Goal: Task Accomplishment & Management: Manage account settings

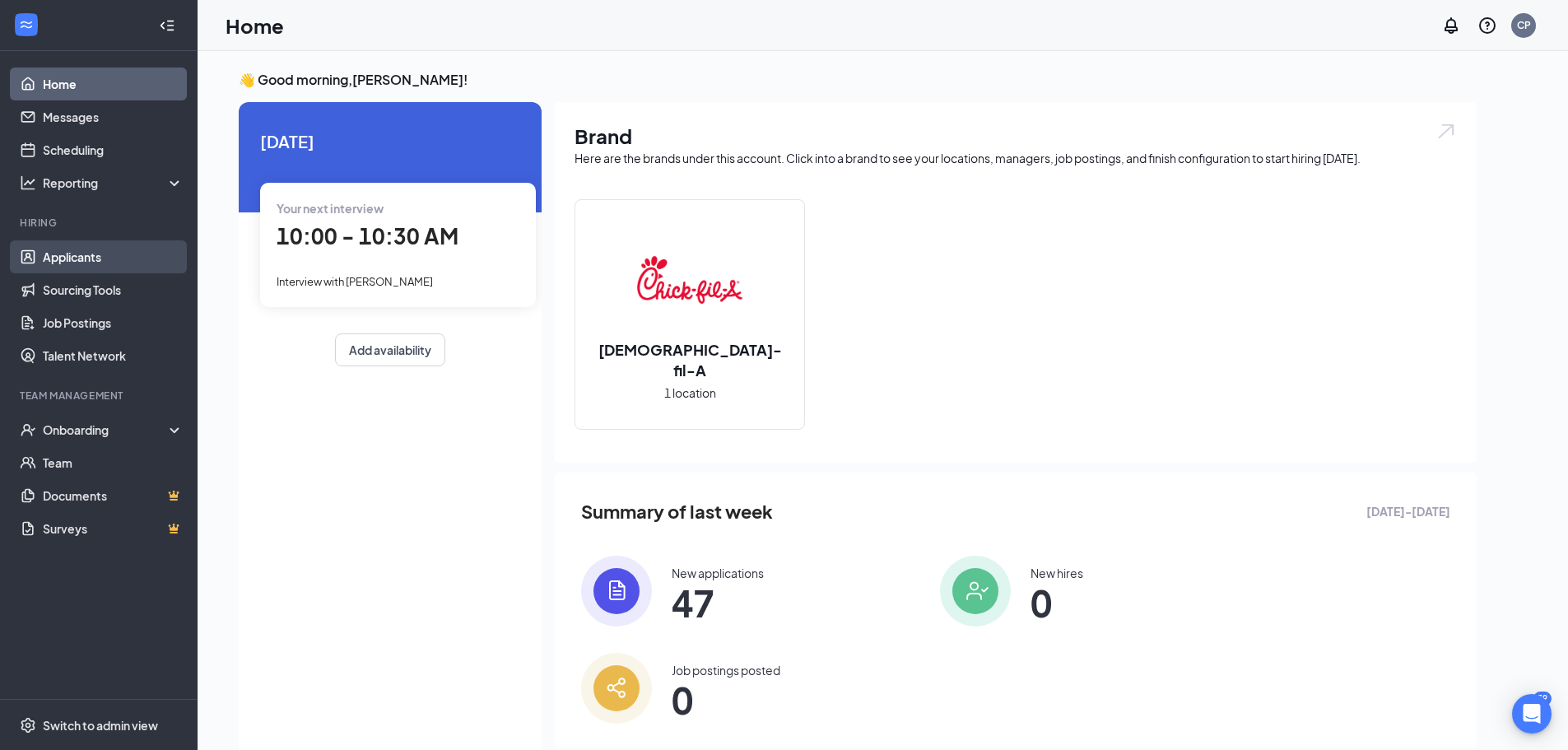
click at [93, 263] on link "Applicants" at bounding box center [114, 257] width 141 height 33
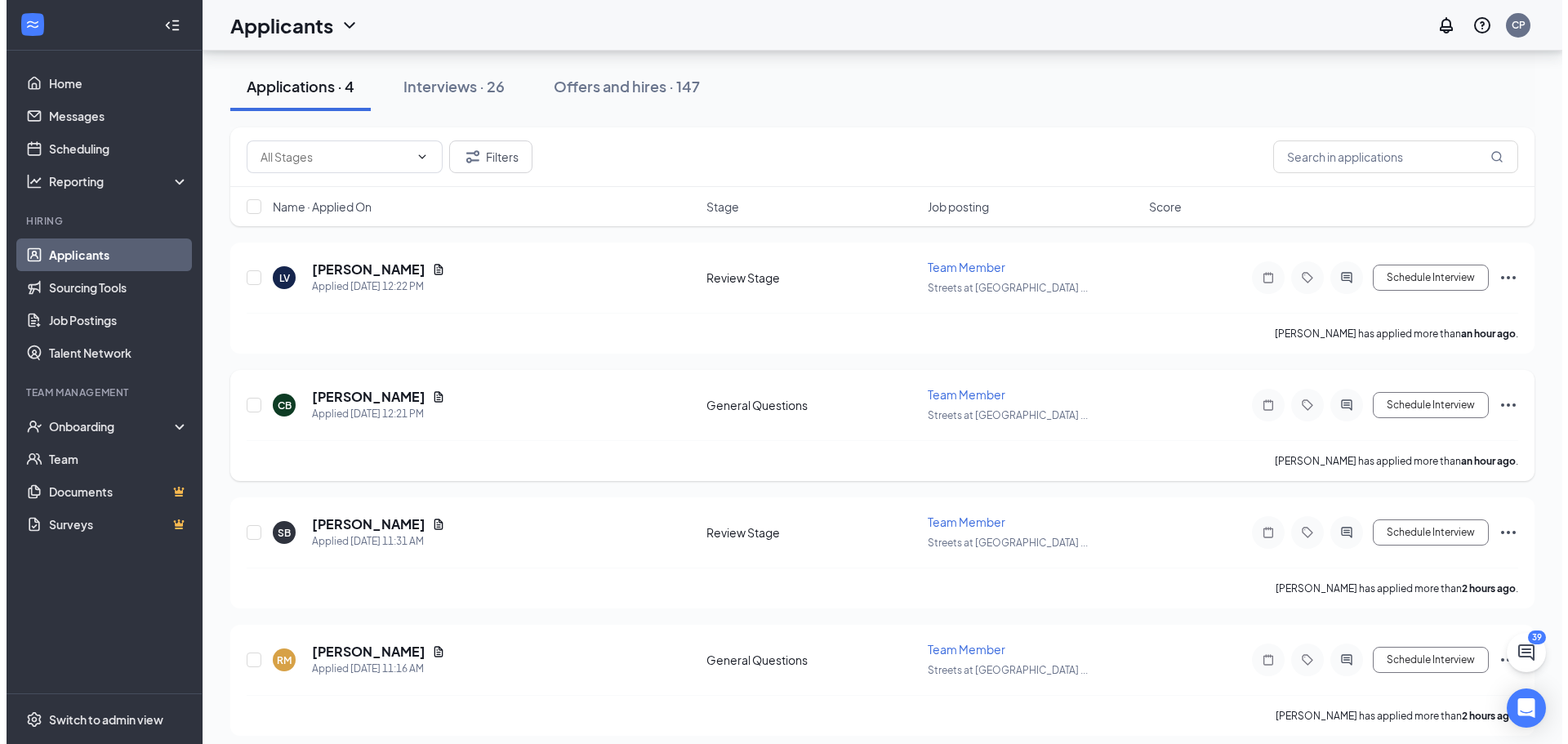
scroll to position [85, 0]
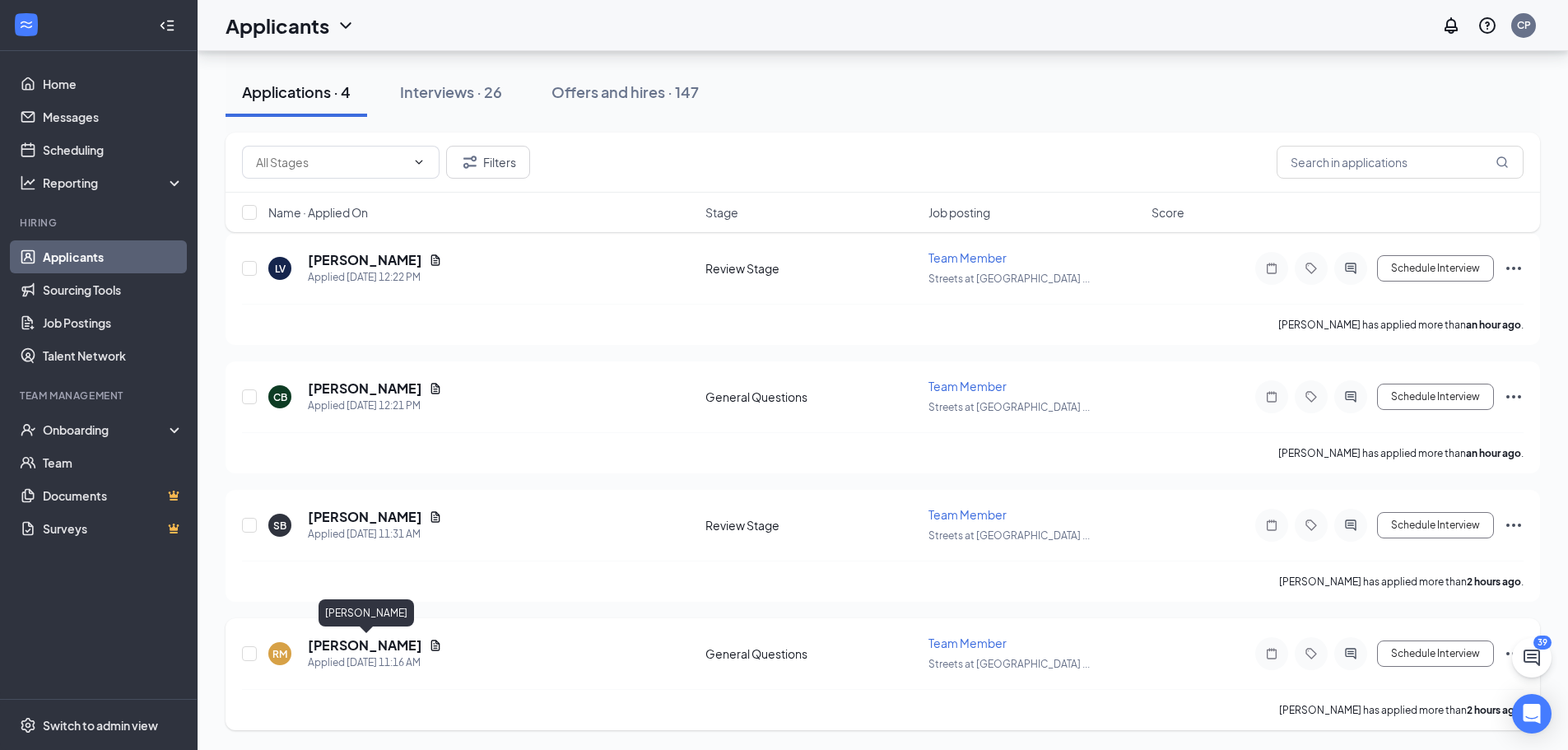
click at [376, 644] on h5 "Randy McNaughton" at bounding box center [365, 645] width 114 height 18
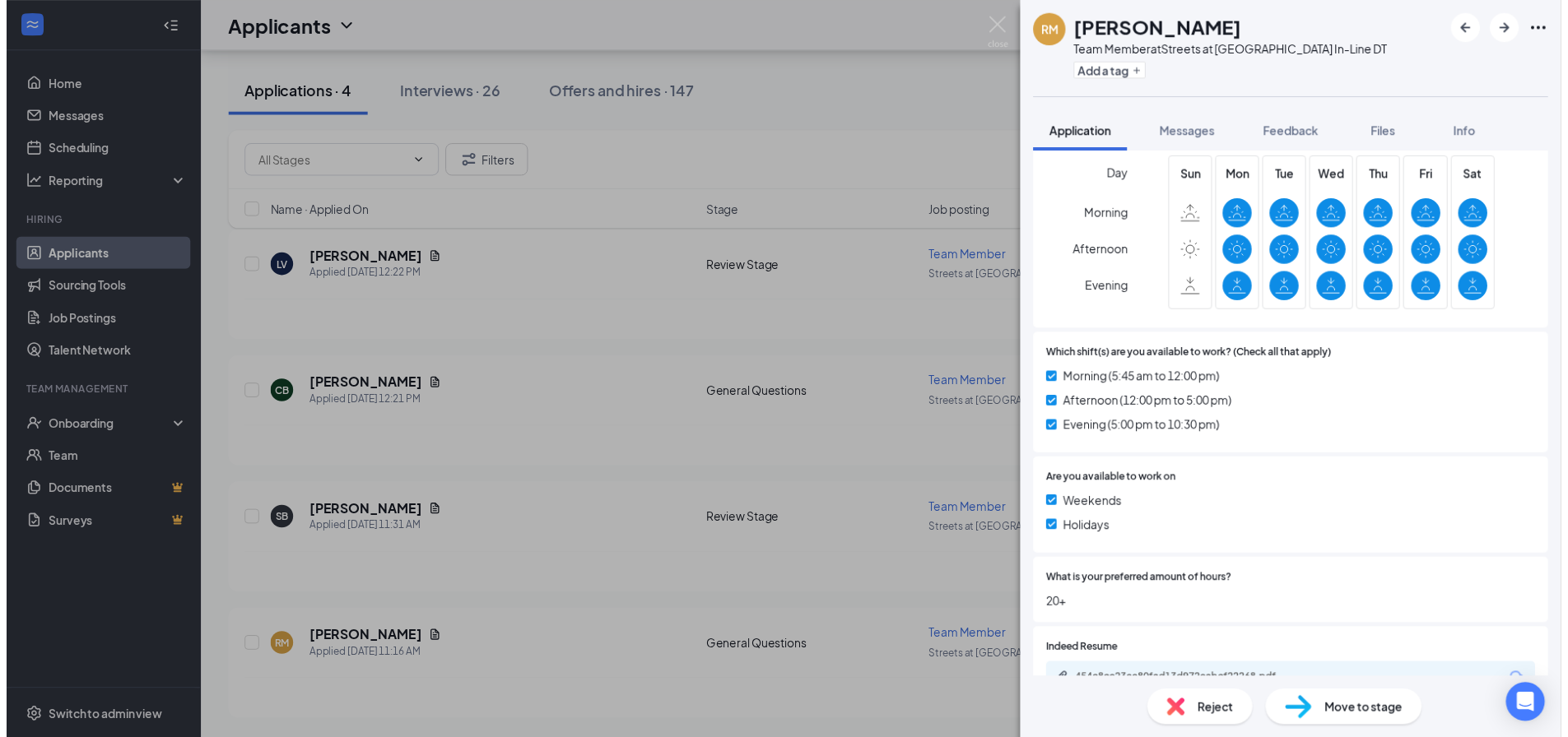
scroll to position [728, 0]
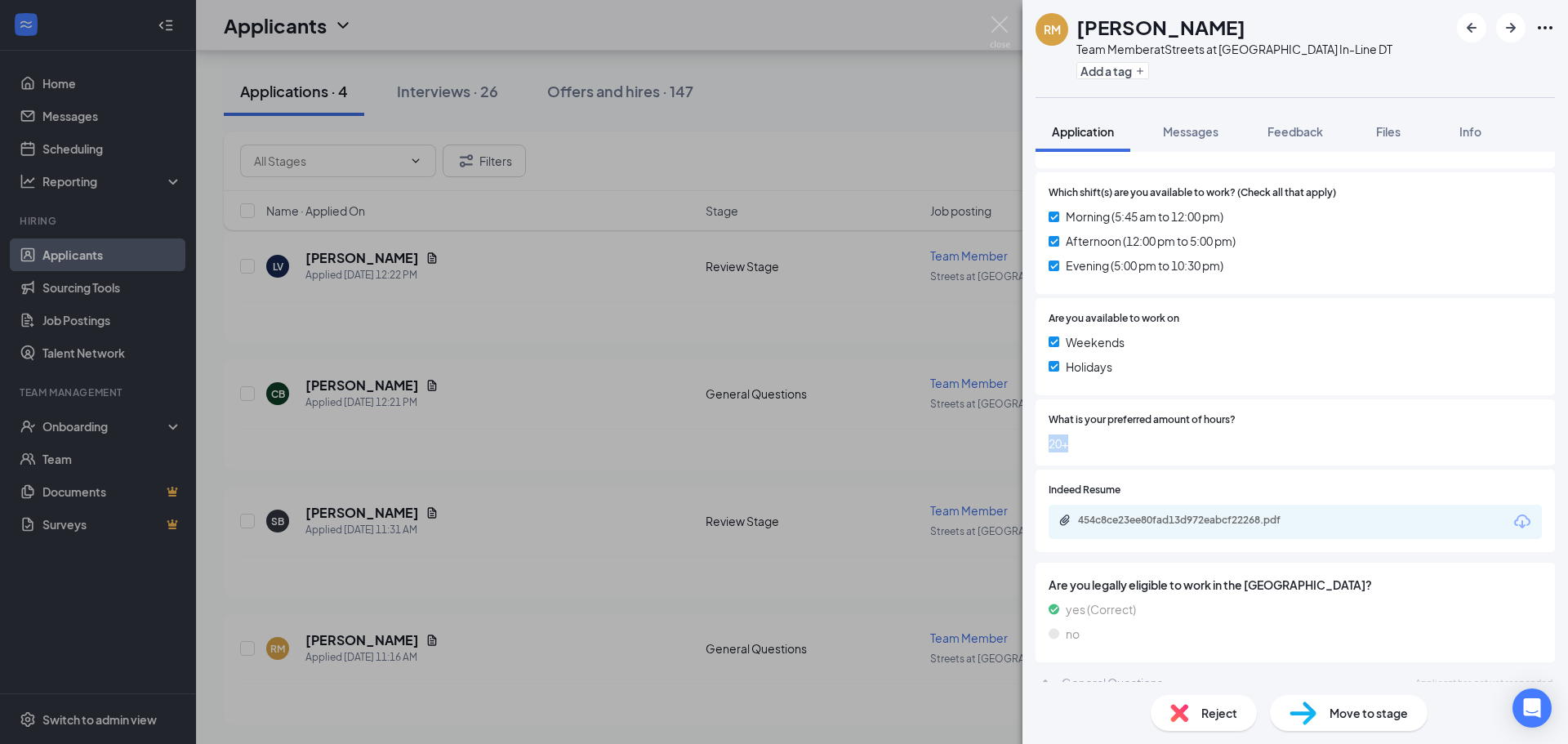
drag, startPoint x: 1076, startPoint y: 423, endPoint x: 1036, endPoint y: 428, distance: 40.3
click at [1036, 428] on div "What is your preferred amount of hours? 20+" at bounding box center [1294, 433] width 519 height 66
click at [822, 555] on div "RM Randy McNaughton Team Member at Streets at Southglenn In-Line DT Add a tag A…" at bounding box center [784, 372] width 1568 height 744
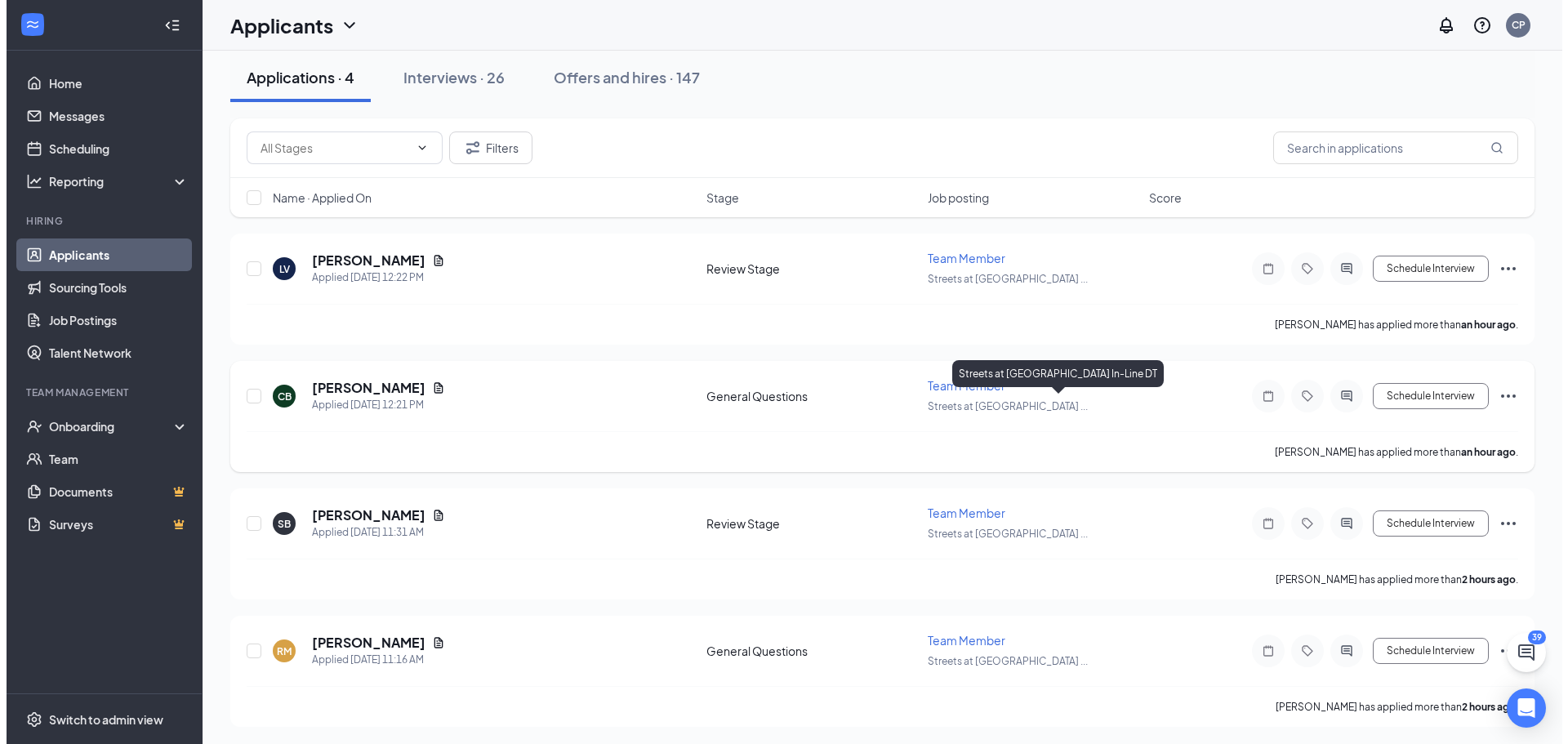
scroll to position [85, 0]
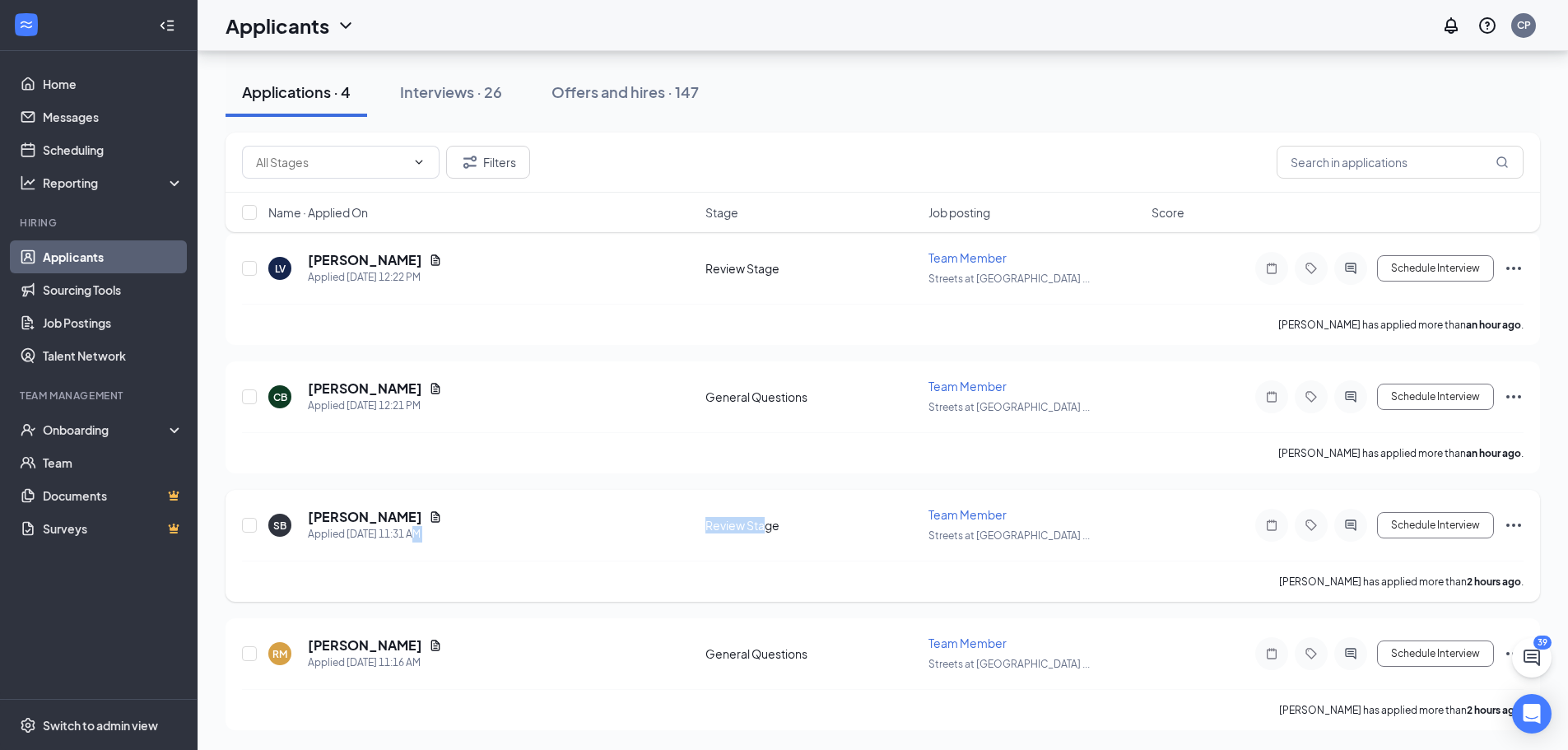
drag, startPoint x: 763, startPoint y: 523, endPoint x: 638, endPoint y: 526, distance: 125.0
click at [638, 526] on div "SB Samirah Burvick-Gilbert Applied Today 11:31 AM Review Stage Team Member Stre…" at bounding box center [883, 534] width 1281 height 54
click at [622, 537] on div "SB Samirah Burvick-Gilbert Applied Today 11:31 AM" at bounding box center [482, 526] width 427 height 34
click at [345, 516] on h5 "Samirah Burvick-Gilbert" at bounding box center [365, 517] width 114 height 18
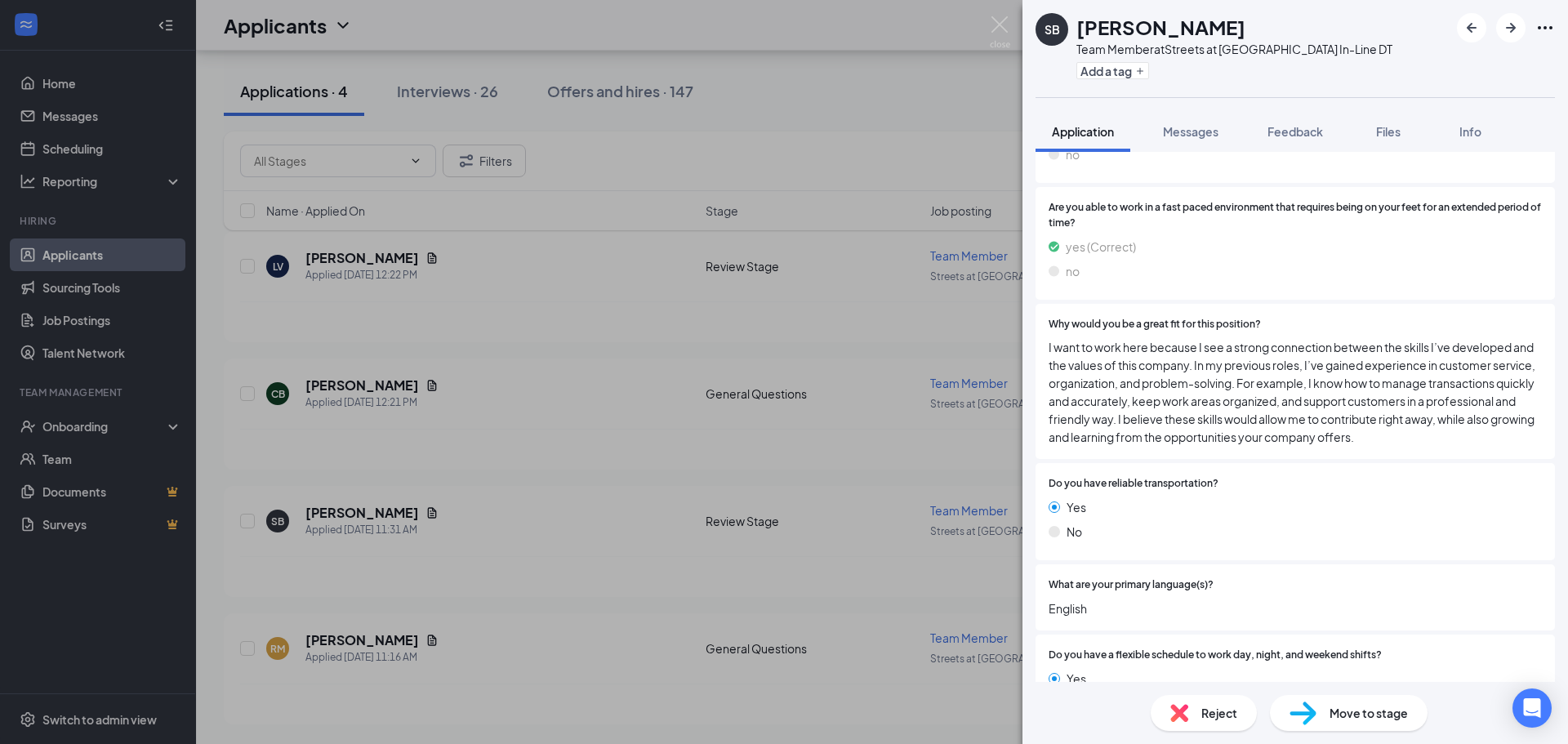
scroll to position [1389, 0]
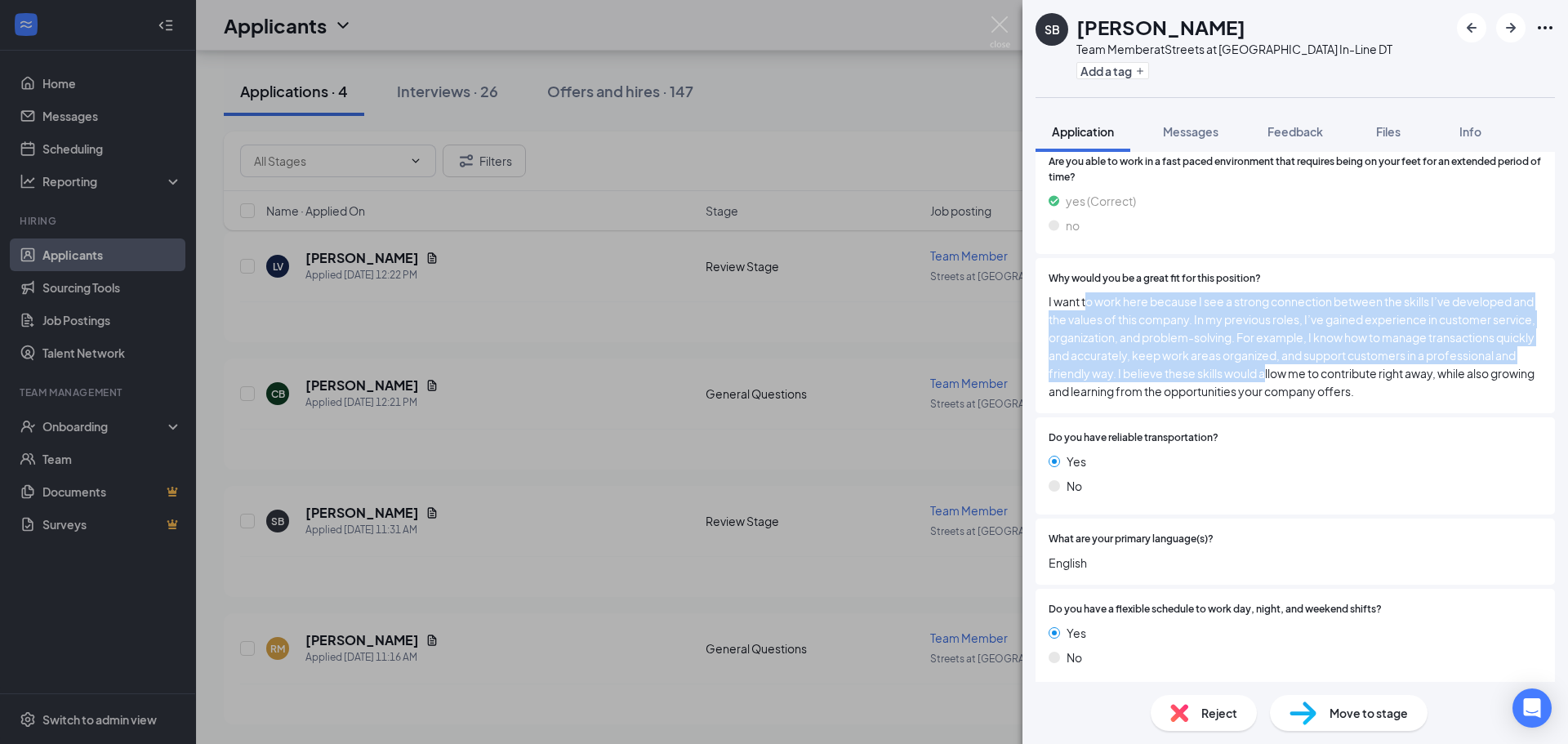
drag, startPoint x: 1089, startPoint y: 307, endPoint x: 1374, endPoint y: 382, distance: 294.7
click at [1374, 382] on span "I want to work here because I see a strong connection between the skills I’ve d…" at bounding box center [1295, 346] width 493 height 108
click at [1191, 334] on span "I want to work here because I see a strong connection between the skills I’ve d…" at bounding box center [1295, 346] width 493 height 108
click at [1148, 304] on span "I want to work here because I see a strong connection between the skills I’ve d…" at bounding box center [1295, 346] width 493 height 108
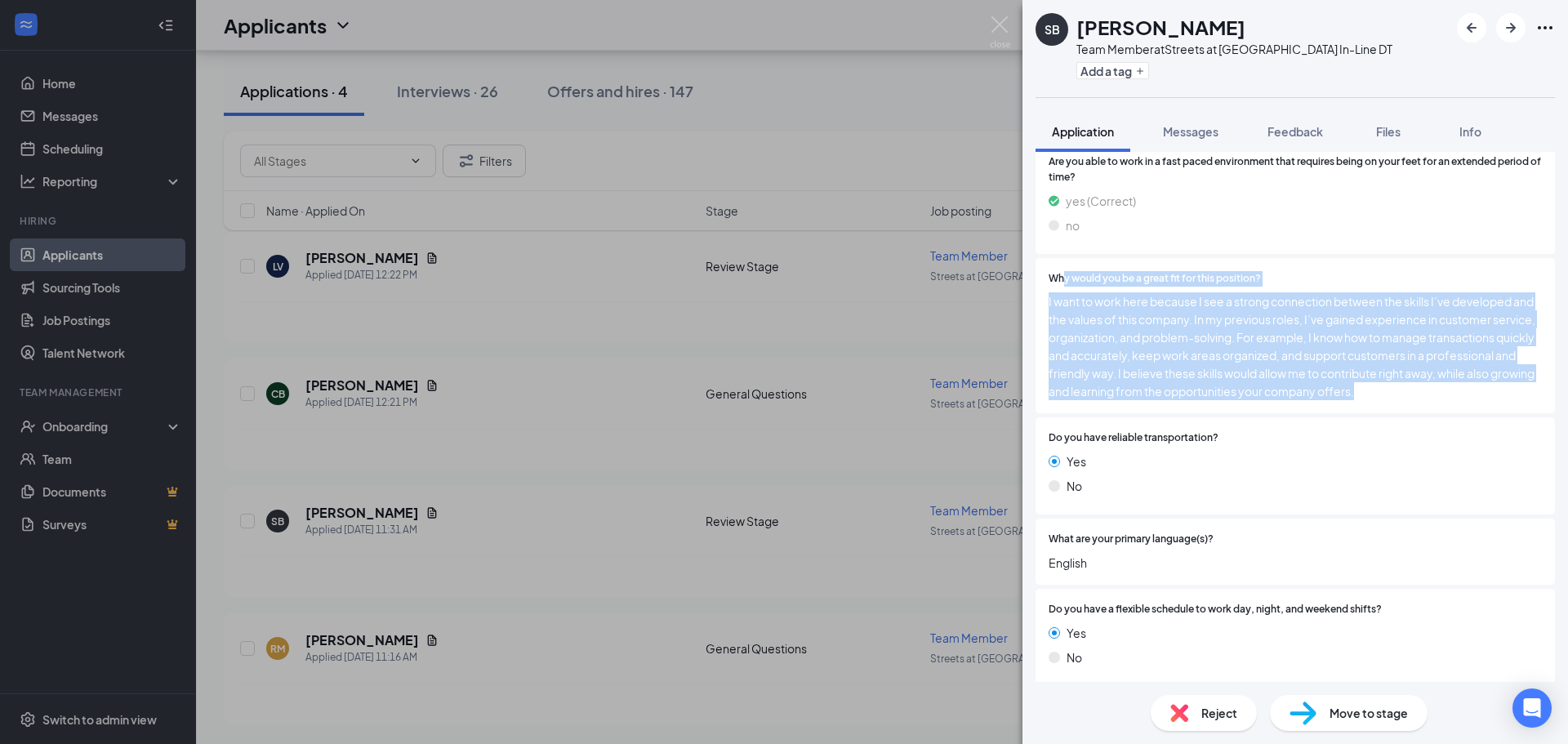
drag, startPoint x: 1137, startPoint y: 275, endPoint x: 1491, endPoint y: 393, distance: 373.1
click at [1491, 393] on div "Why would you be a great fit for this position? I want to work here because I s…" at bounding box center [1295, 335] width 493 height 130
click at [1230, 323] on span "I want to work here because I see a strong connection between the skills I’ve d…" at bounding box center [1295, 346] width 493 height 108
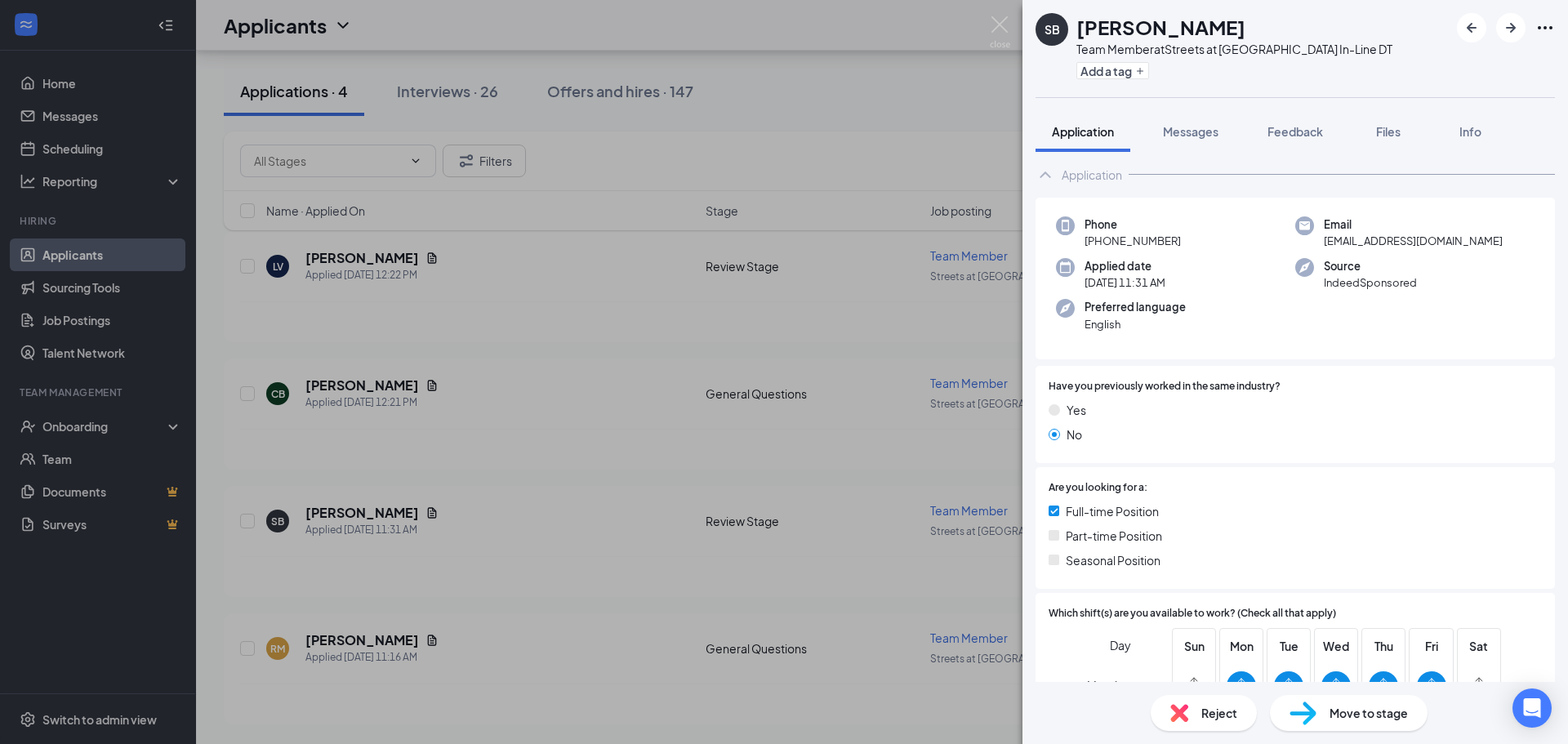
scroll to position [0, 0]
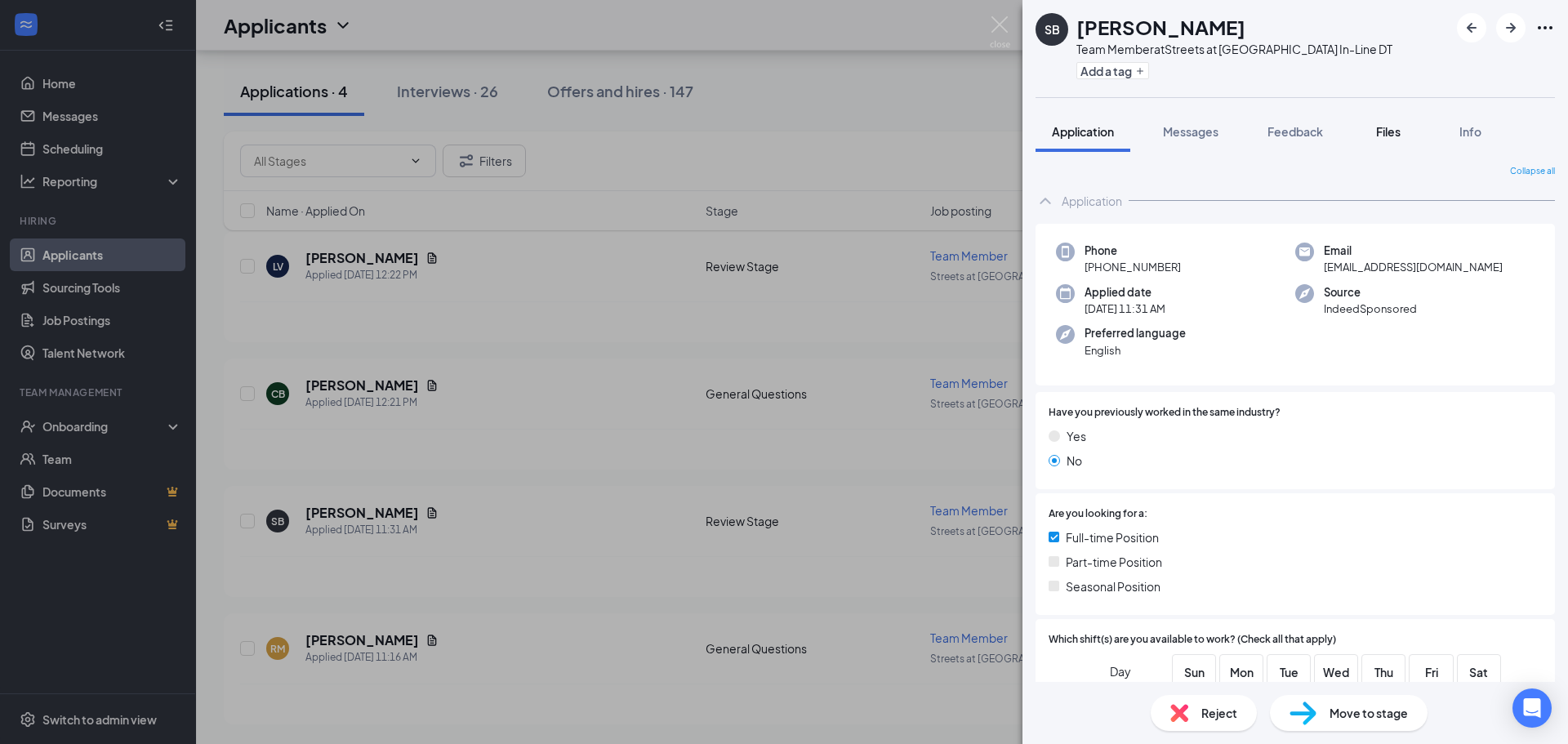
click at [1386, 129] on span "Files" at bounding box center [1387, 131] width 24 height 14
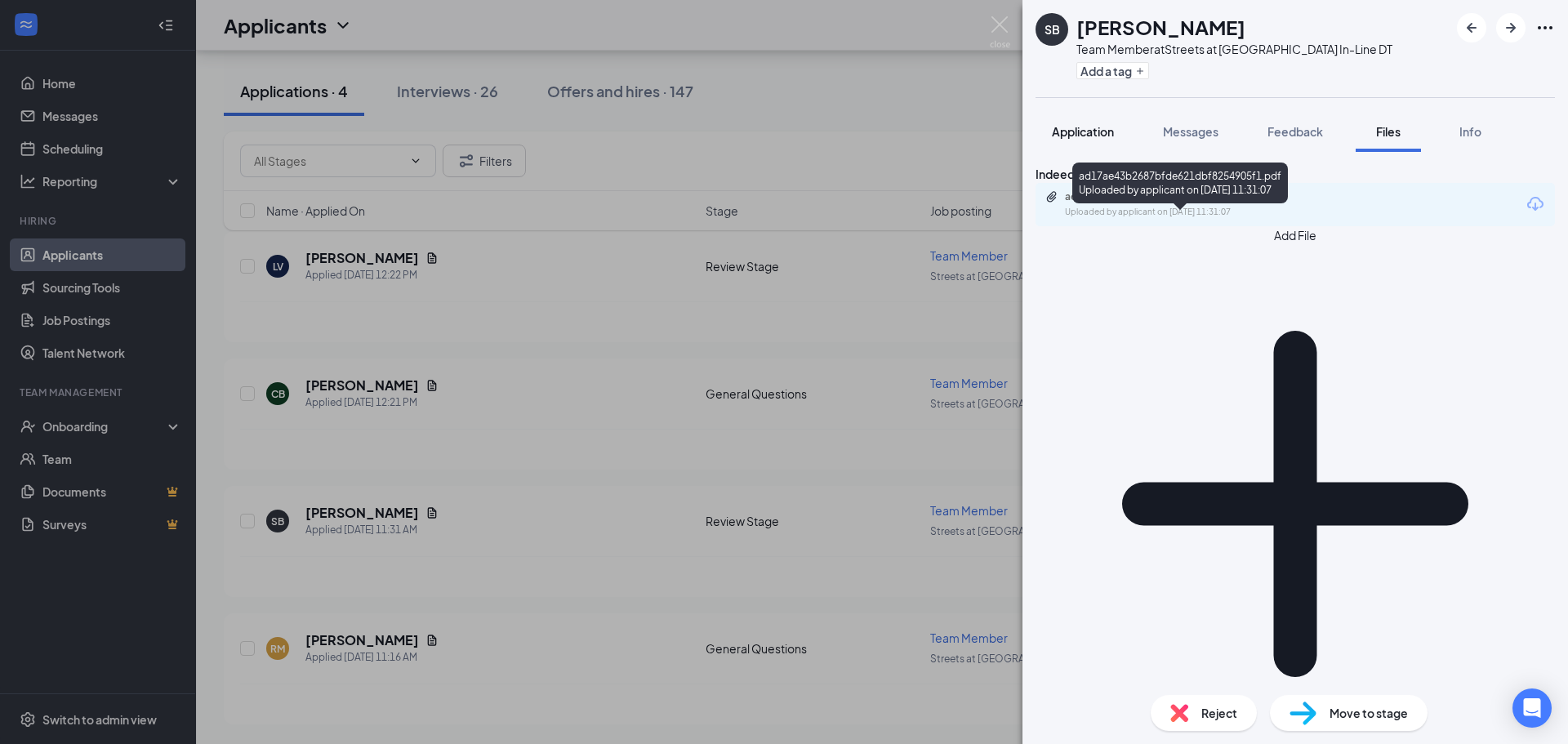
click at [1101, 119] on button "Application" at bounding box center [1083, 131] width 95 height 41
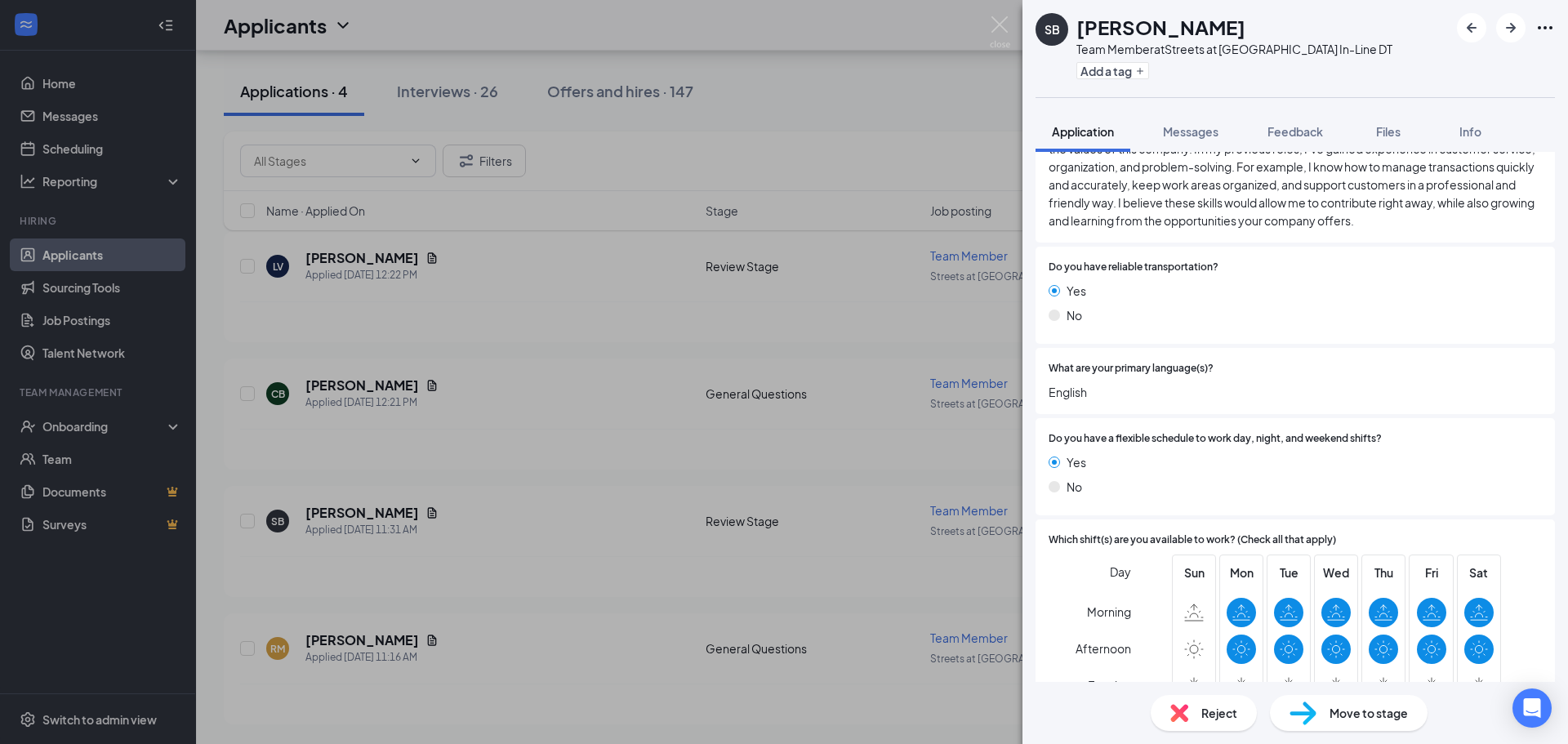
scroll to position [1662, 0]
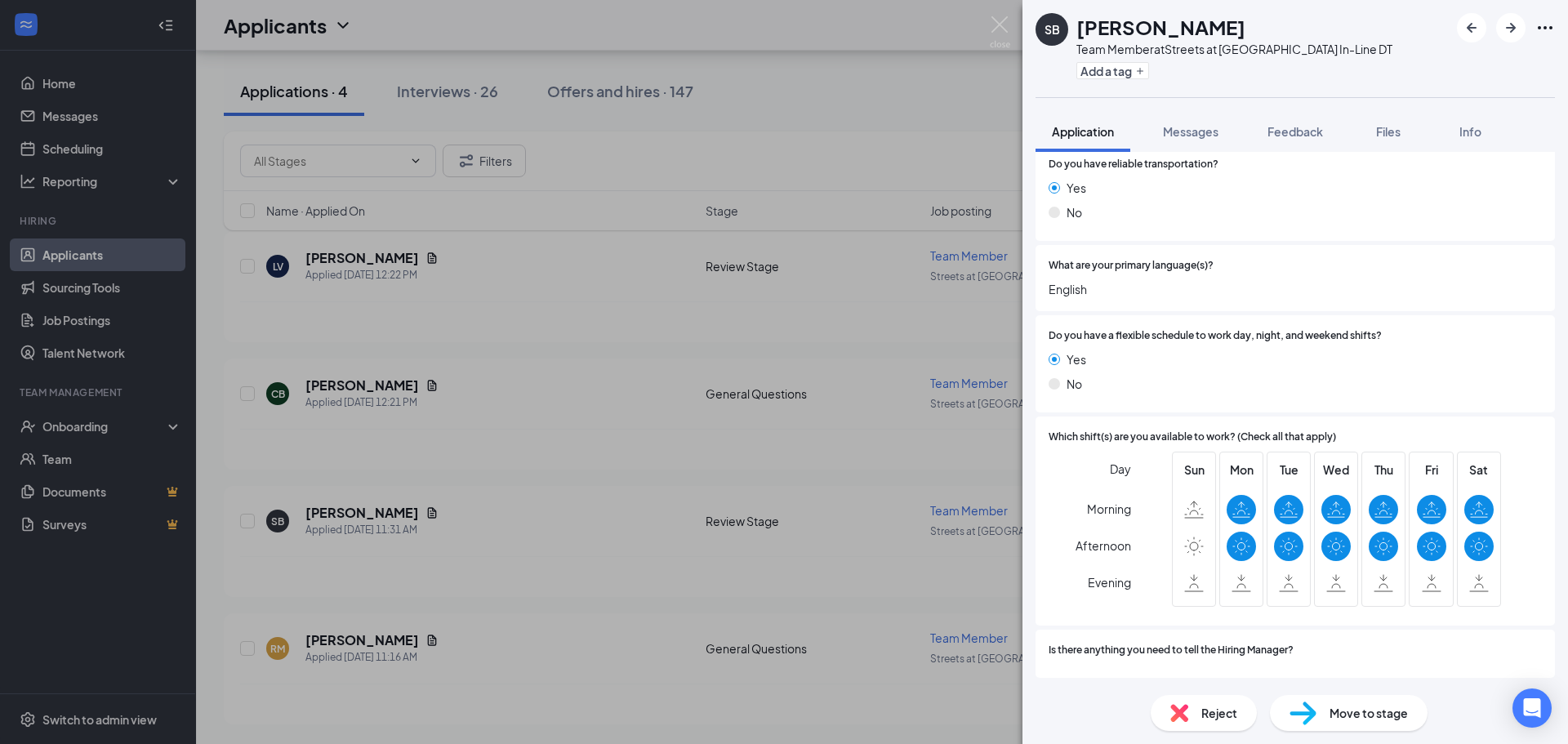
click at [864, 450] on div "SB Samirah Burvick-Gilbert Team Member at Streets at Southglenn In-Line DT Add …" at bounding box center [784, 372] width 1568 height 744
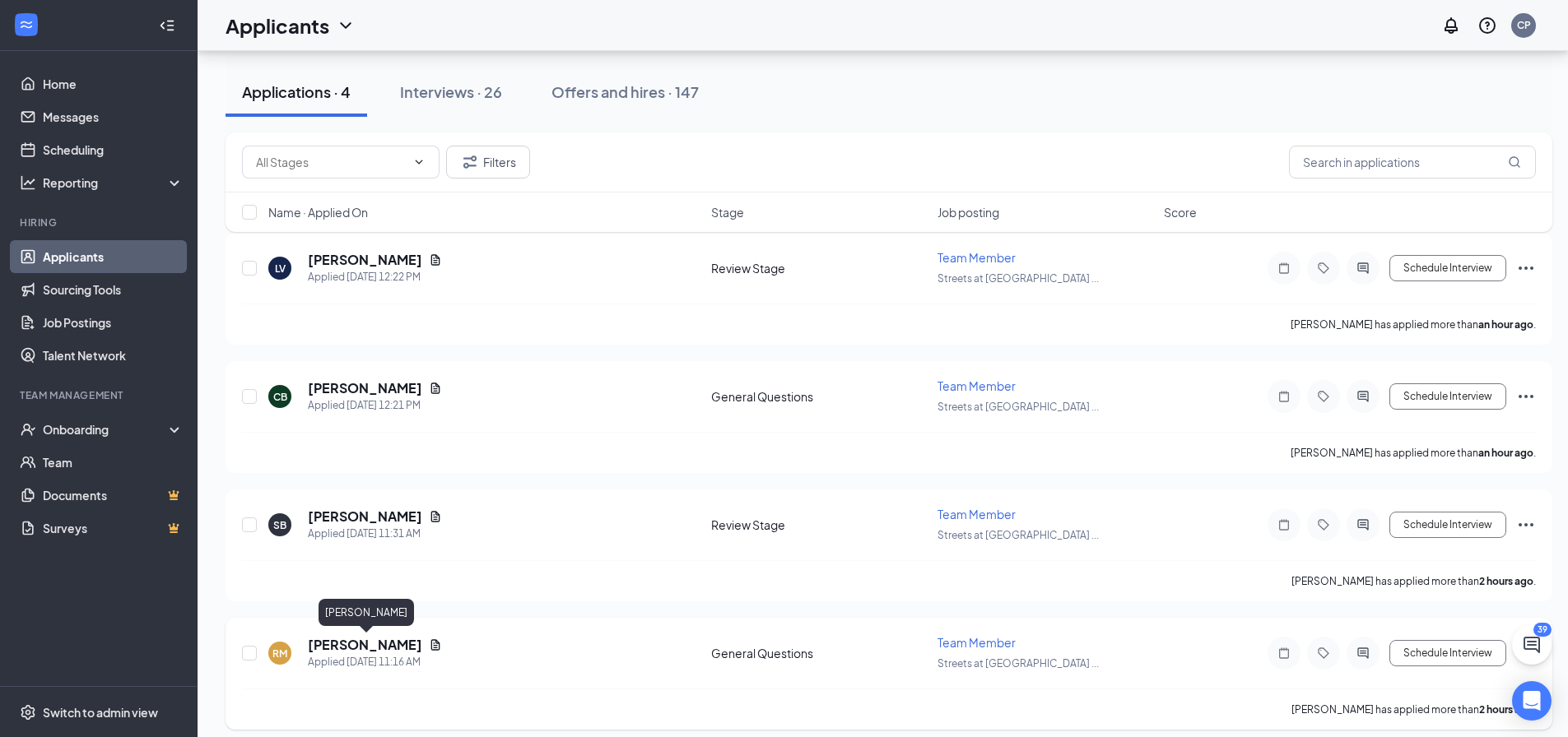
click at [370, 641] on h5 "Randy McNaughton" at bounding box center [365, 645] width 114 height 18
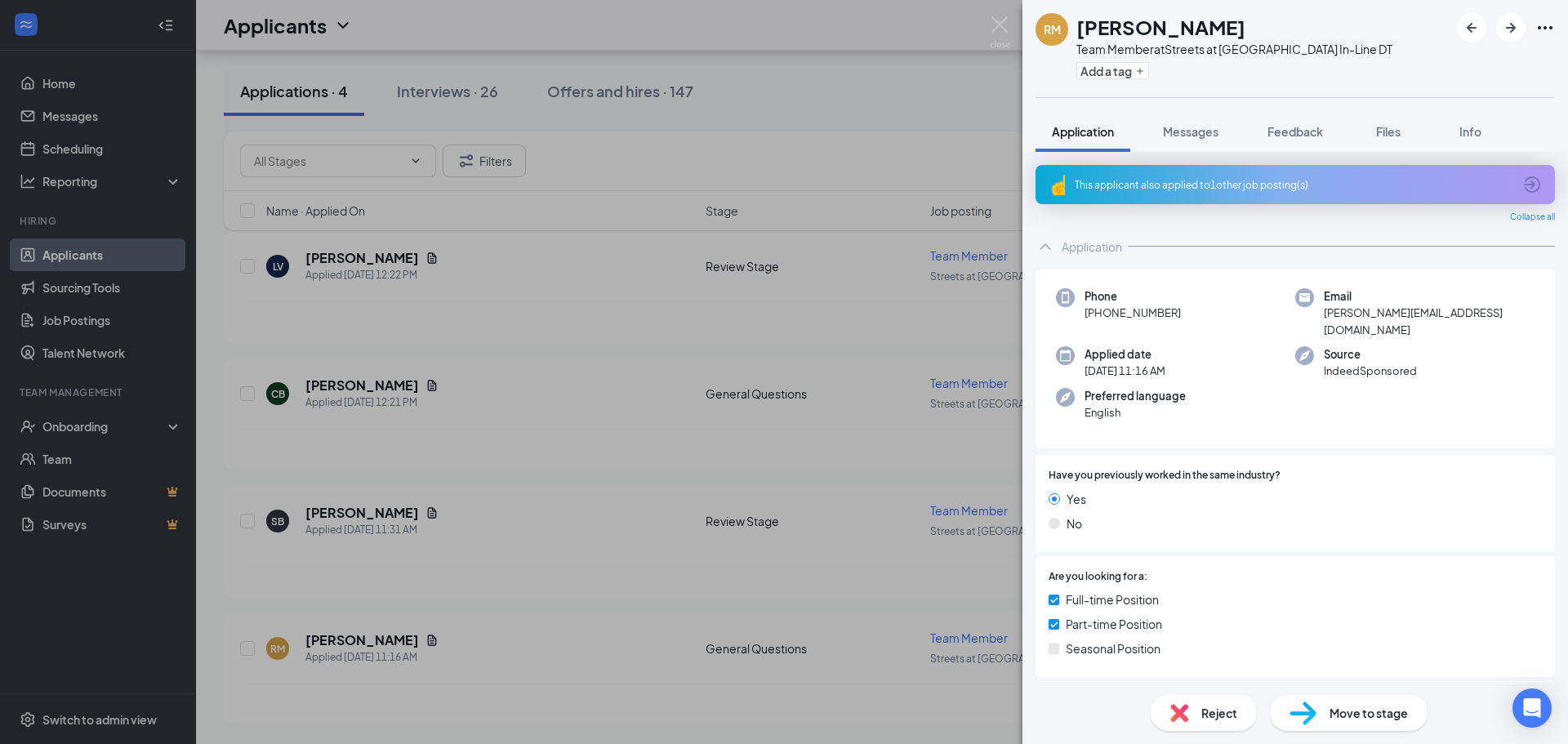
click at [840, 147] on div "RM Randy McNaughton Team Member at Streets at Southglenn In-Line DT Add a tag A…" at bounding box center [784, 372] width 1568 height 744
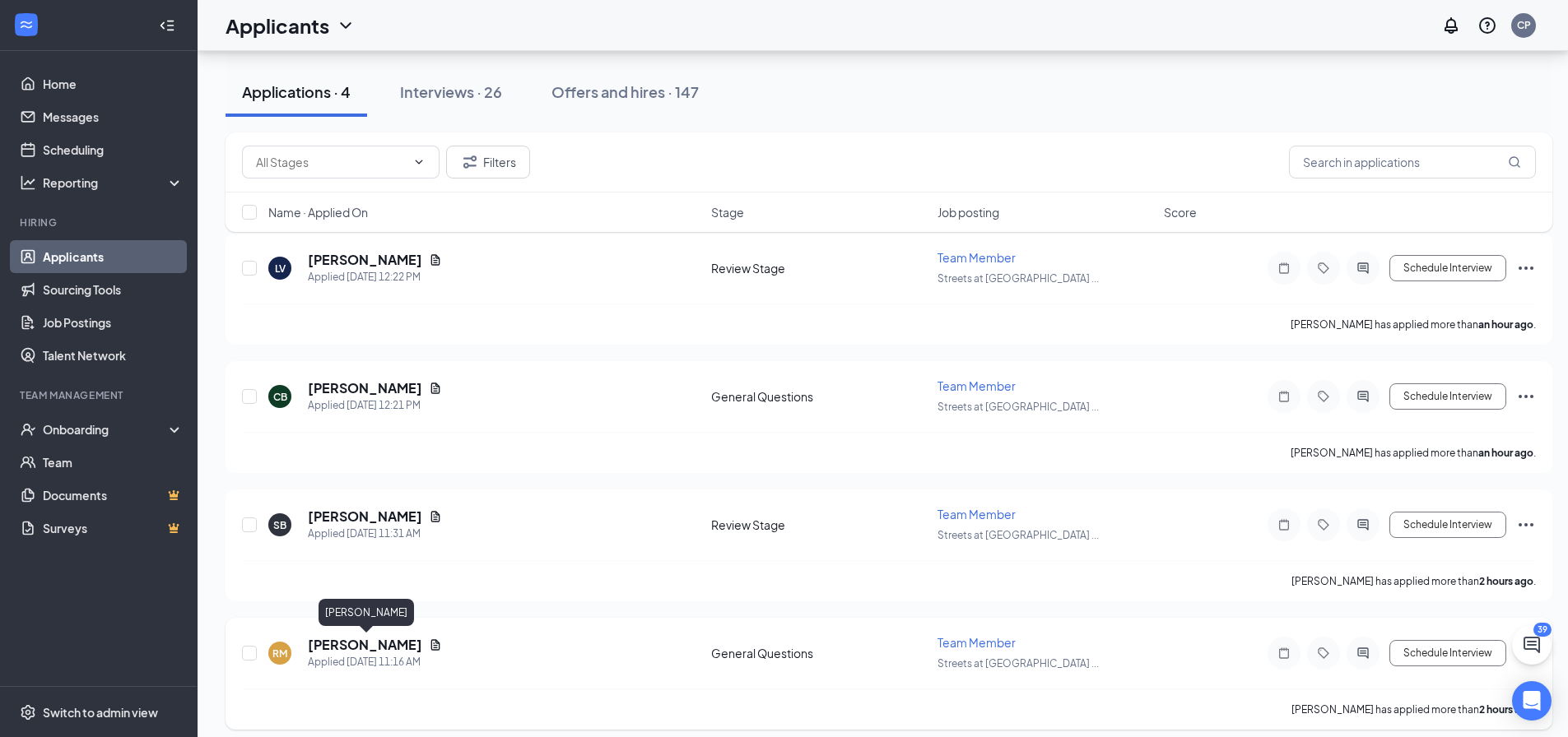
click at [373, 648] on h5 "Randy McNaughton" at bounding box center [365, 645] width 114 height 18
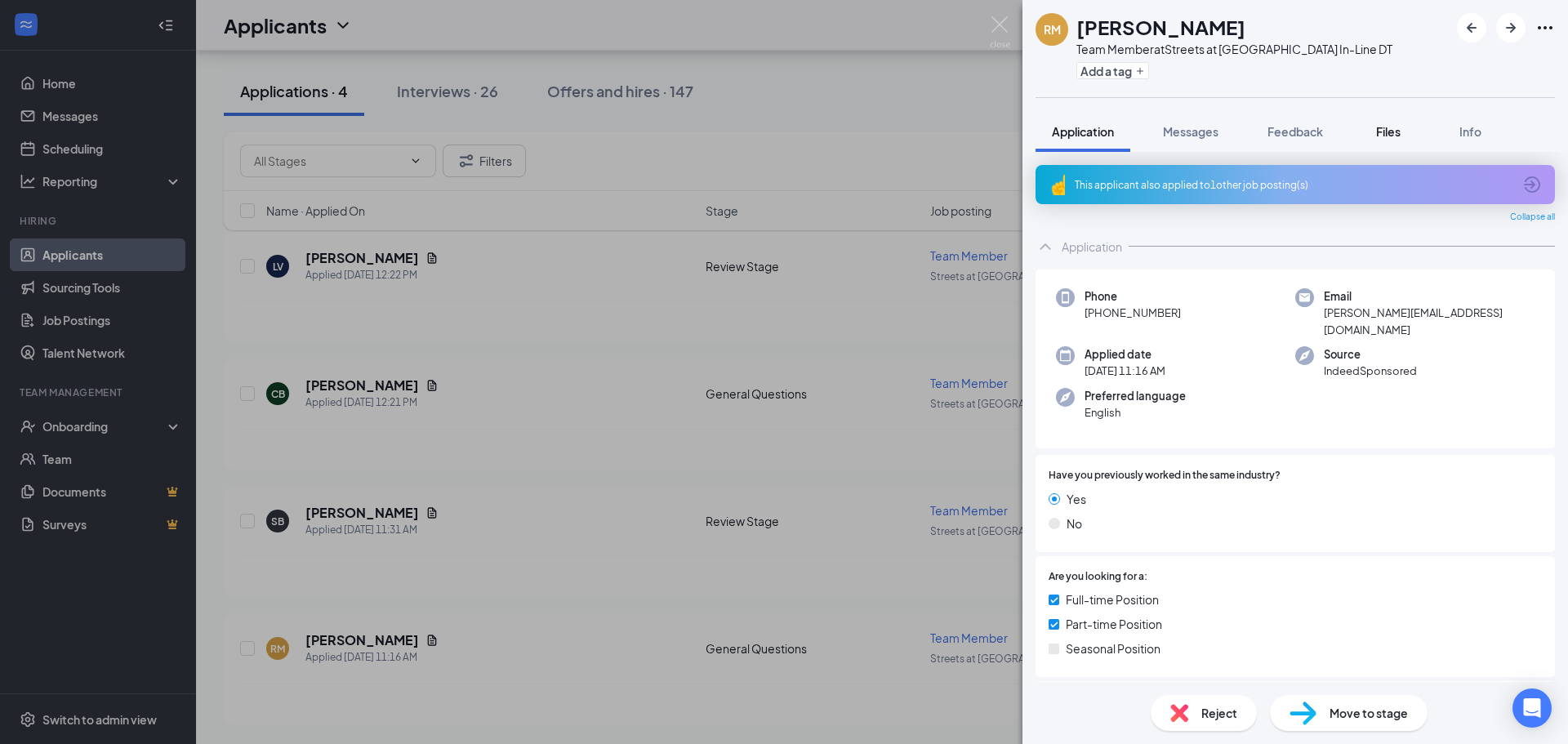
click at [1385, 122] on button "Files" at bounding box center [1387, 131] width 65 height 41
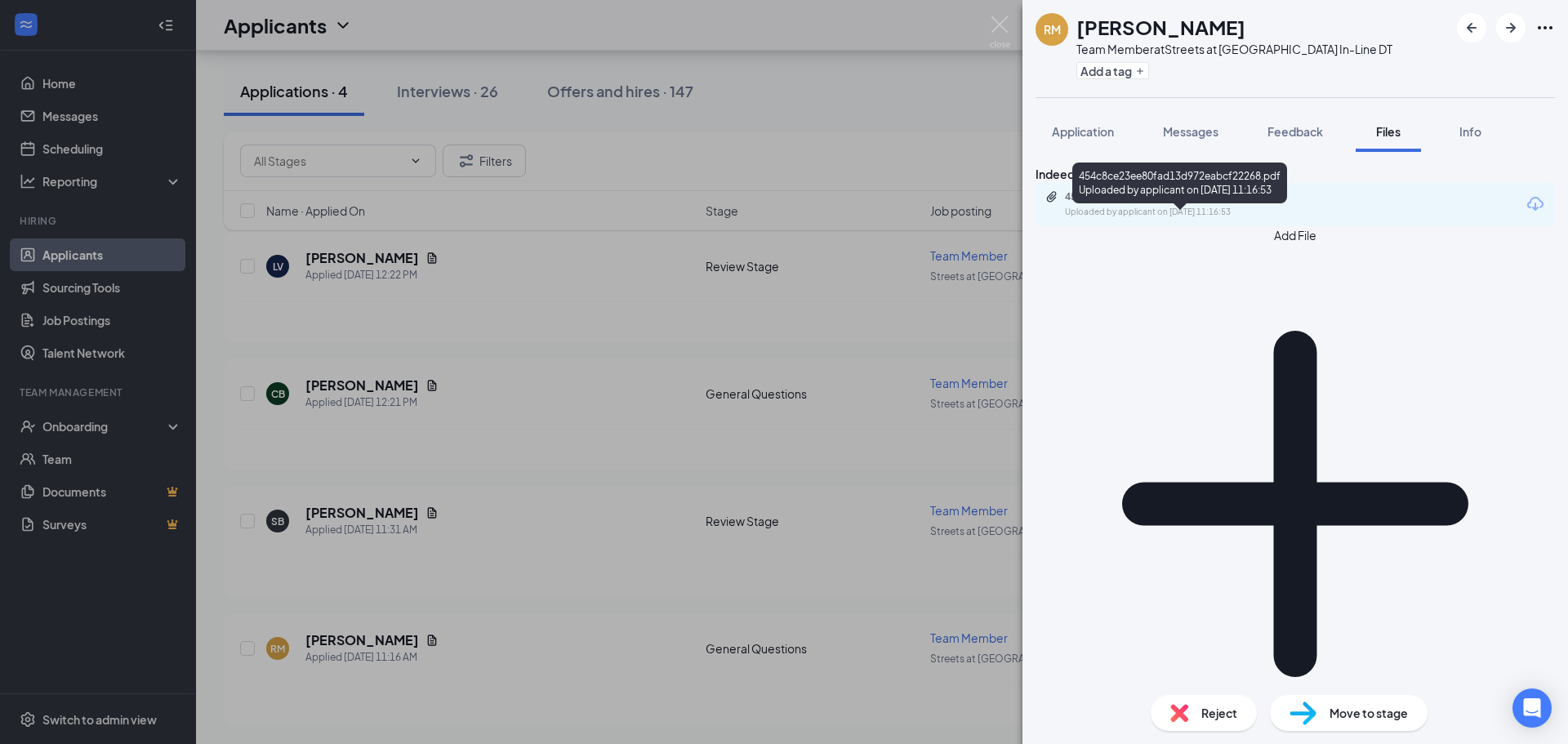
click at [1184, 203] on div "454c8ce23ee80fad13d972eabcf22268.pdf" at bounding box center [1179, 197] width 229 height 13
click at [605, 489] on div "RM Randy McNaughton Team Member at Streets at Southglenn In-Line DT Add a tag A…" at bounding box center [784, 372] width 1568 height 744
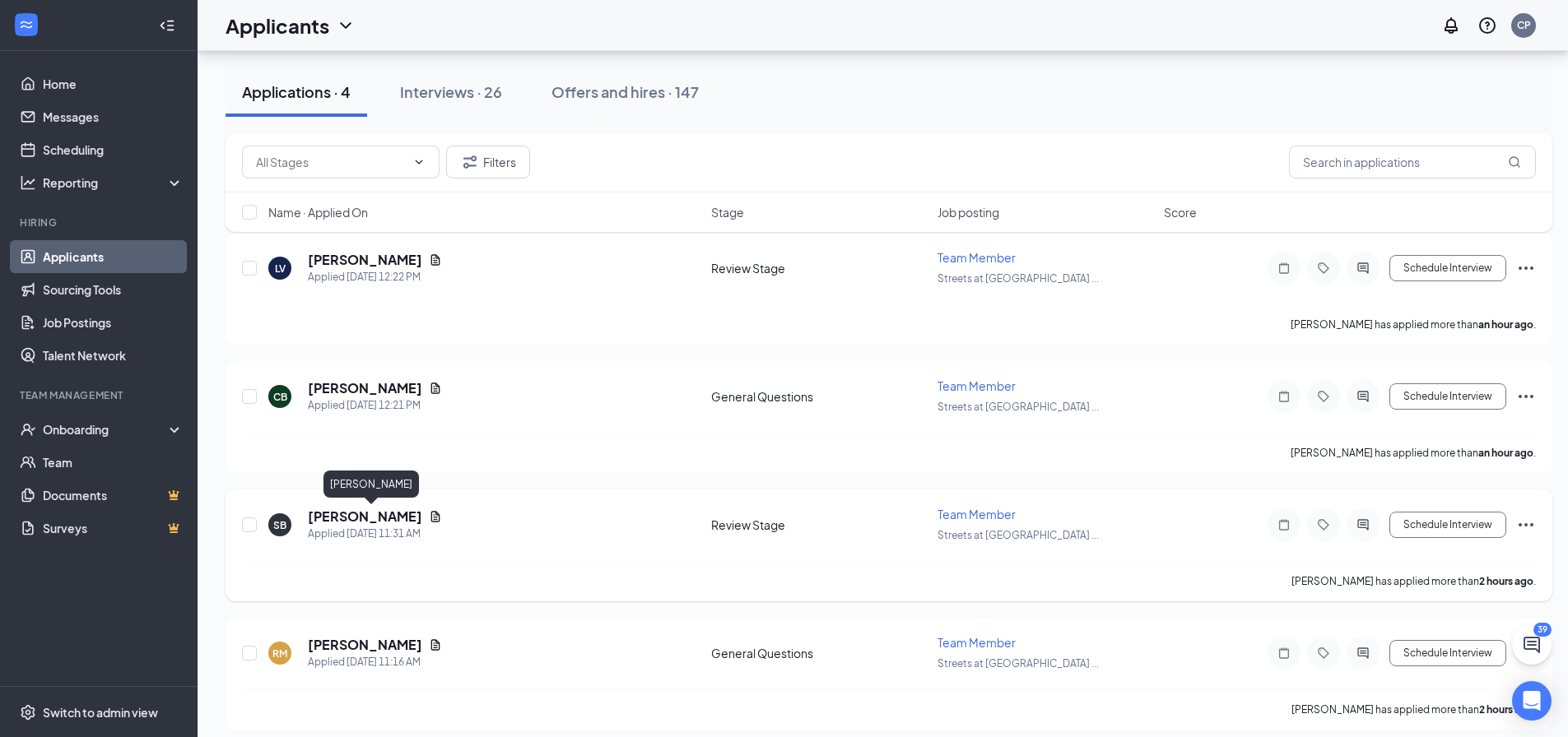
click at [363, 518] on h5 "Samirah Burvick-Gilbert" at bounding box center [365, 517] width 114 height 18
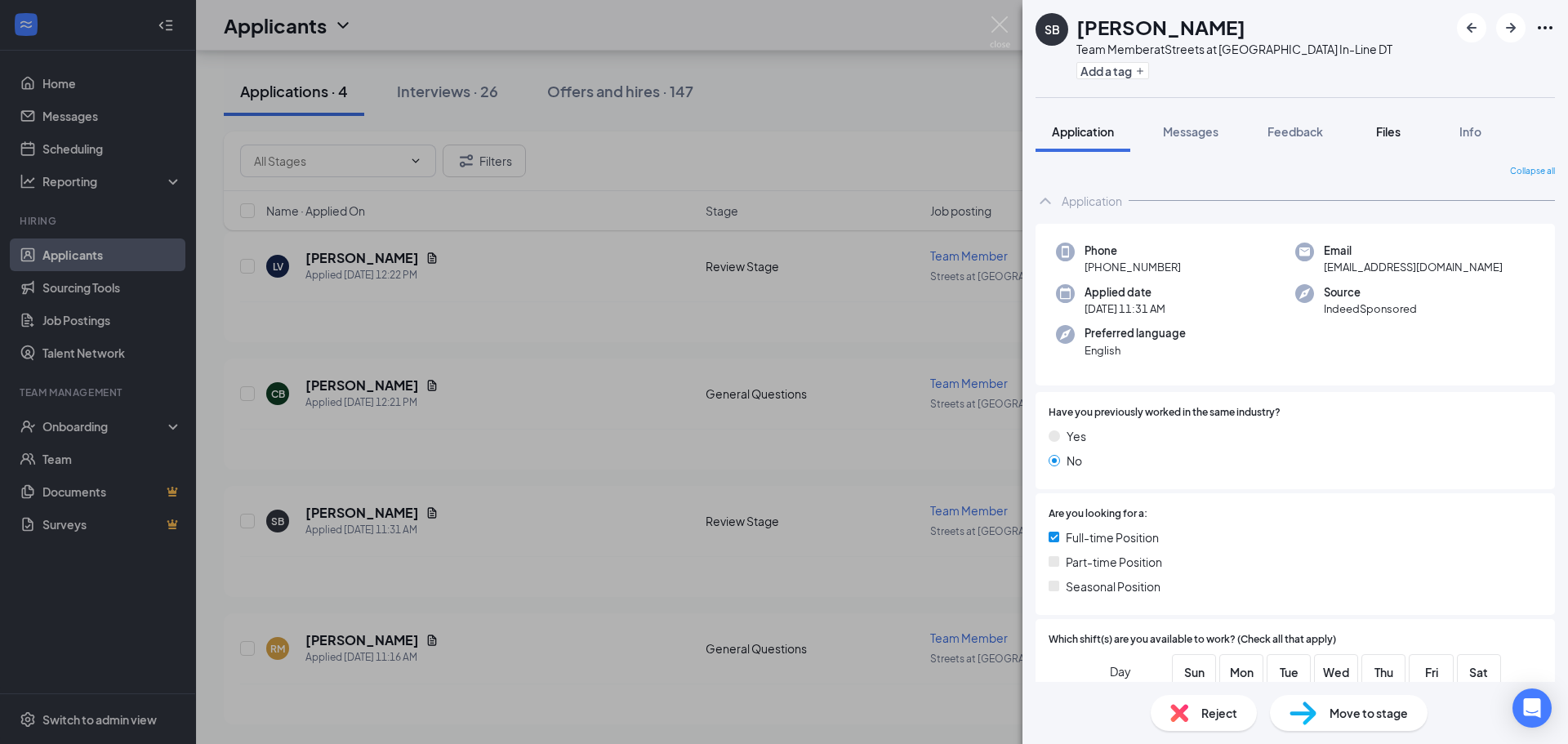
click at [1392, 119] on button "Files" at bounding box center [1387, 131] width 65 height 41
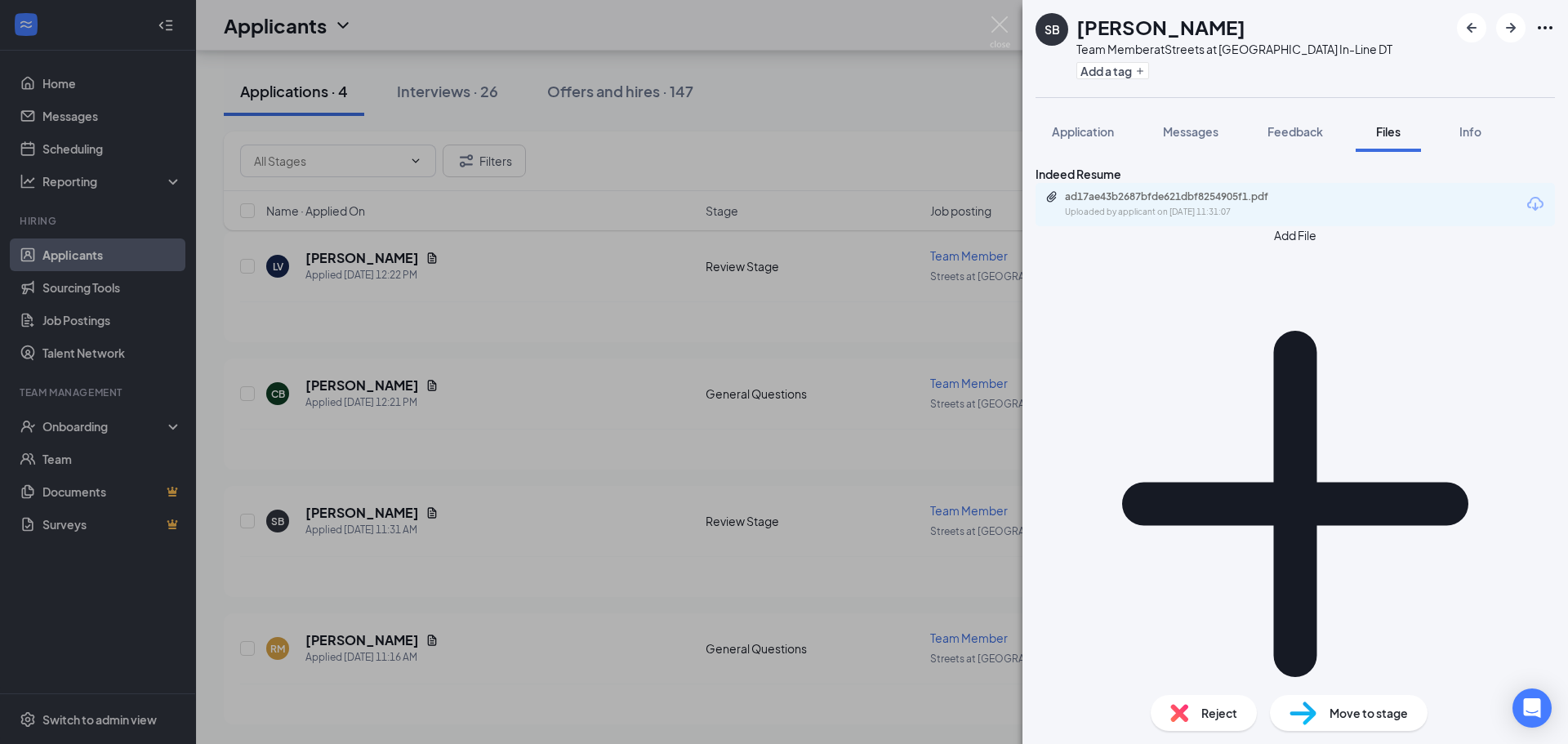
click at [1225, 219] on div "Uploaded by applicant on Sep 16, 2025 at 11:31:07" at bounding box center [1187, 212] width 245 height 13
click at [1000, 24] on img at bounding box center [999, 32] width 21 height 32
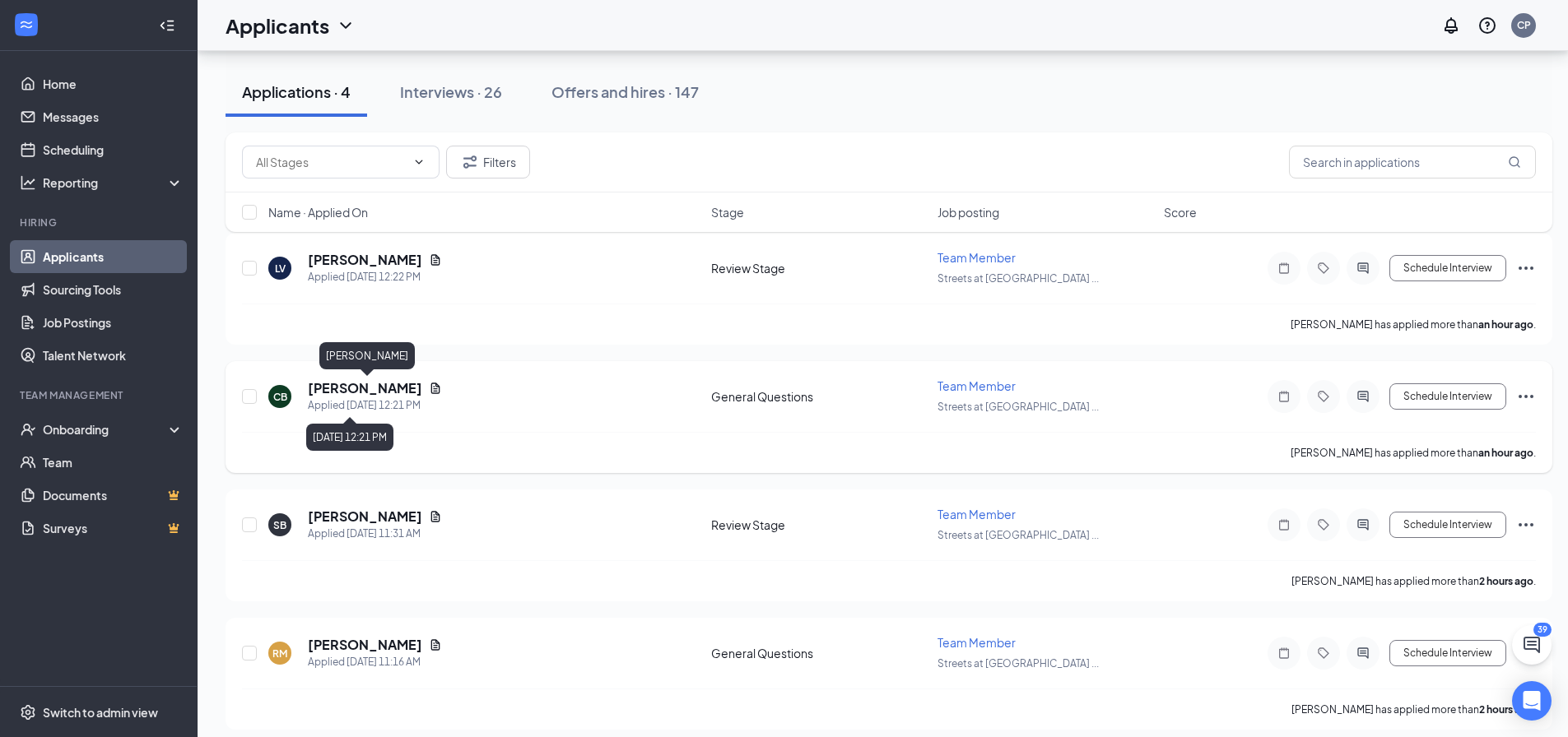
click at [387, 393] on h5 "Christopher Bradley" at bounding box center [365, 388] width 114 height 18
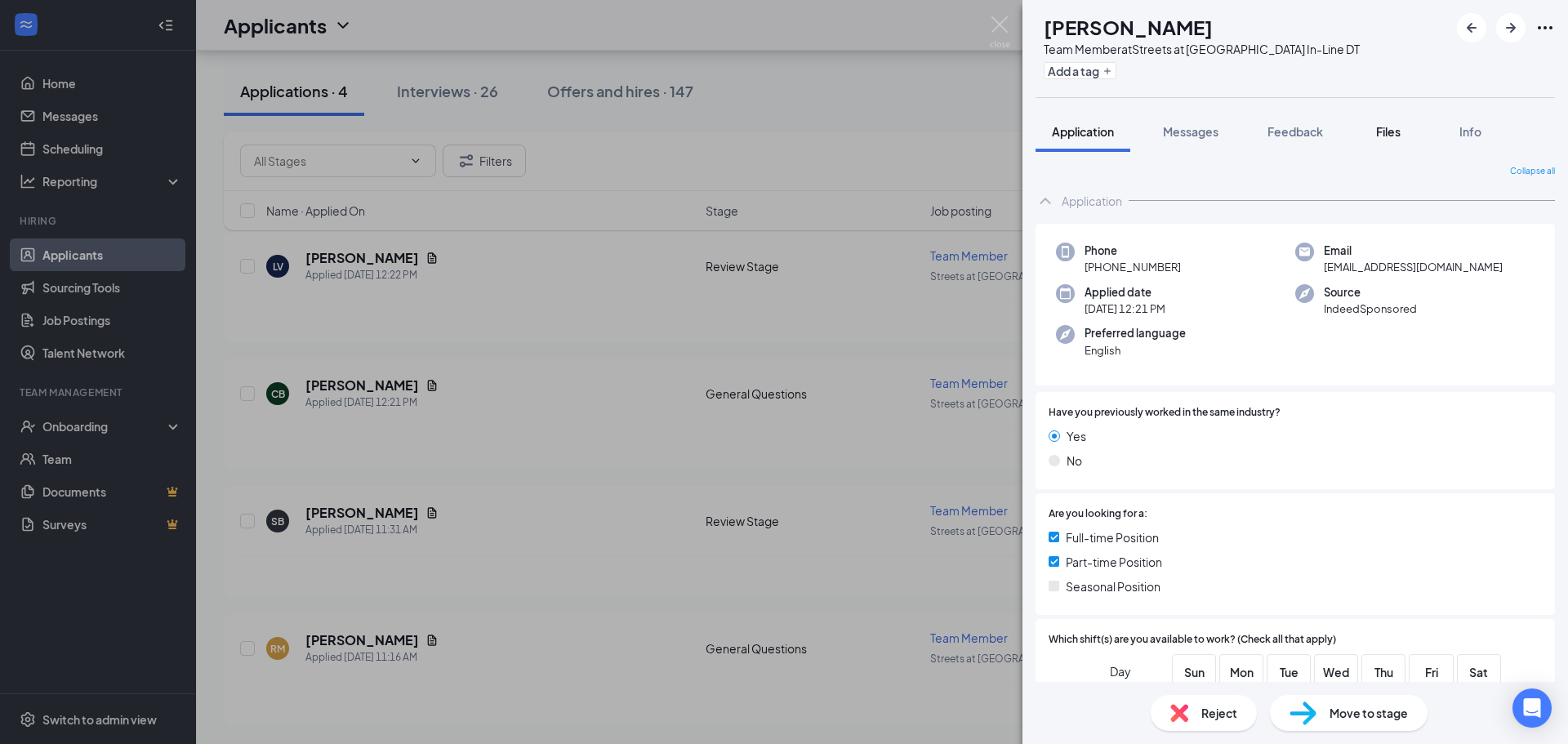
click at [1406, 125] on button "Files" at bounding box center [1387, 131] width 65 height 41
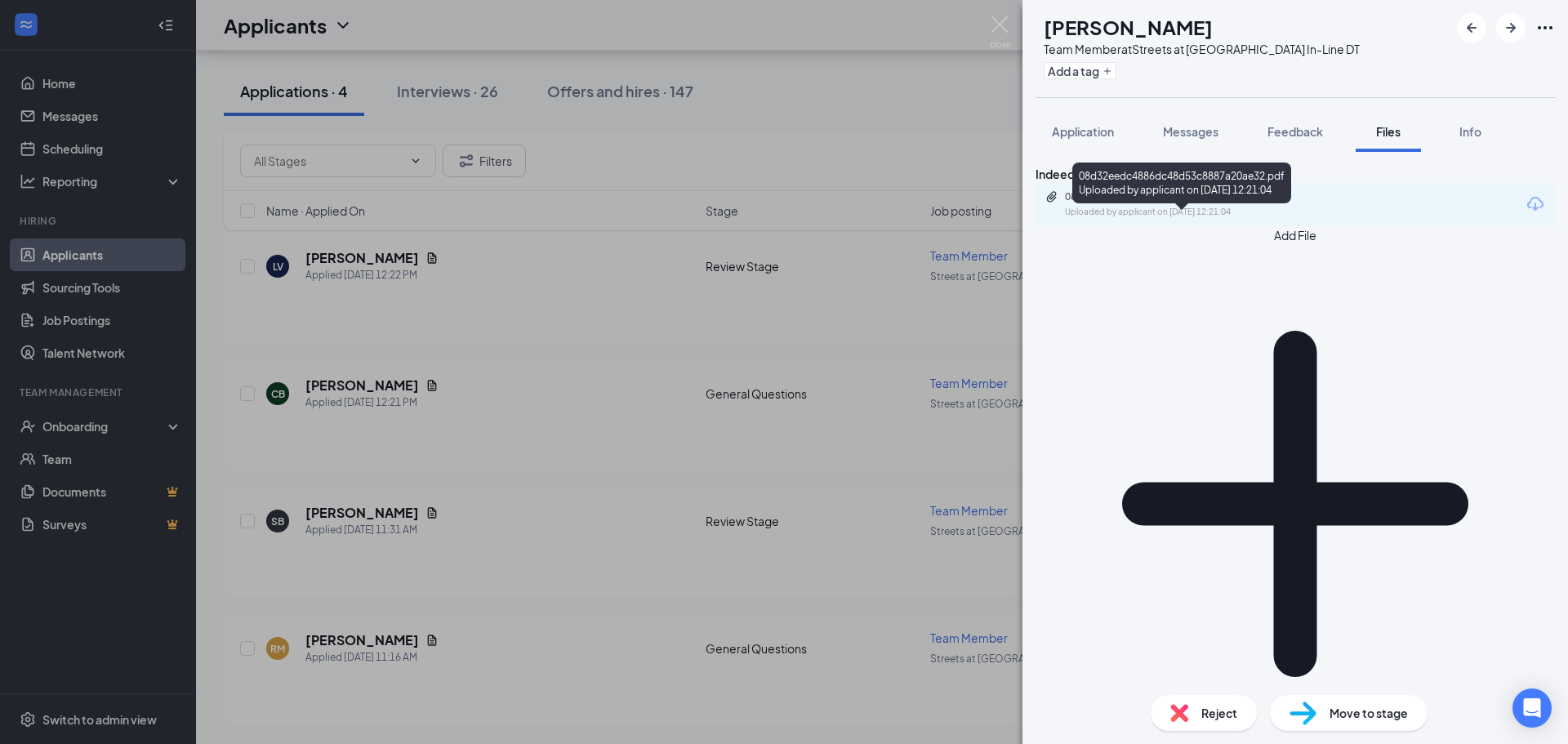
click at [1294, 203] on div "08d32eedc4886dc48d53c8887a20ae32.pdf" at bounding box center [1179, 197] width 229 height 13
click at [1001, 18] on img at bounding box center [999, 32] width 21 height 32
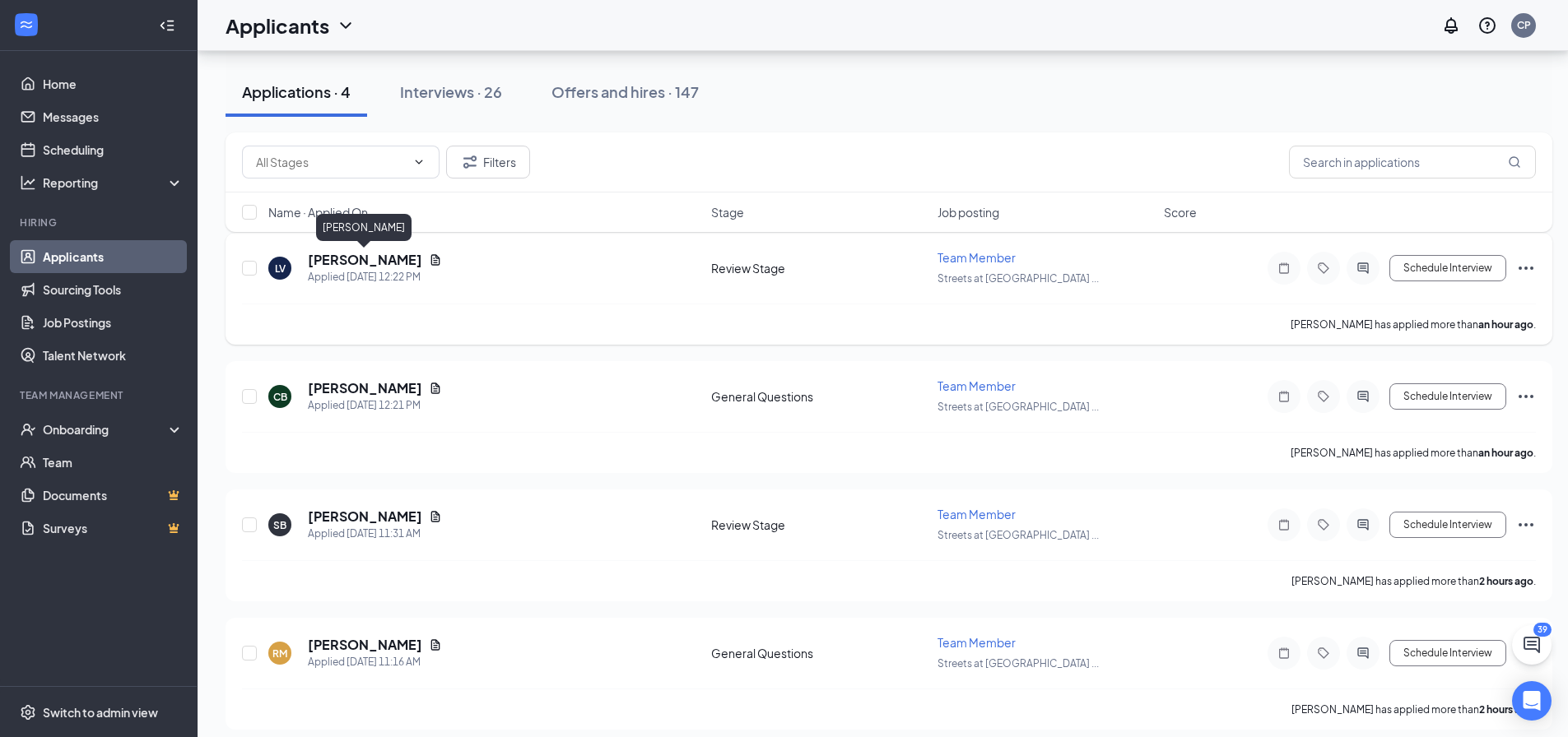
click at [332, 250] on div "LV Lydia VanLeuven Applied Today 12:22 PM Review Stage Team Member Streets at S…" at bounding box center [889, 277] width 1294 height 54
click at [361, 261] on h5 "Lydia VanLeuven" at bounding box center [365, 260] width 114 height 18
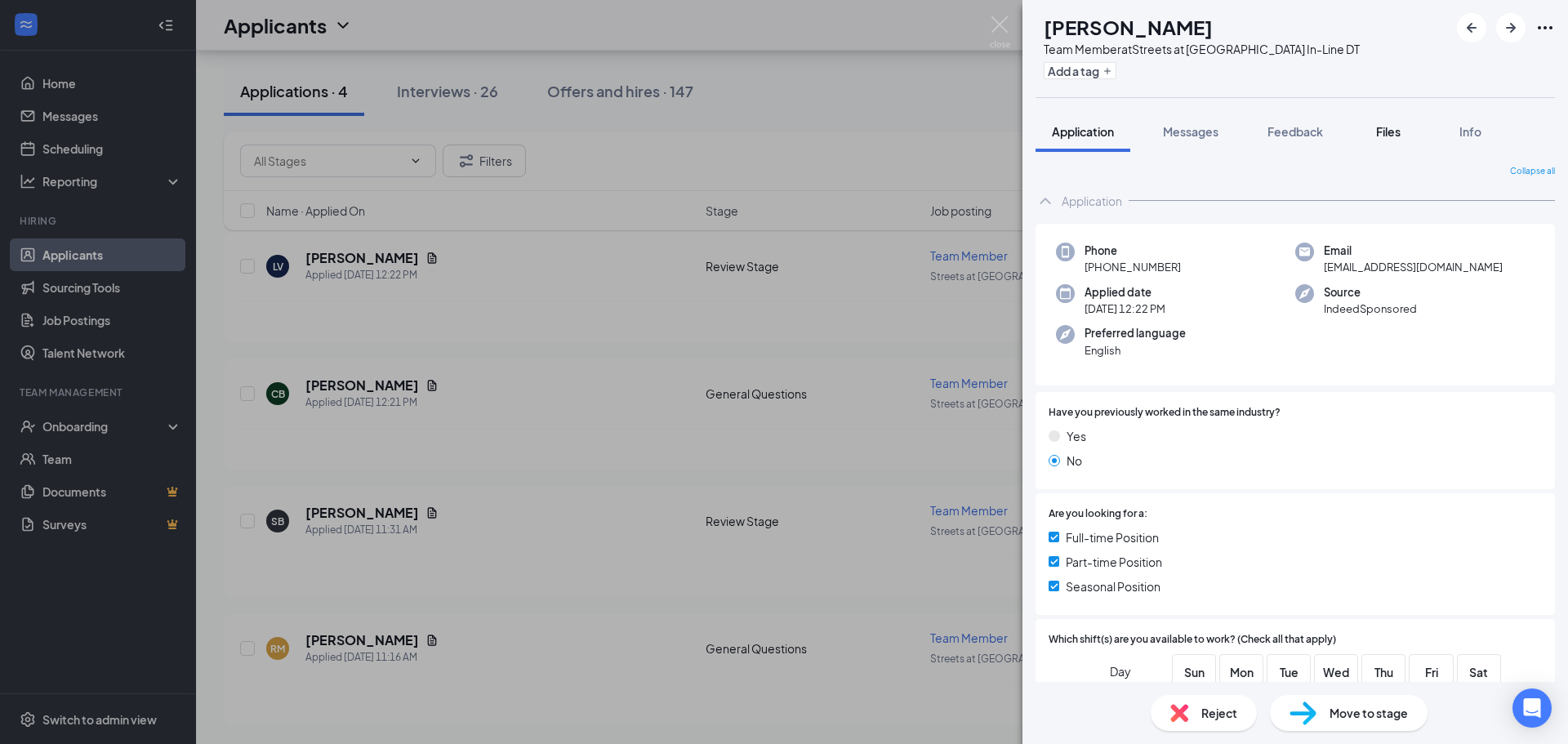
click at [1395, 129] on span "Files" at bounding box center [1387, 131] width 24 height 14
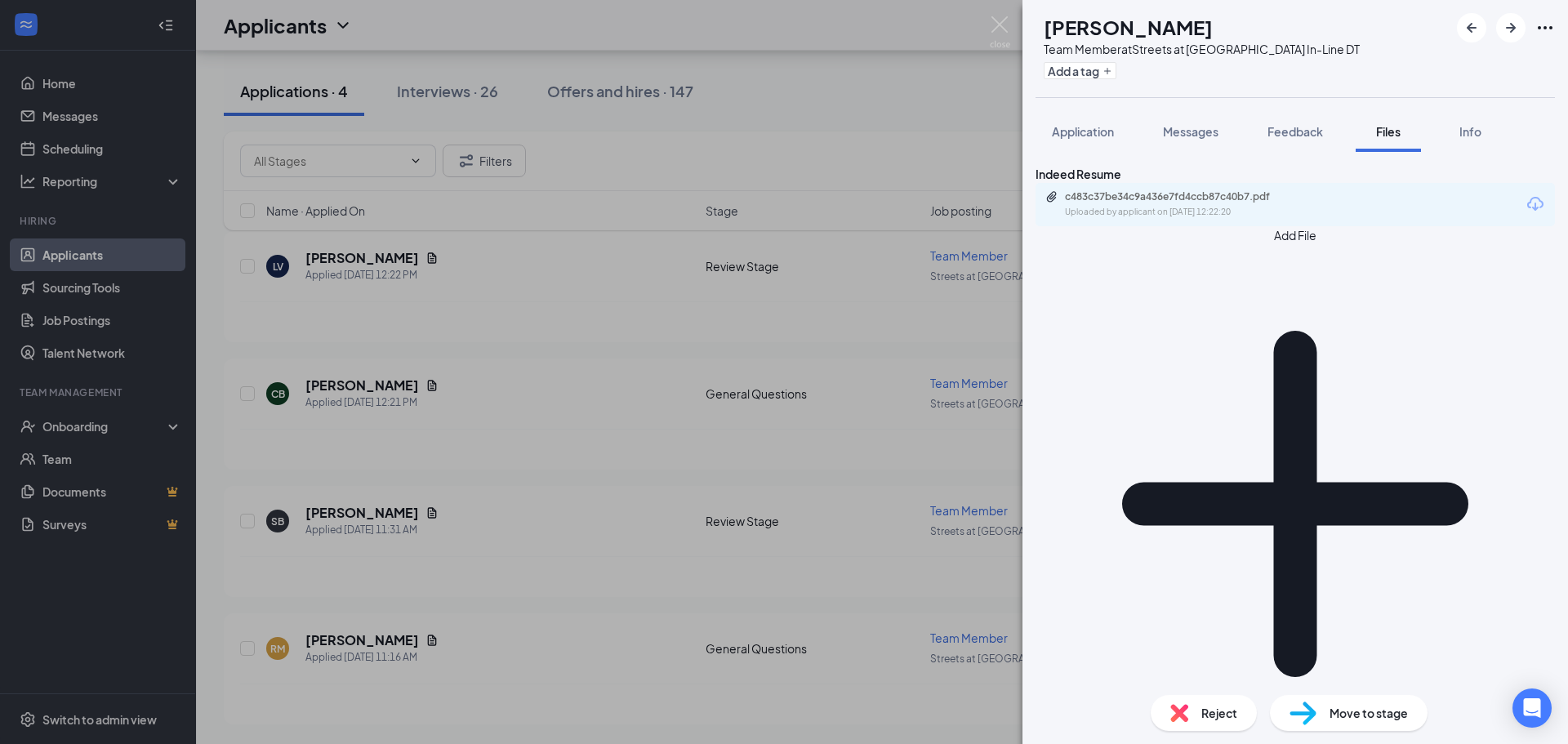
click at [1217, 203] on div "c483c37be34c9a436e7fd4ccb87c40b7.pdf" at bounding box center [1179, 197] width 229 height 13
click at [1005, 15] on div "LV Lydia VanLeuven Team Member at Streets at Southglenn In-Line DT Add a tag Ap…" at bounding box center [784, 372] width 1568 height 744
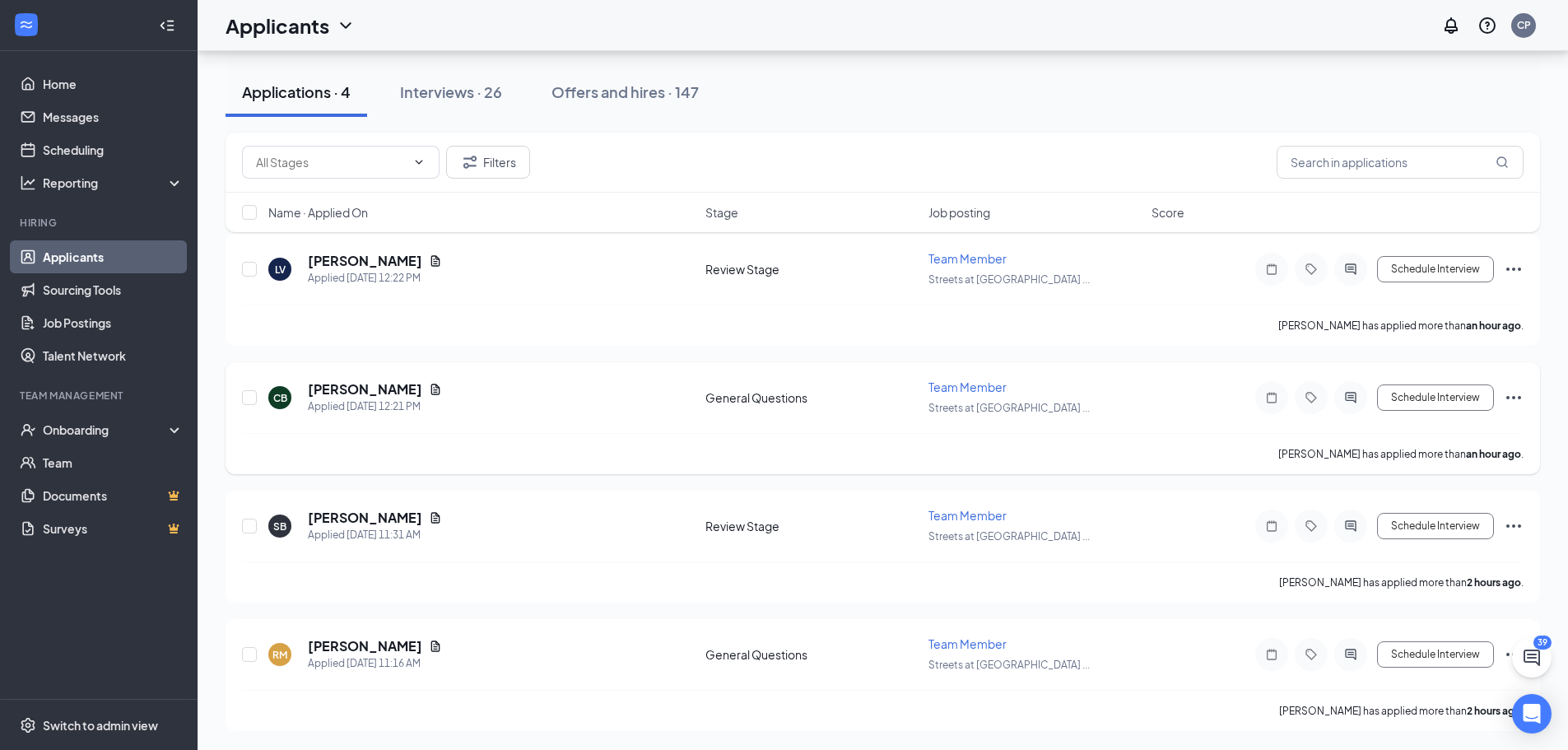
scroll to position [86, 0]
click at [65, 148] on link "Scheduling" at bounding box center [114, 150] width 141 height 33
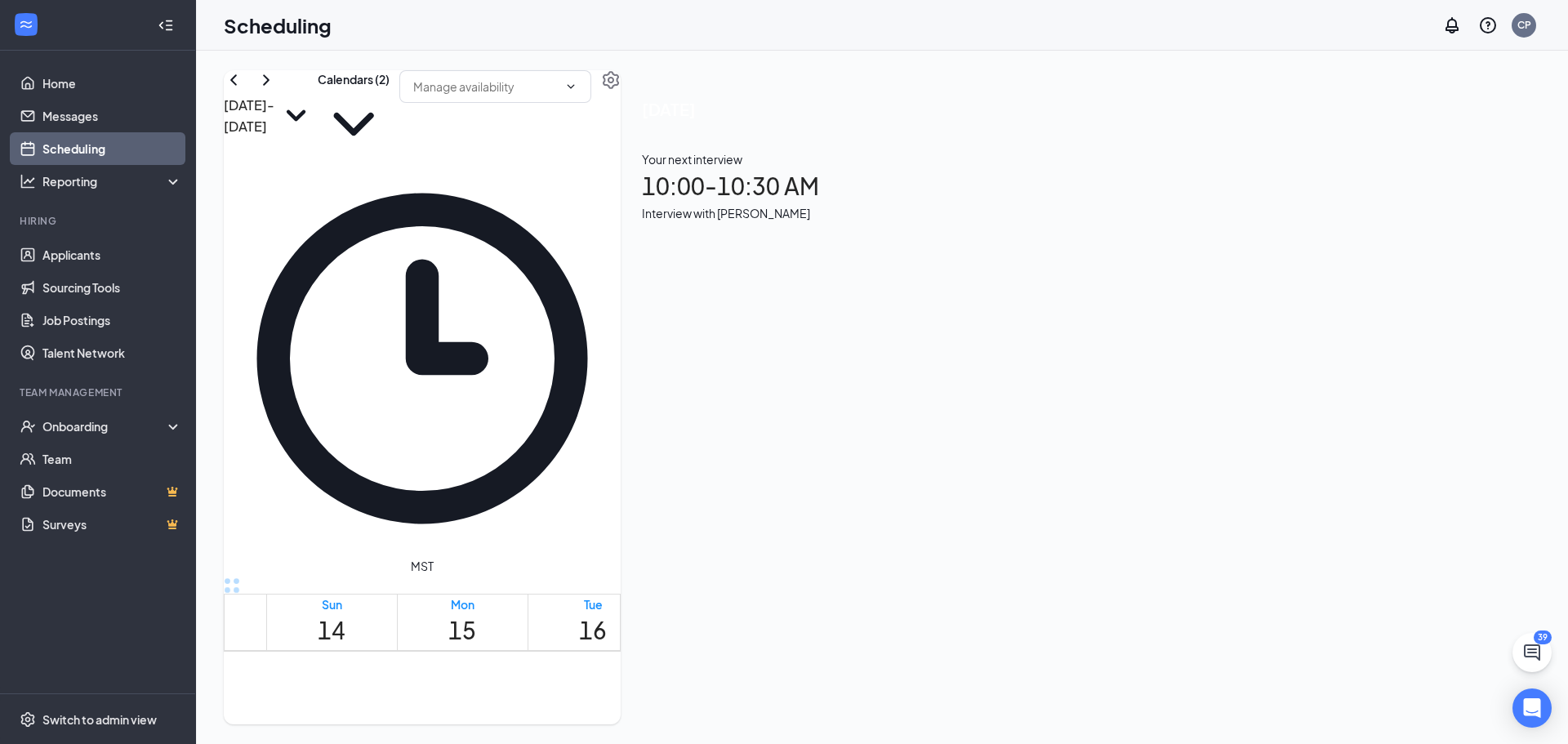
scroll to position [803, 0]
click at [390, 114] on button "Calendars (2)" at bounding box center [353, 115] width 72 height 89
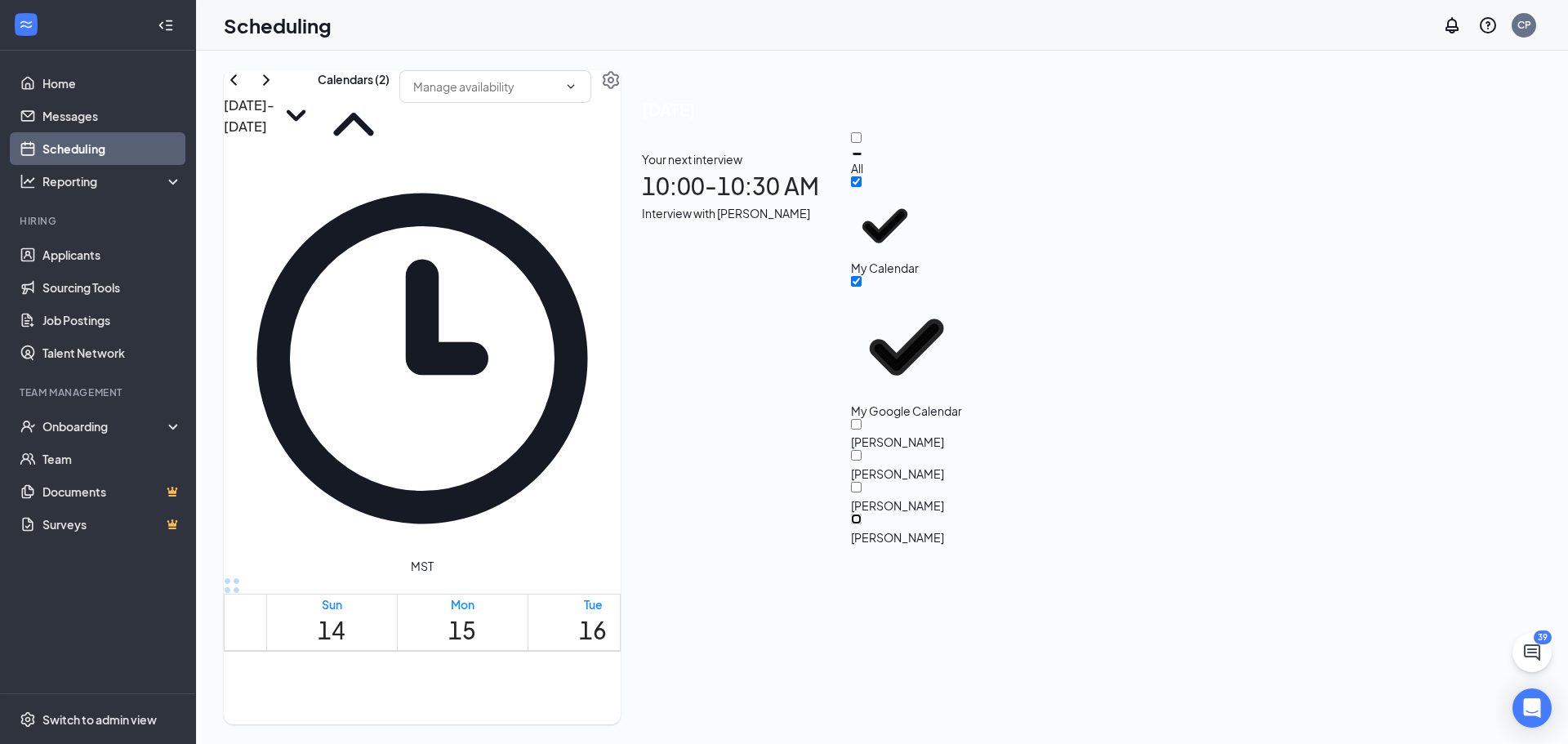
click at [862, 514] on input "[PERSON_NAME]" at bounding box center [856, 520] width 11 height 11
checkbox input "true"
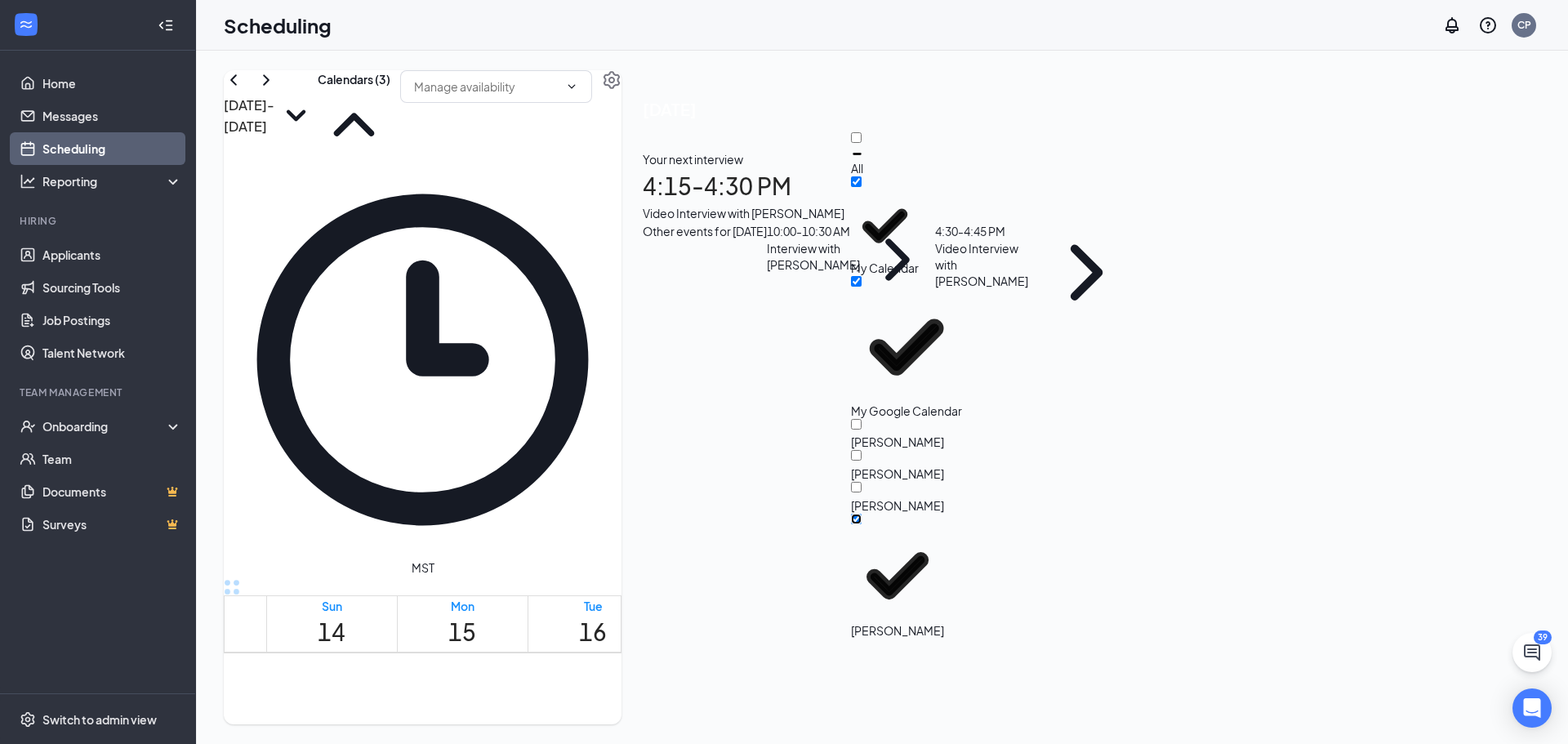
click at [764, 488] on td at bounding box center [724, 497] width 915 height 19
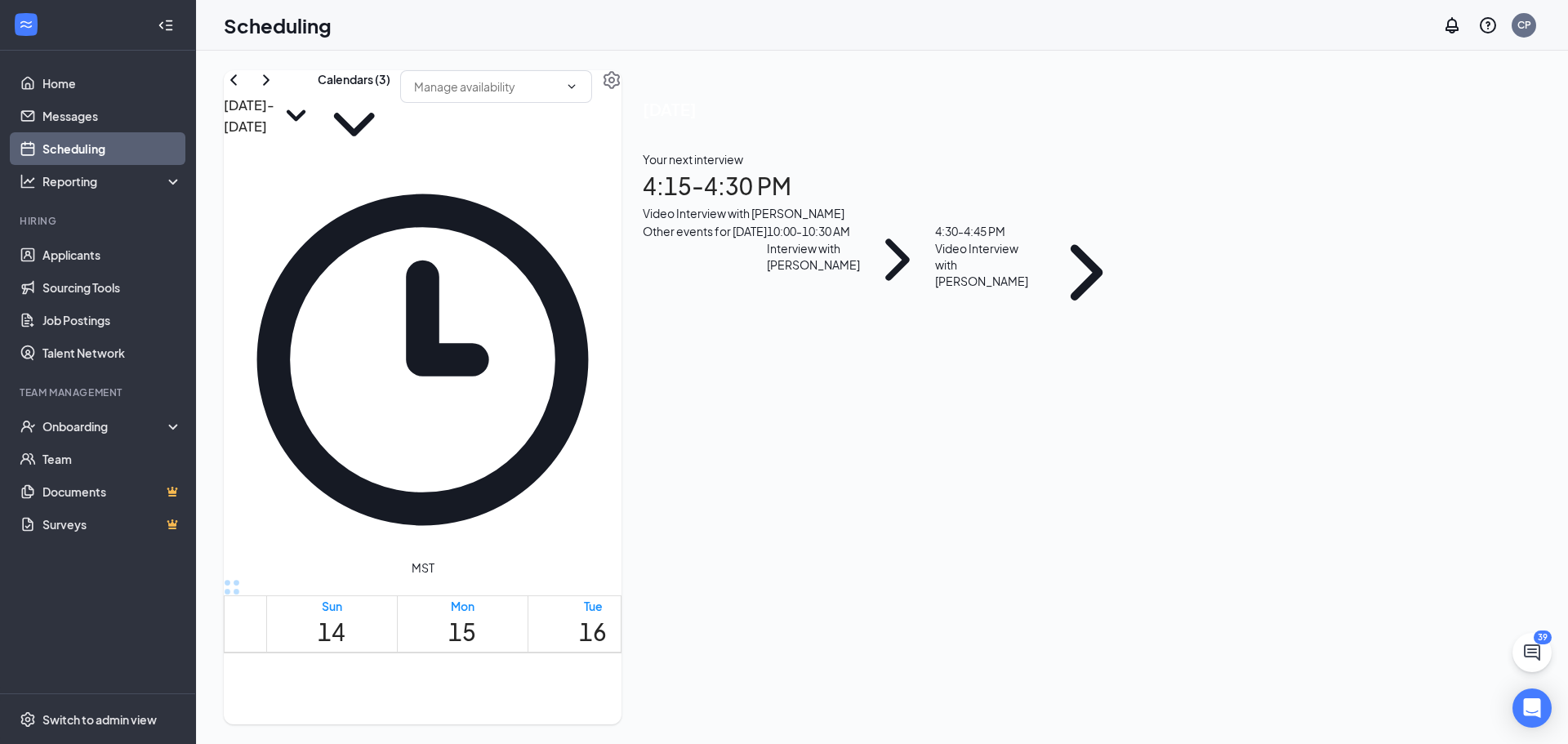
scroll to position [1506, 0]
click at [103, 249] on link "Applicants" at bounding box center [113, 255] width 139 height 33
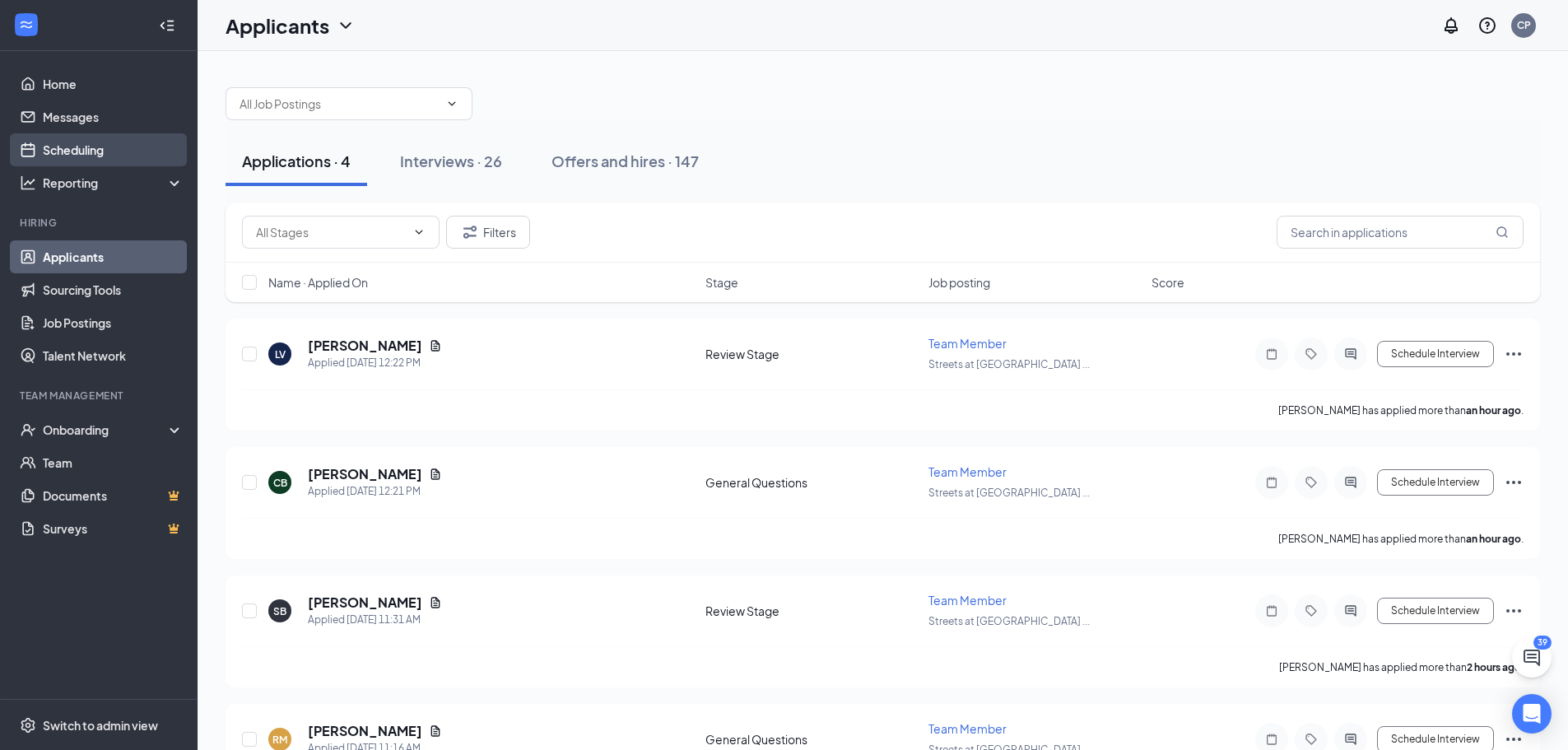
click at [76, 140] on link "Scheduling" at bounding box center [114, 150] width 141 height 33
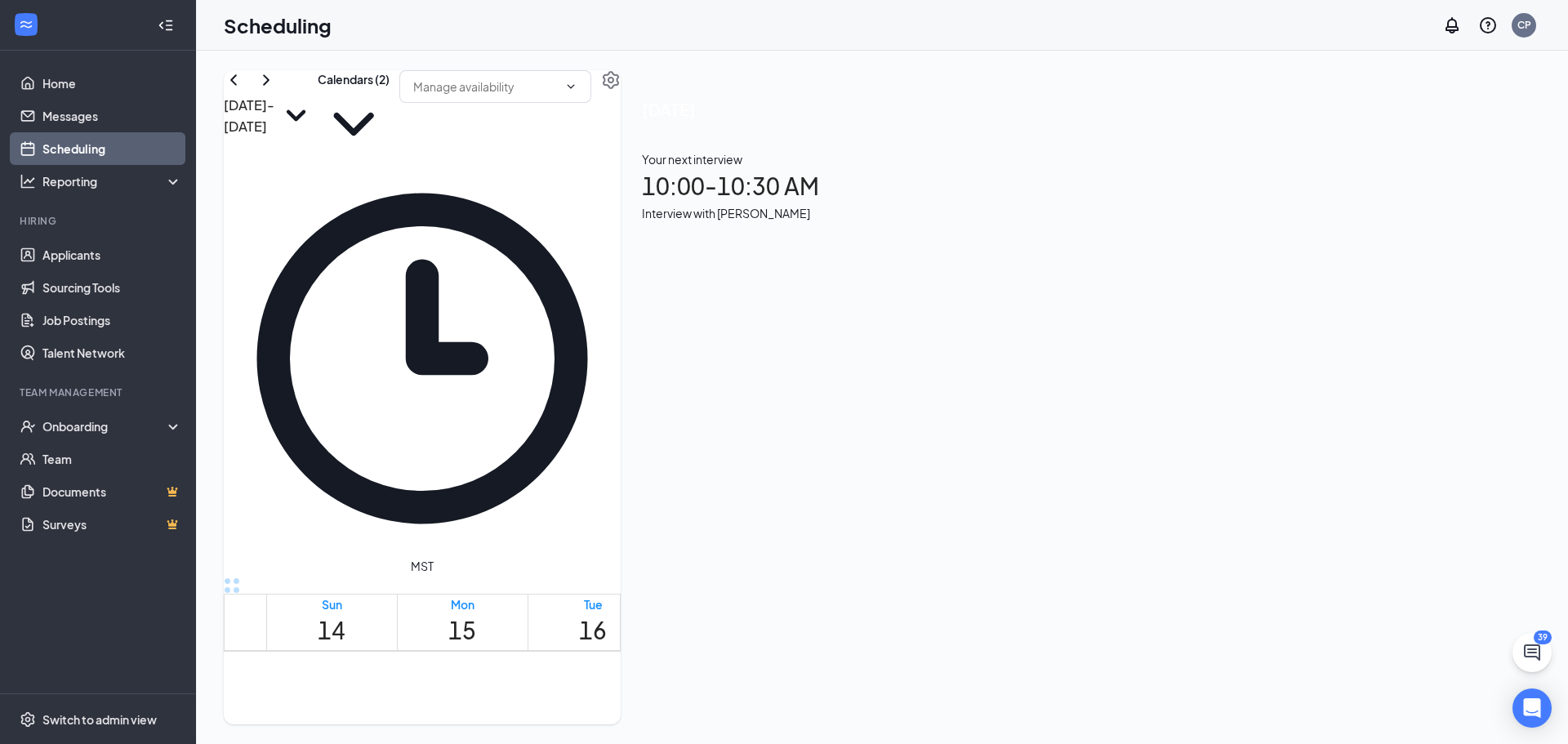
scroll to position [1374, 0]
click at [390, 103] on button "Calendars (2)" at bounding box center [353, 115] width 72 height 89
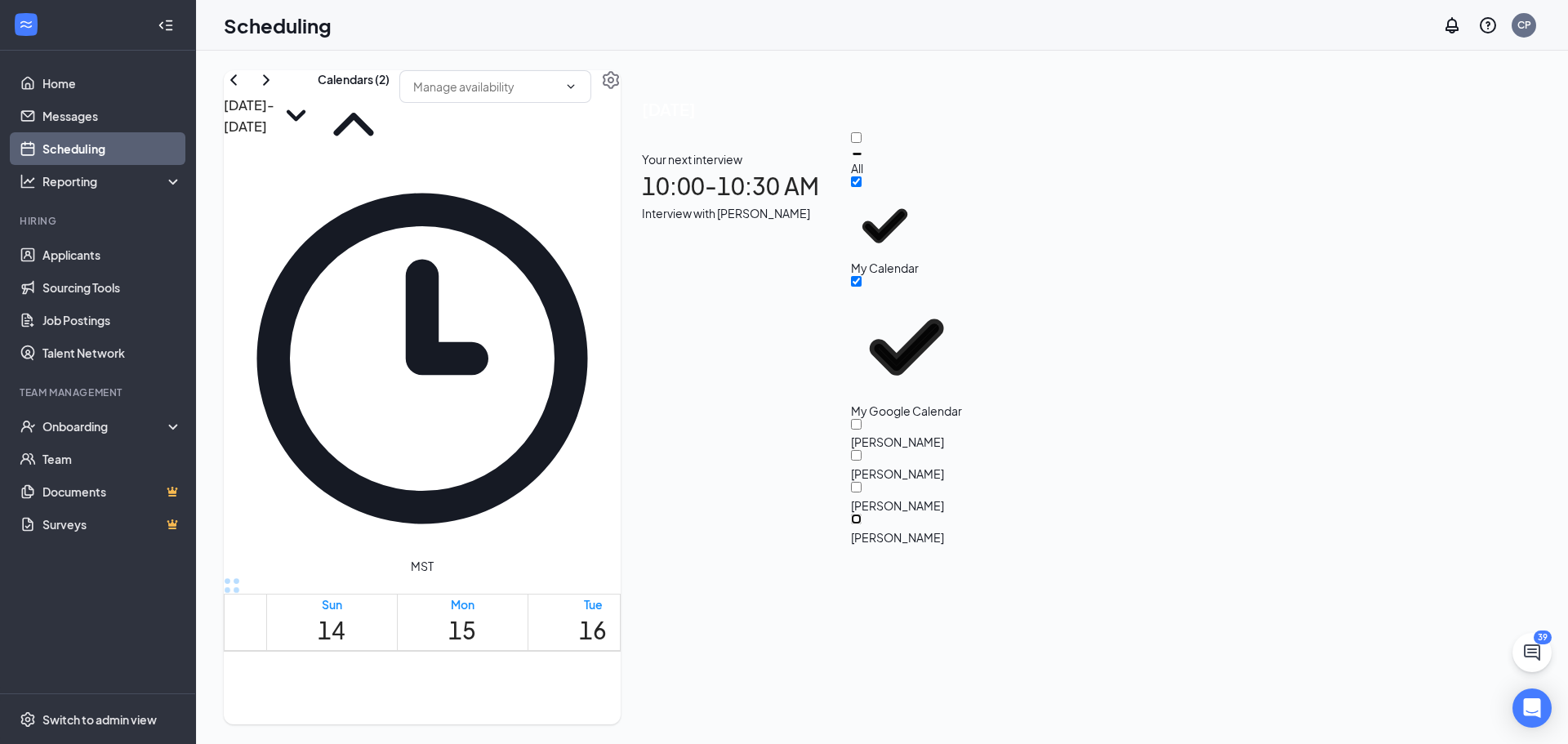
click at [862, 514] on input "[PERSON_NAME]" at bounding box center [856, 520] width 11 height 11
checkbox input "true"
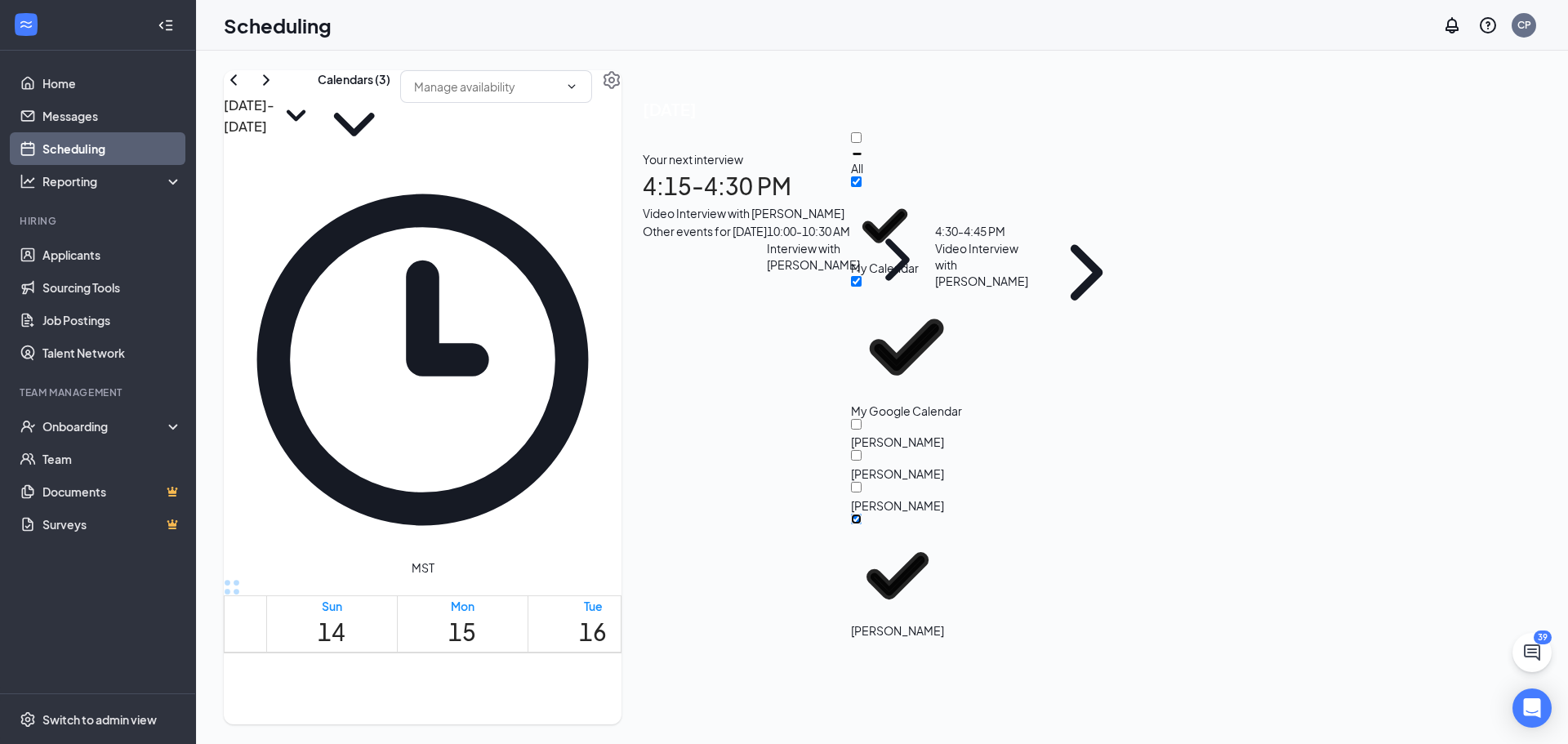
click at [757, 443] on td at bounding box center [724, 433] width 915 height 19
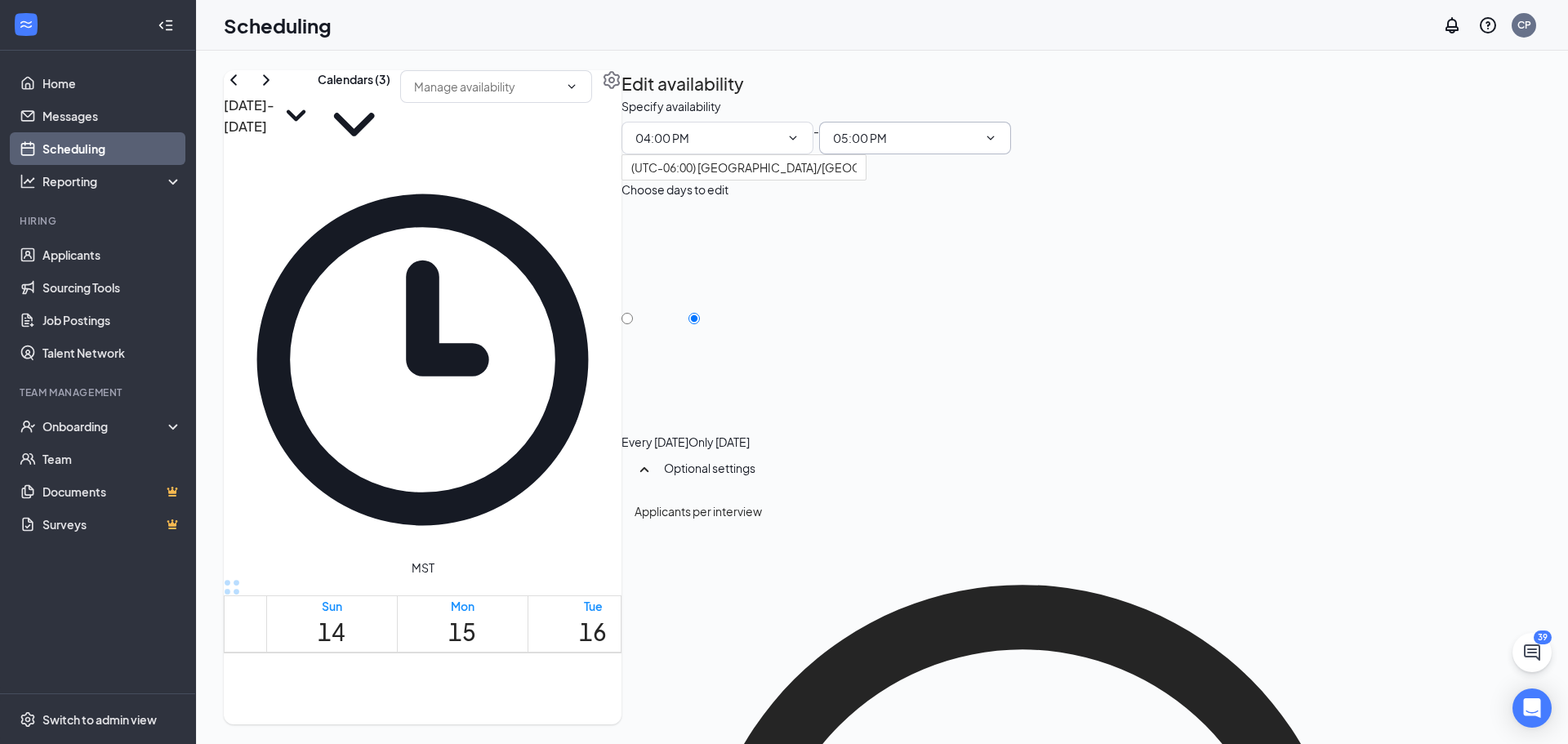
click at [977, 147] on input "05:00 PM" at bounding box center [906, 138] width 145 height 18
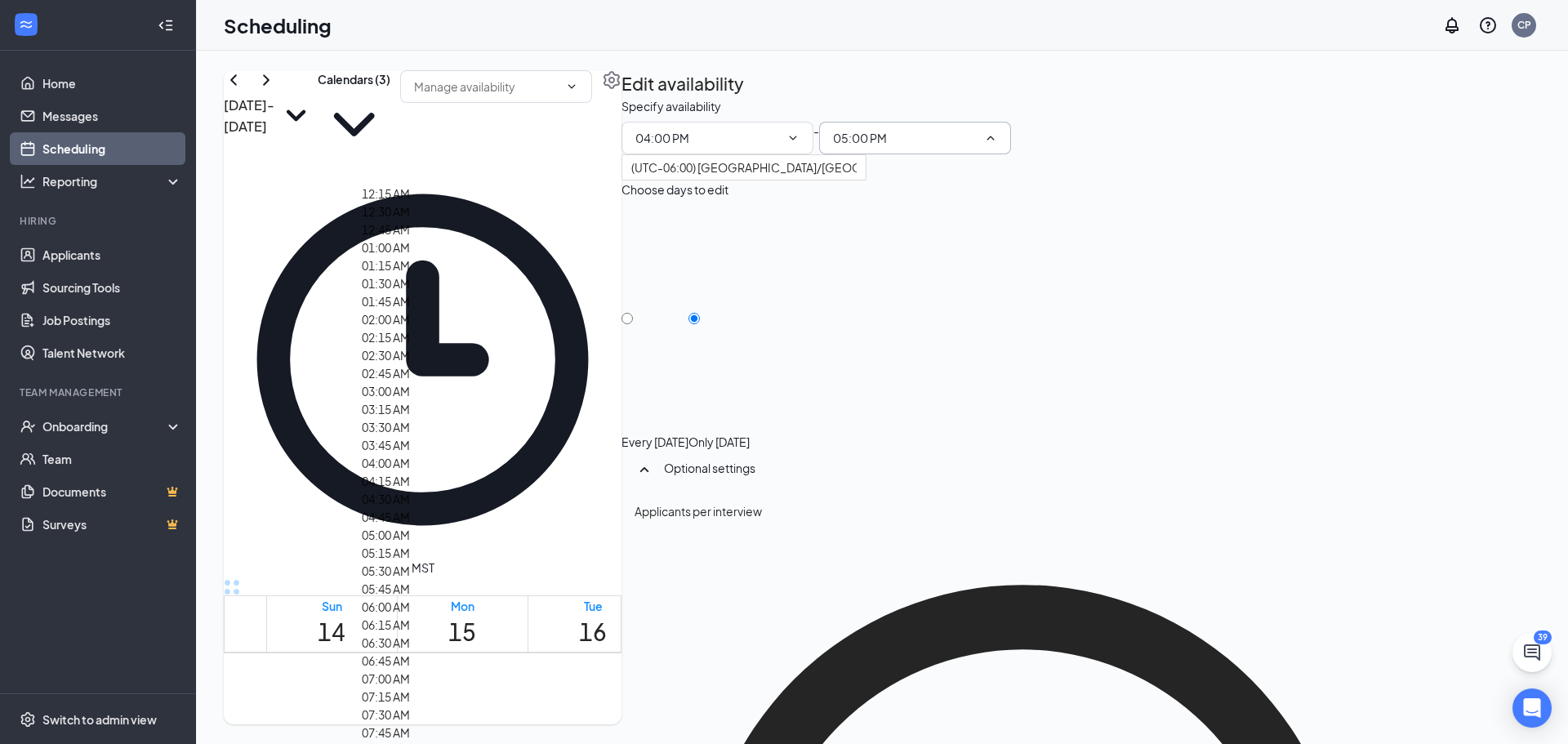
scroll to position [2532, 0]
type input "05:30 PM"
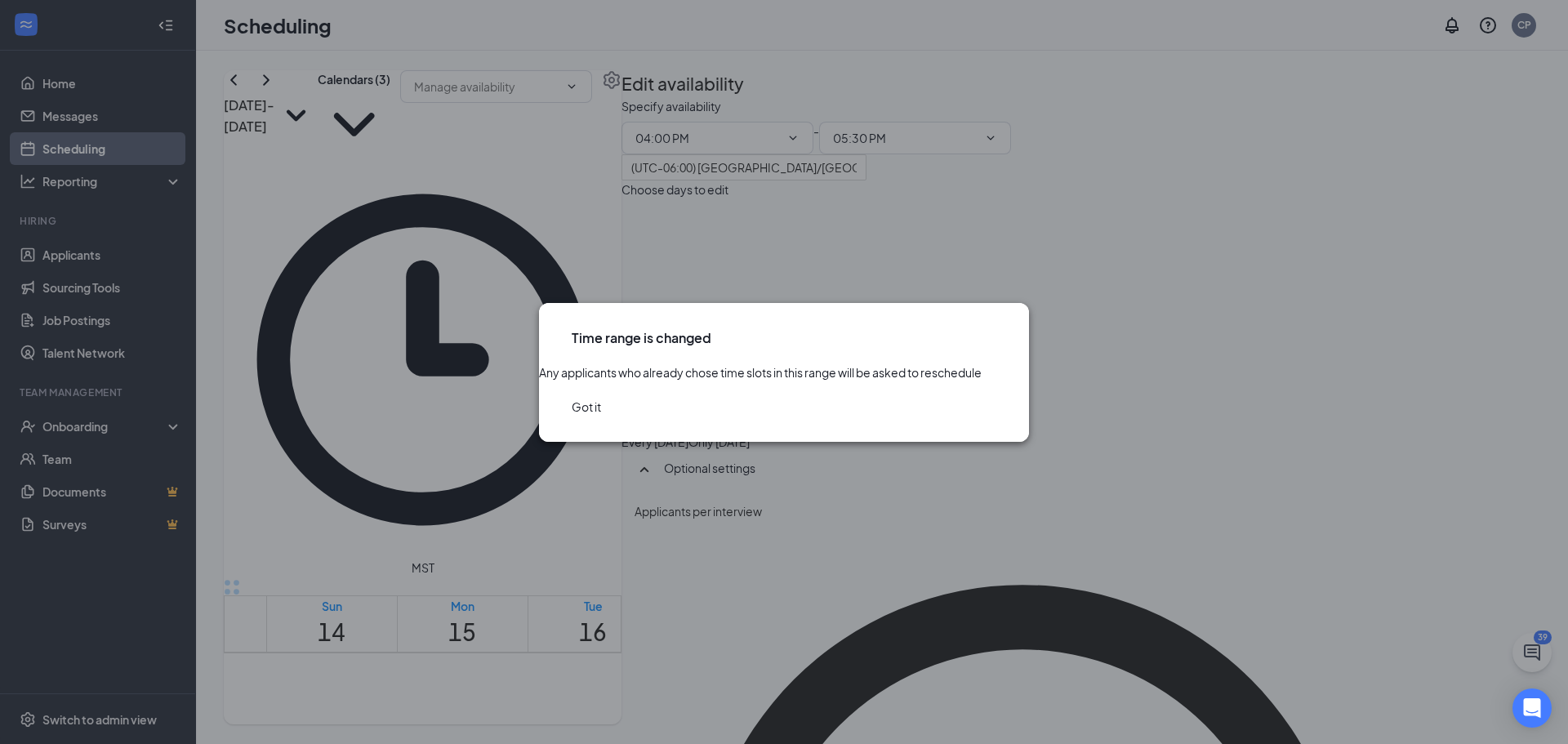
click at [601, 416] on button "Got it" at bounding box center [586, 407] width 30 height 18
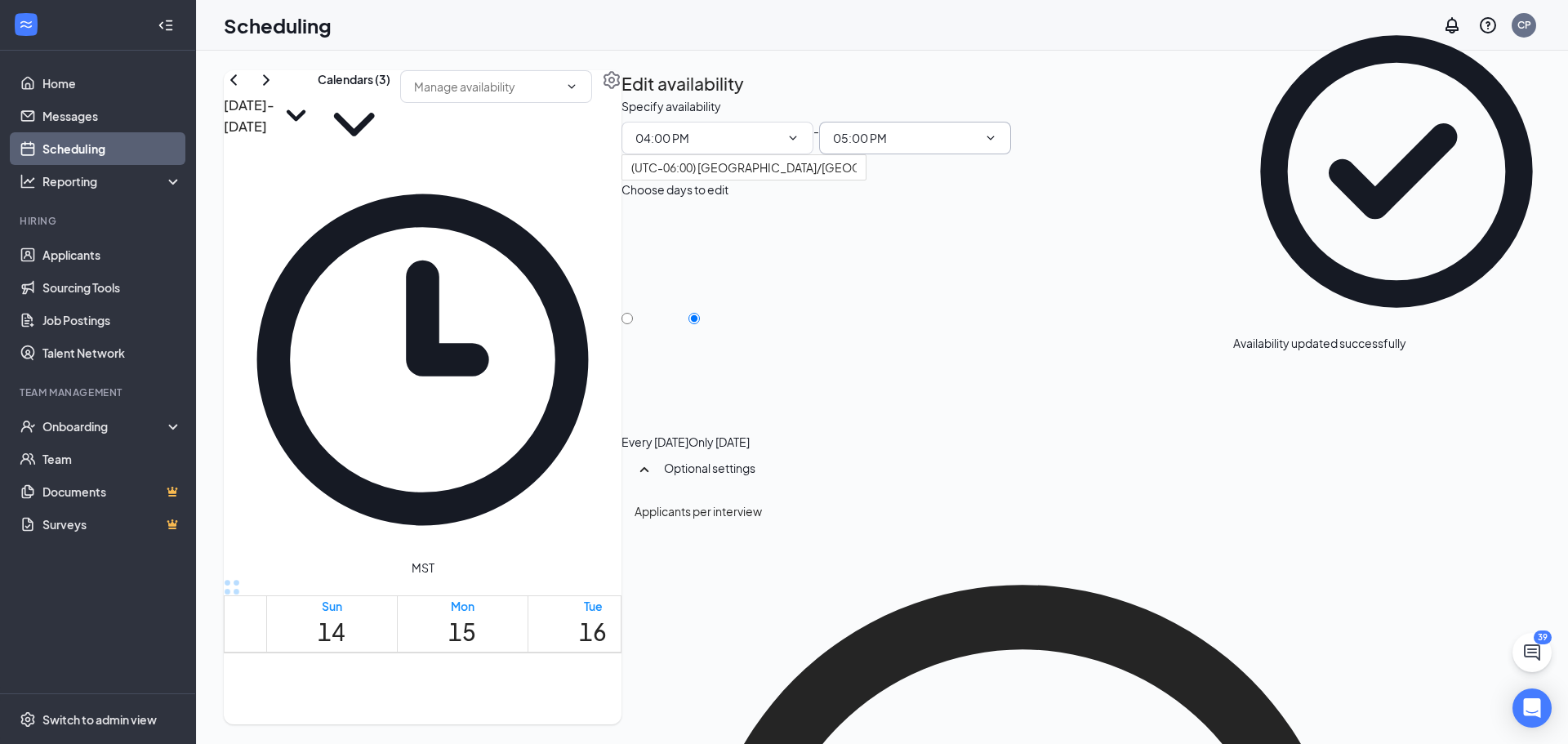
click at [1011, 155] on span "05:00 PM" at bounding box center [915, 138] width 192 height 33
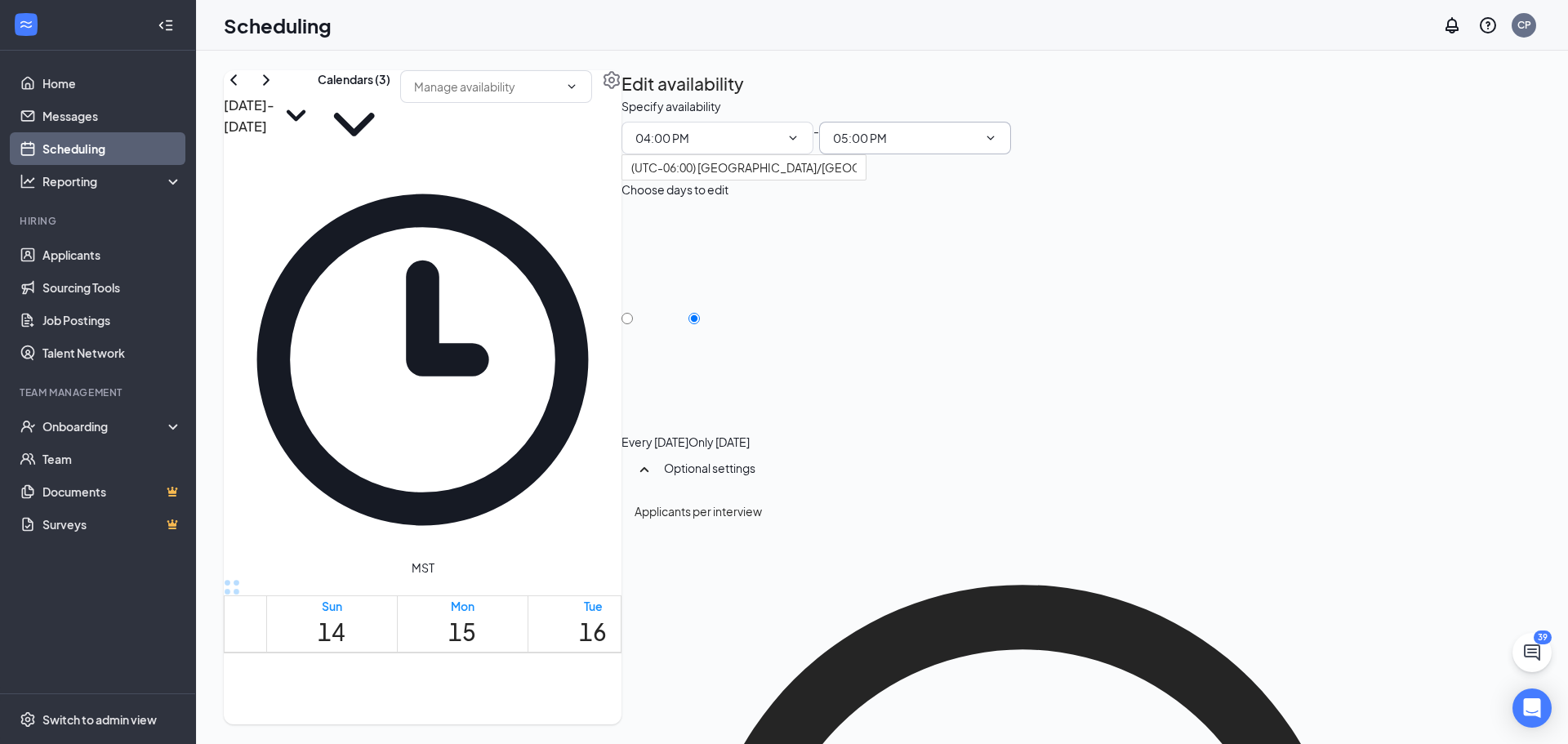
click at [977, 147] on input "05:00 PM" at bounding box center [906, 138] width 145 height 18
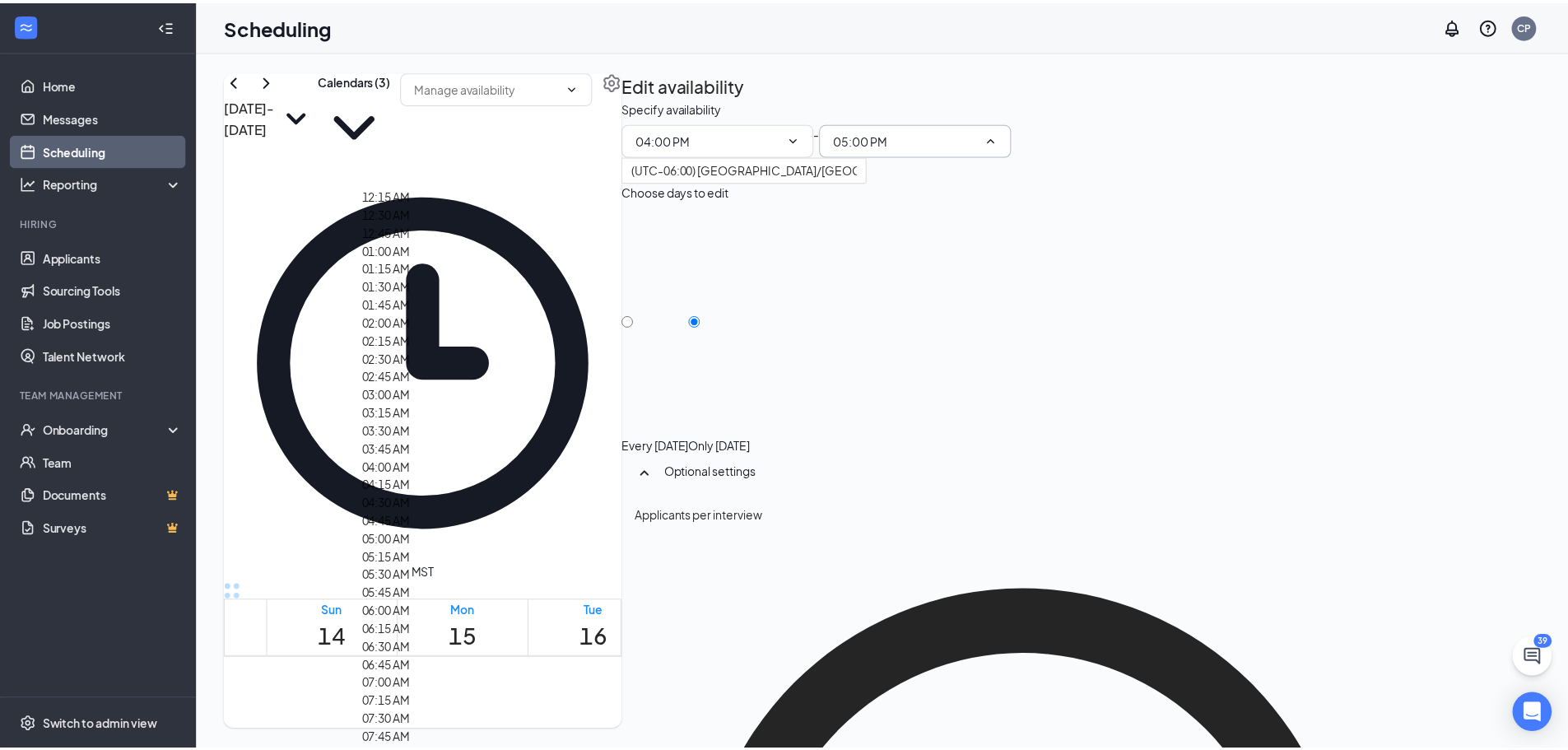
scroll to position [2470, 0]
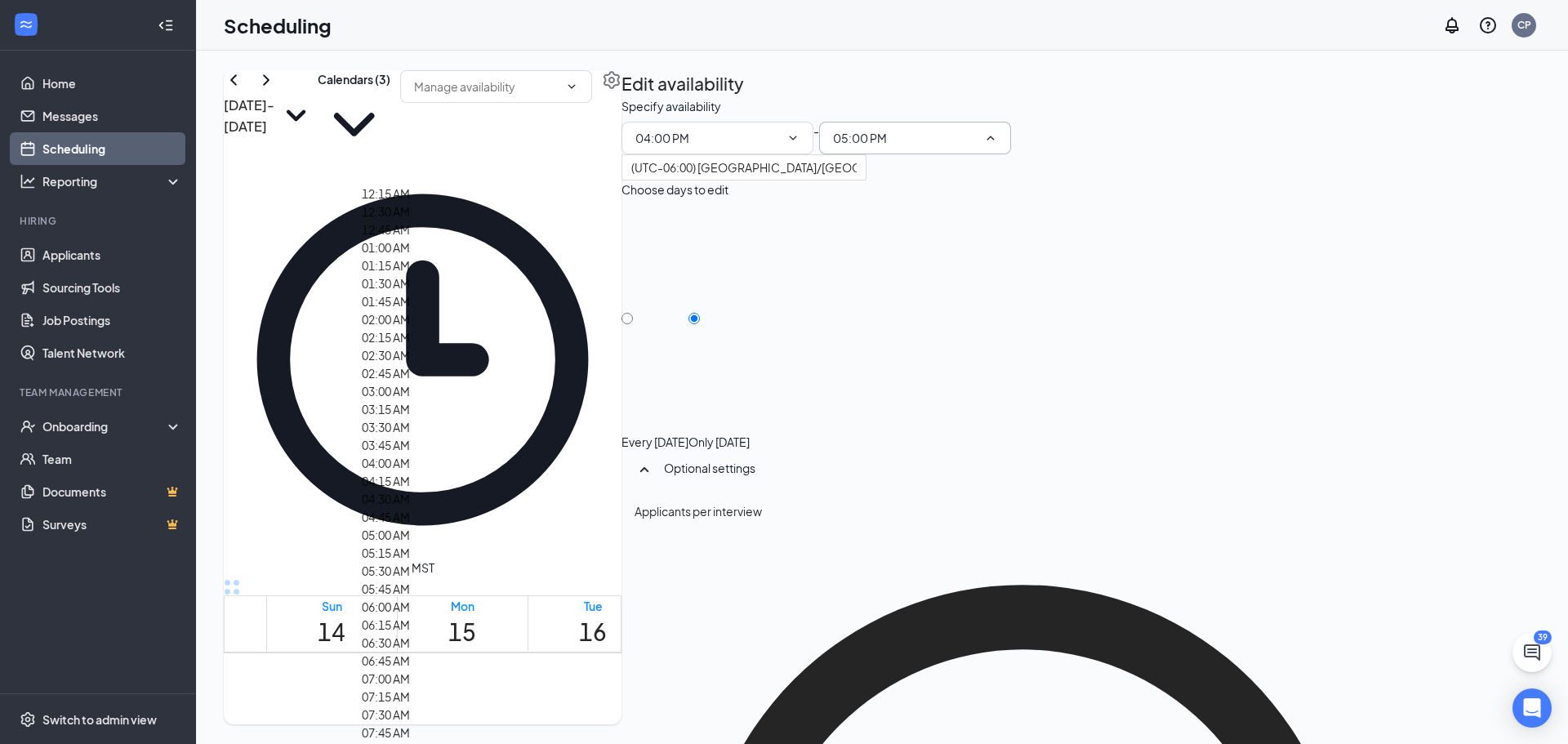
type input "05:30 PM"
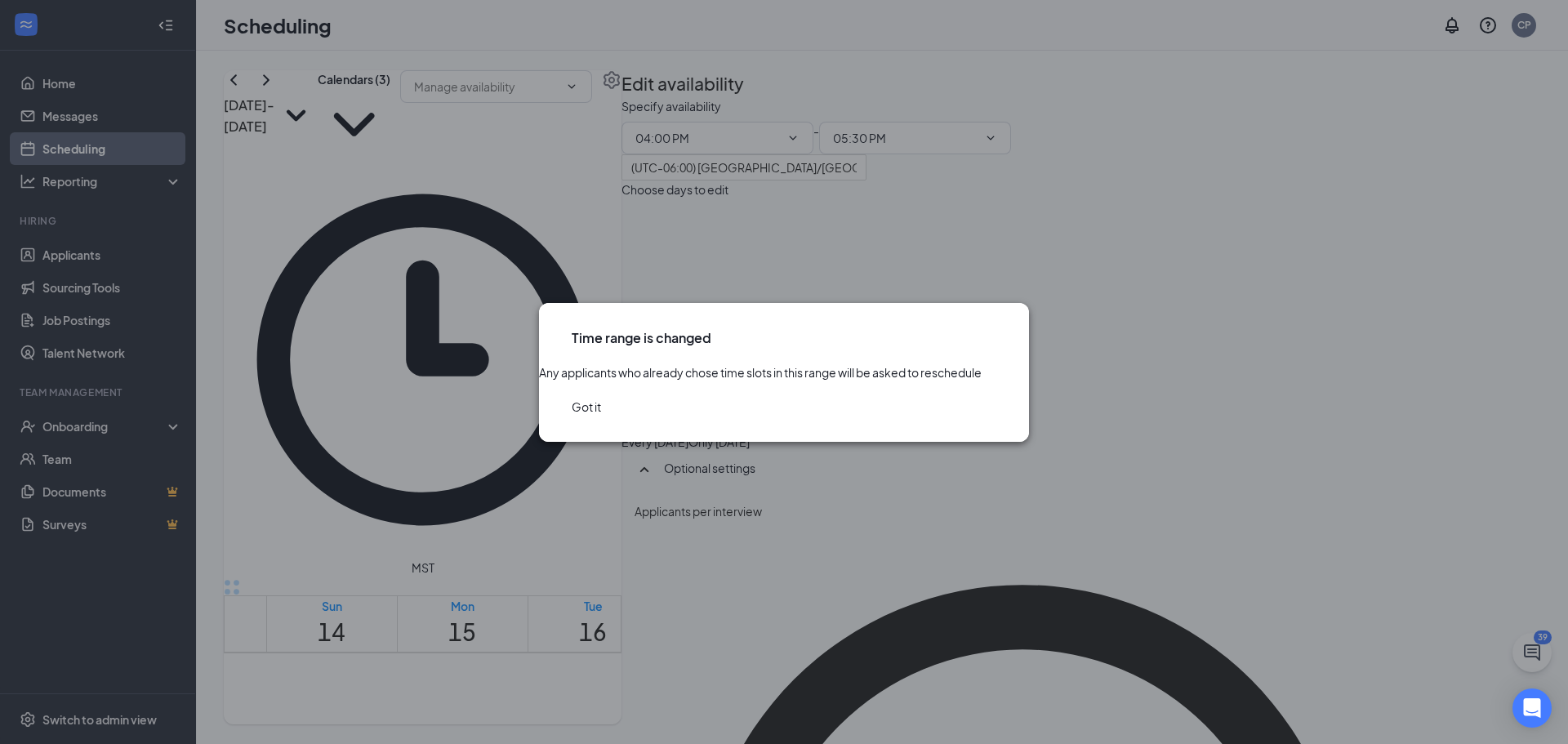
click at [601, 416] on button "Got it" at bounding box center [586, 407] width 30 height 18
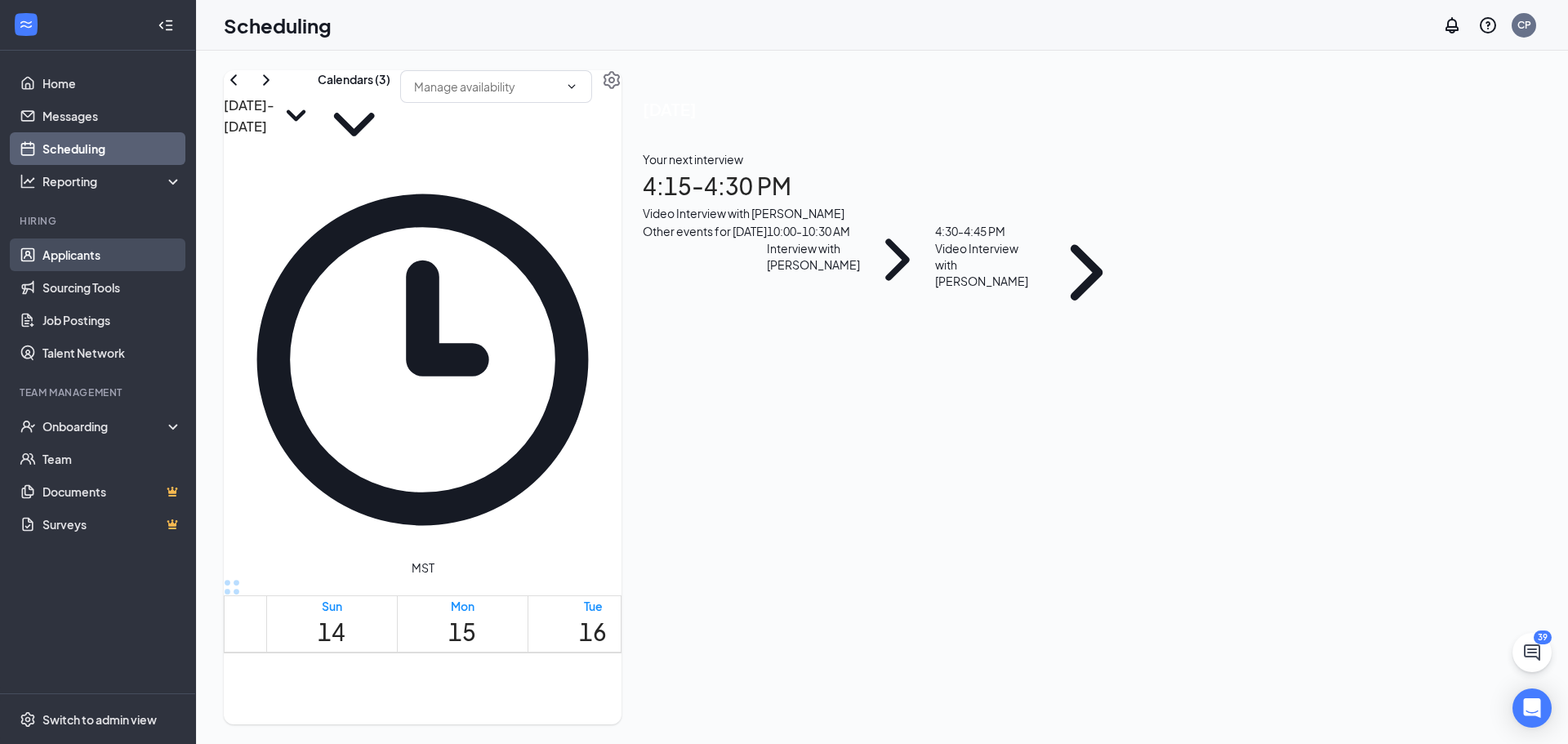
click at [65, 255] on link "Applicants" at bounding box center [113, 255] width 139 height 33
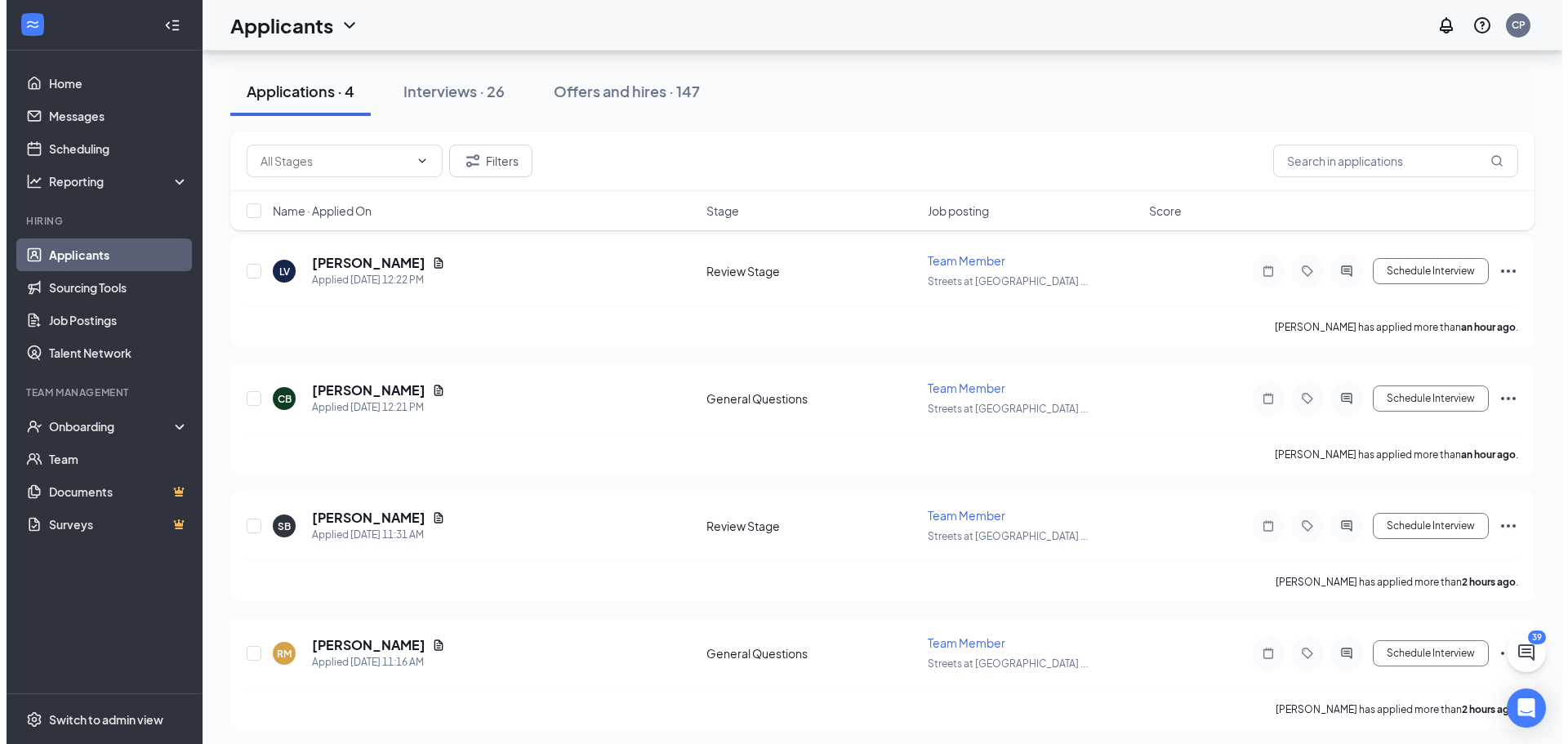
scroll to position [85, 0]
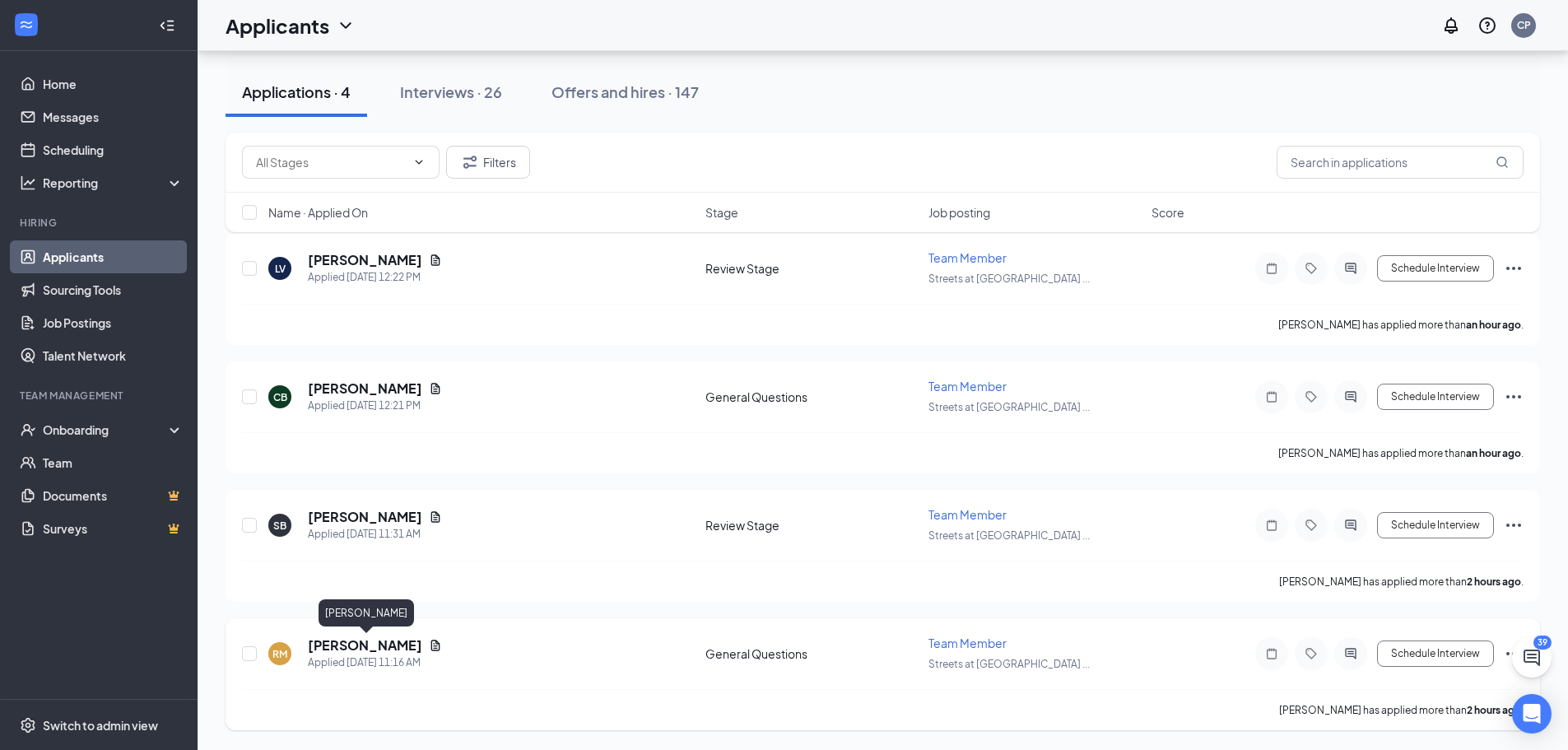
click at [375, 644] on h5 "Randy McNaughton" at bounding box center [365, 645] width 114 height 18
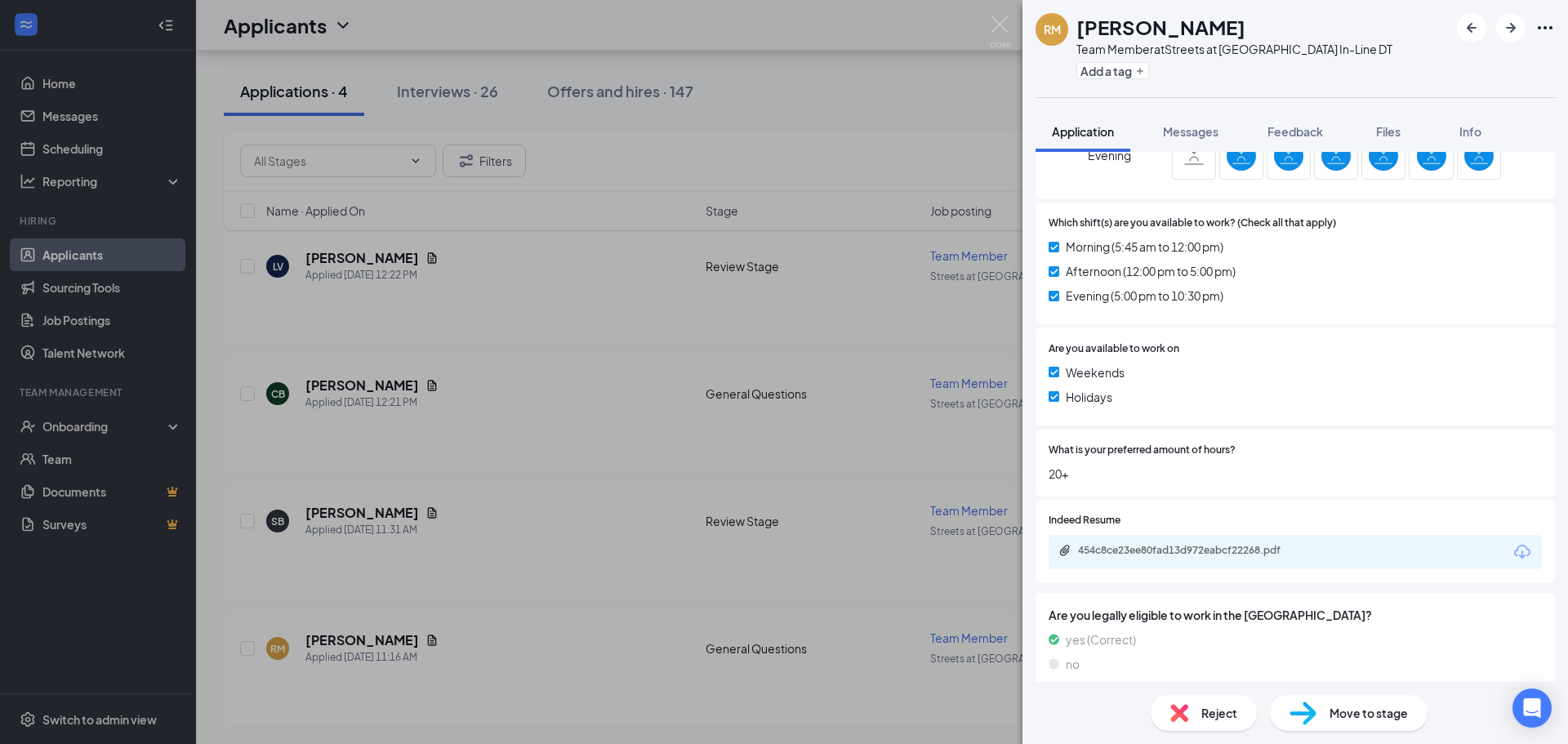
scroll to position [723, 0]
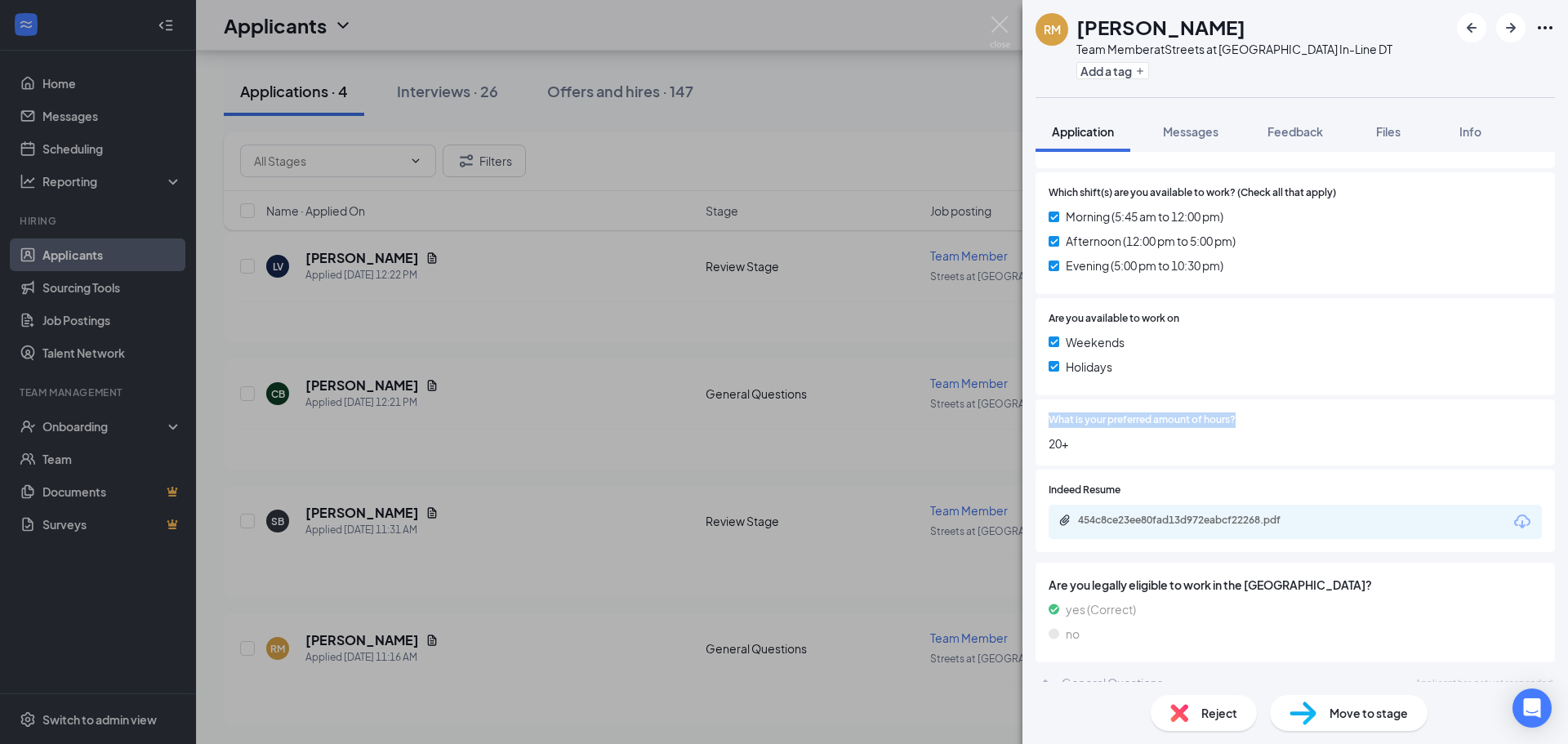
drag, startPoint x: 1047, startPoint y: 402, endPoint x: 1255, endPoint y: 401, distance: 208.0
click at [1255, 401] on div "What is your preferred amount of hours? 20+" at bounding box center [1294, 433] width 519 height 66
click at [1253, 412] on div "What is your preferred amount of hours? 20+" at bounding box center [1295, 432] width 493 height 40
drag, startPoint x: 1240, startPoint y: 399, endPoint x: 1207, endPoint y: 399, distance: 33.0
click at [1207, 412] on div "What is your preferred amount of hours?" at bounding box center [1295, 419] width 493 height 15
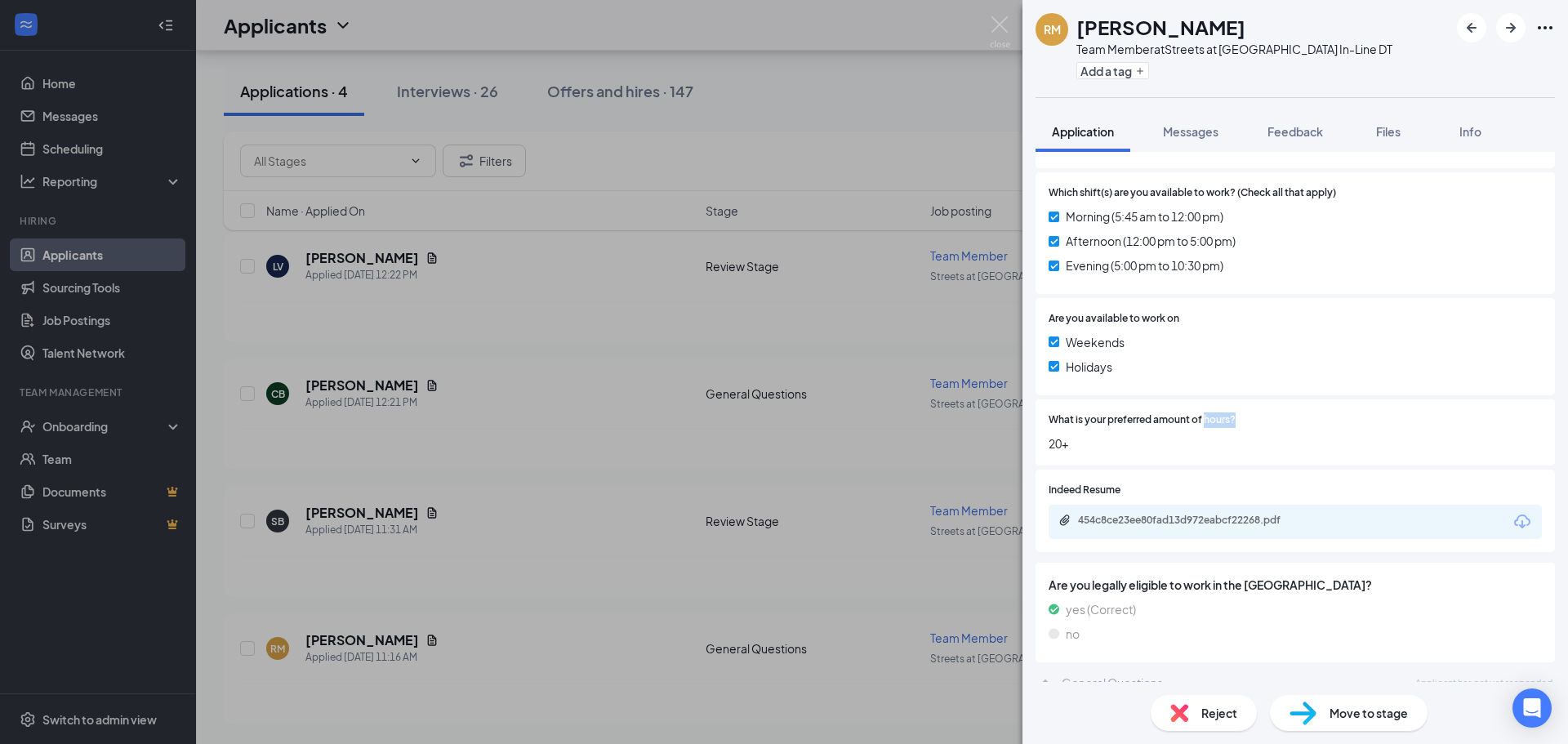
click at [1269, 412] on div at bounding box center [1388, 419] width 307 height 15
drag, startPoint x: 1260, startPoint y: 404, endPoint x: 1153, endPoint y: 399, distance: 107.1
click at [1153, 412] on div "What is your preferred amount of hours?" at bounding box center [1295, 419] width 493 height 15
click at [1256, 412] on div "What is your preferred amount of hours? 20+" at bounding box center [1295, 432] width 493 height 40
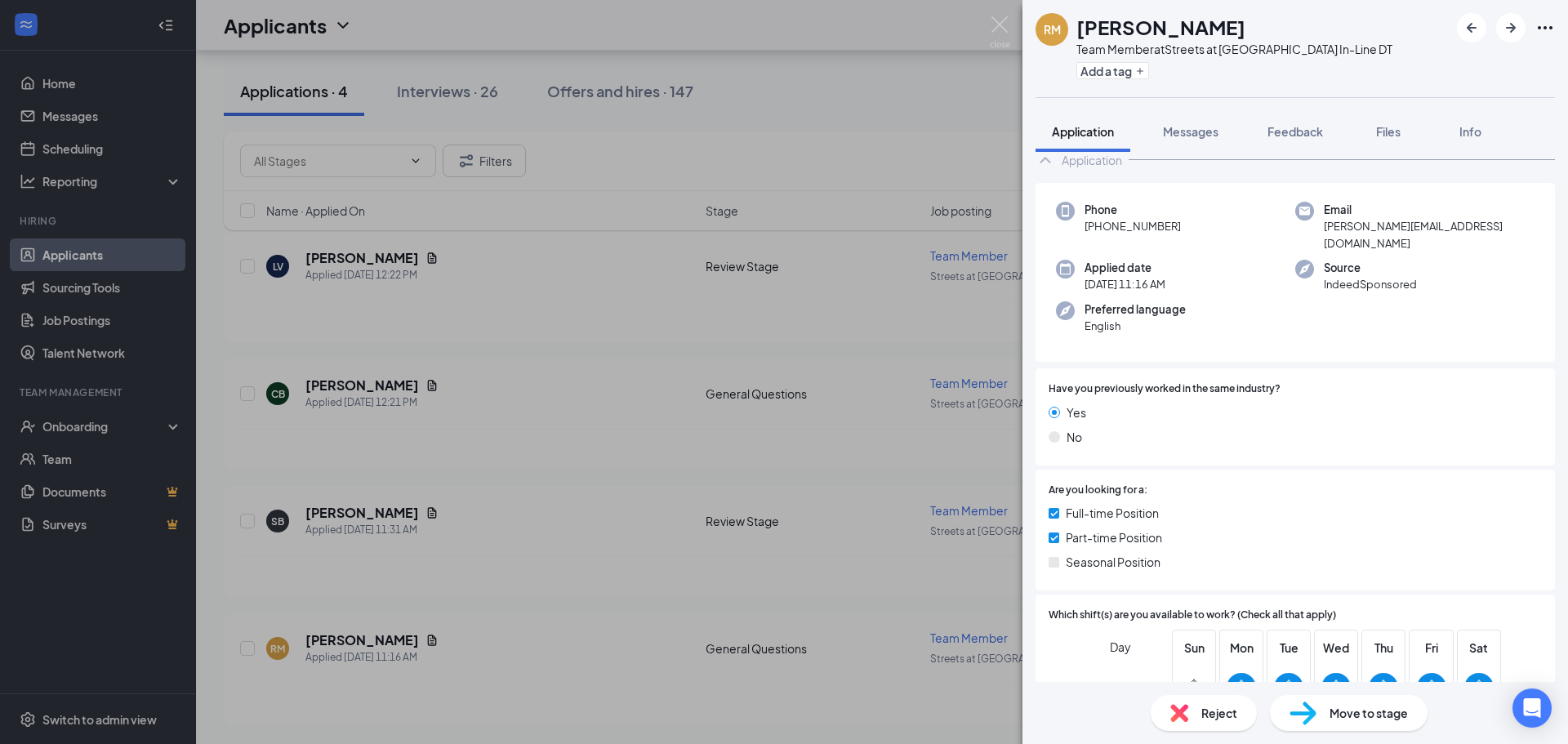
scroll to position [0, 0]
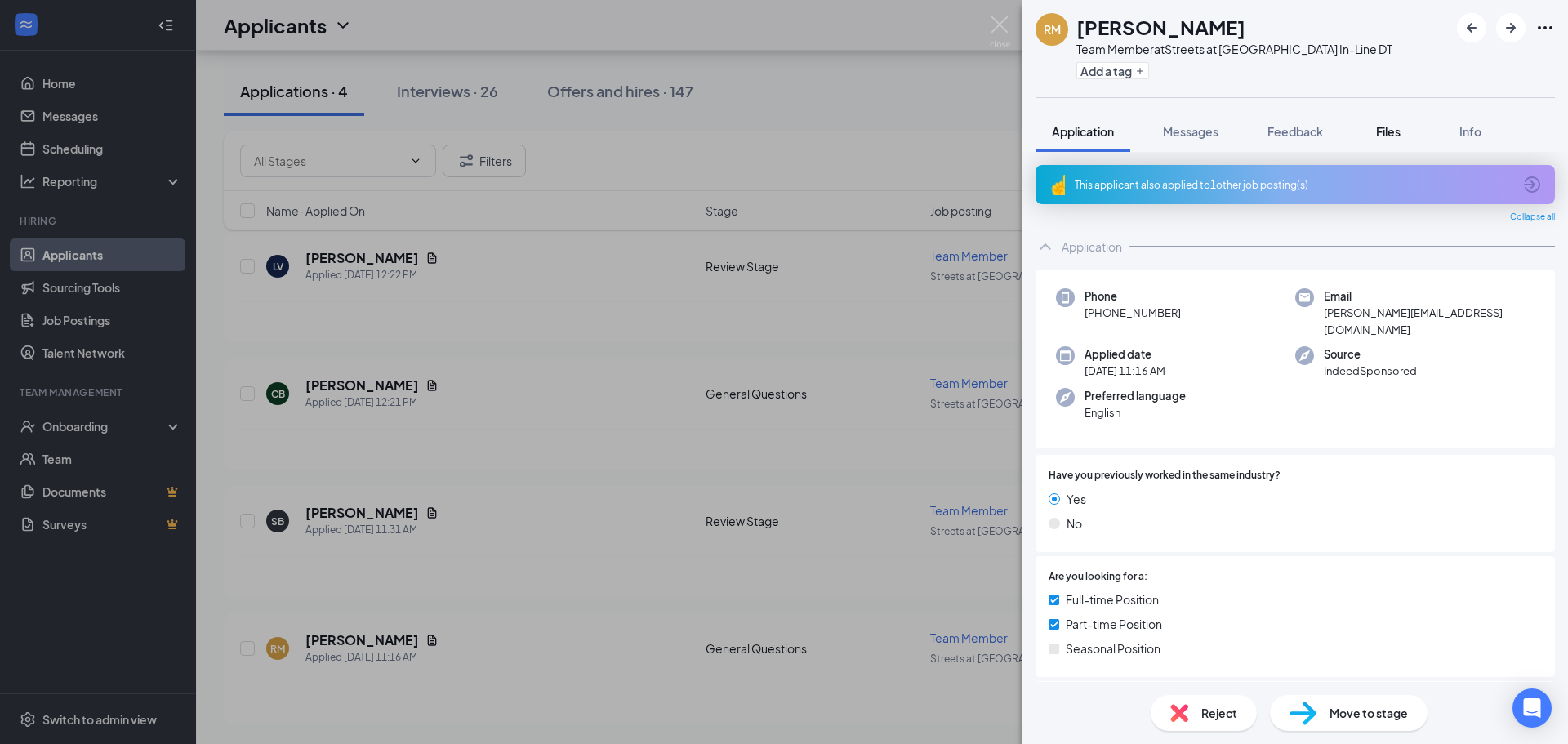
click at [1395, 138] on span "Files" at bounding box center [1387, 131] width 24 height 14
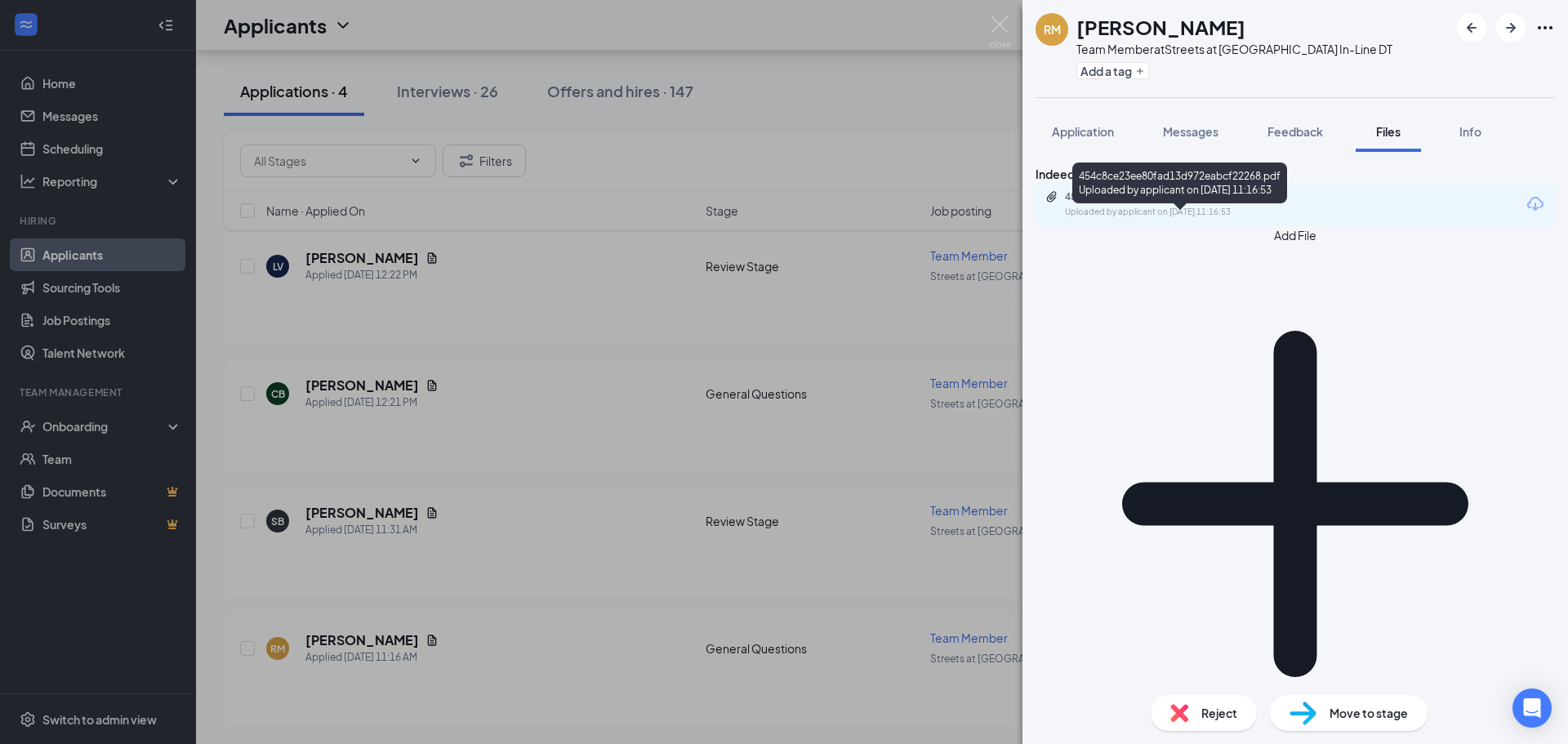
click at [1209, 205] on div "454c8ce23ee80fad13d972eabcf22268.pdf Uploaded by applicant on Sep 16, 2025 at 1…" at bounding box center [1179, 186] width 215 height 47
click at [1209, 203] on div "454c8ce23ee80fad13d972eabcf22268.pdf" at bounding box center [1179, 197] width 229 height 13
click at [1096, 131] on span "Application" at bounding box center [1083, 131] width 62 height 14
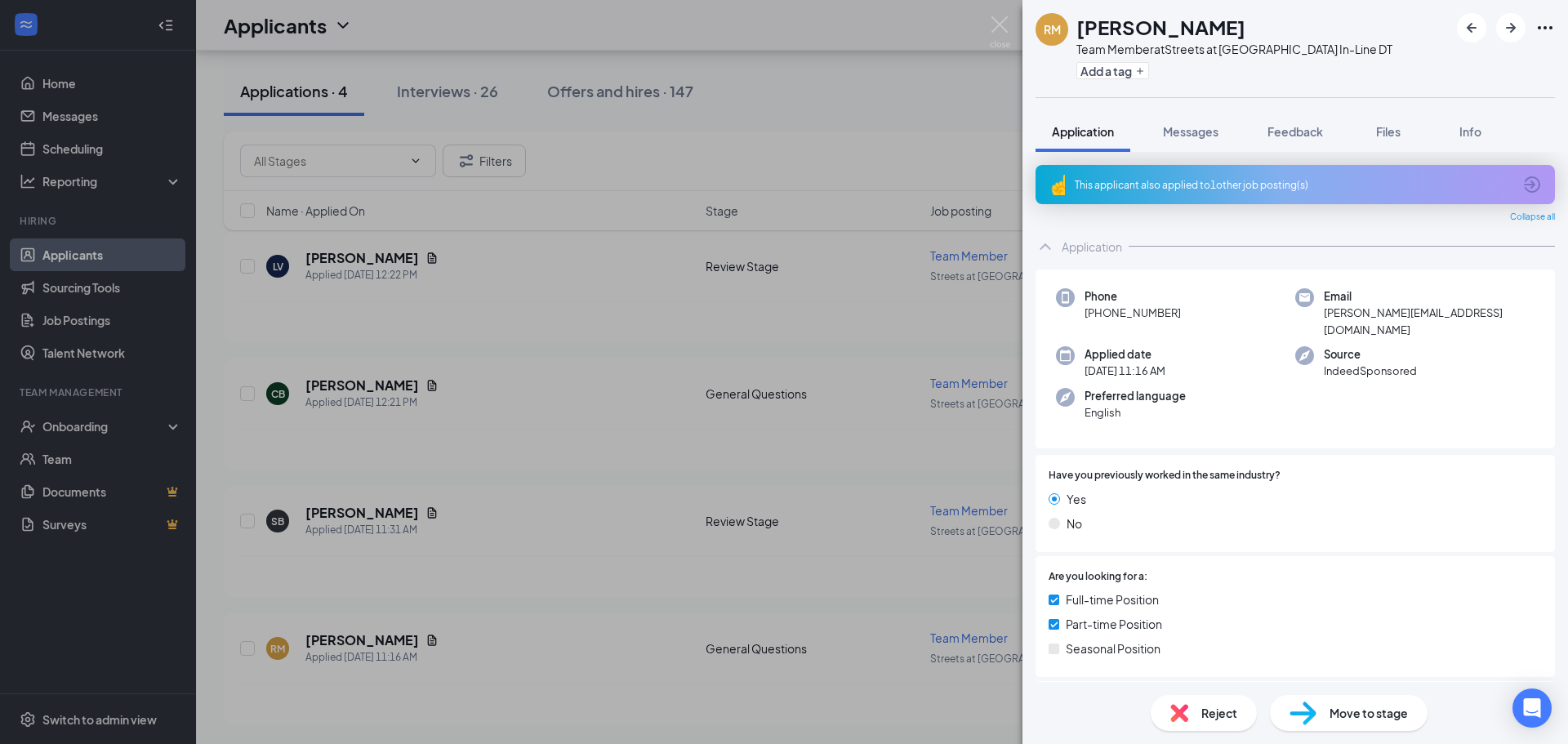
click at [1354, 702] on div "Move to stage" at bounding box center [1348, 713] width 157 height 36
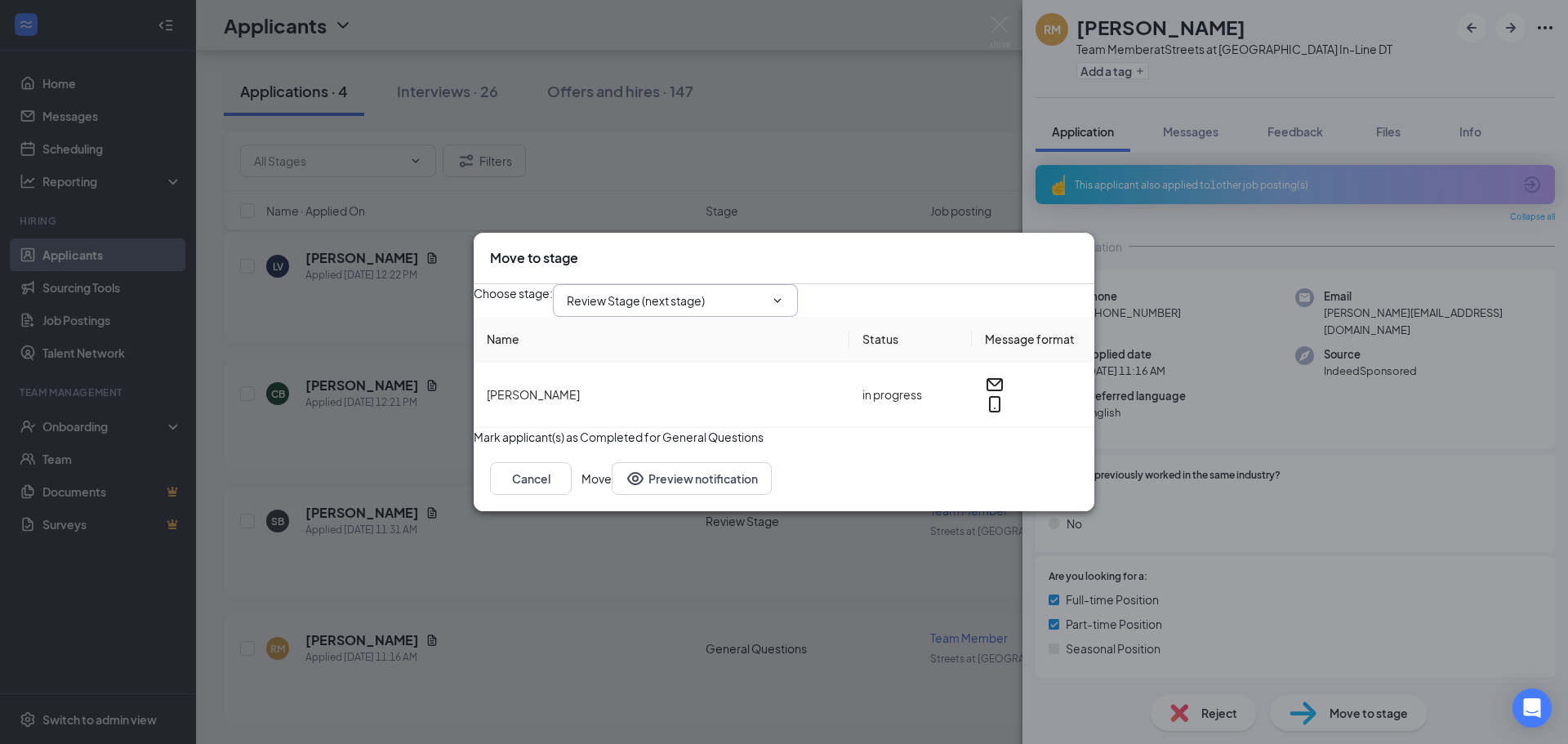
click at [731, 284] on span "Review Stage (next stage)" at bounding box center [675, 300] width 245 height 33
click at [705, 292] on input "Review Stage (next stage)" at bounding box center [665, 300] width 198 height 18
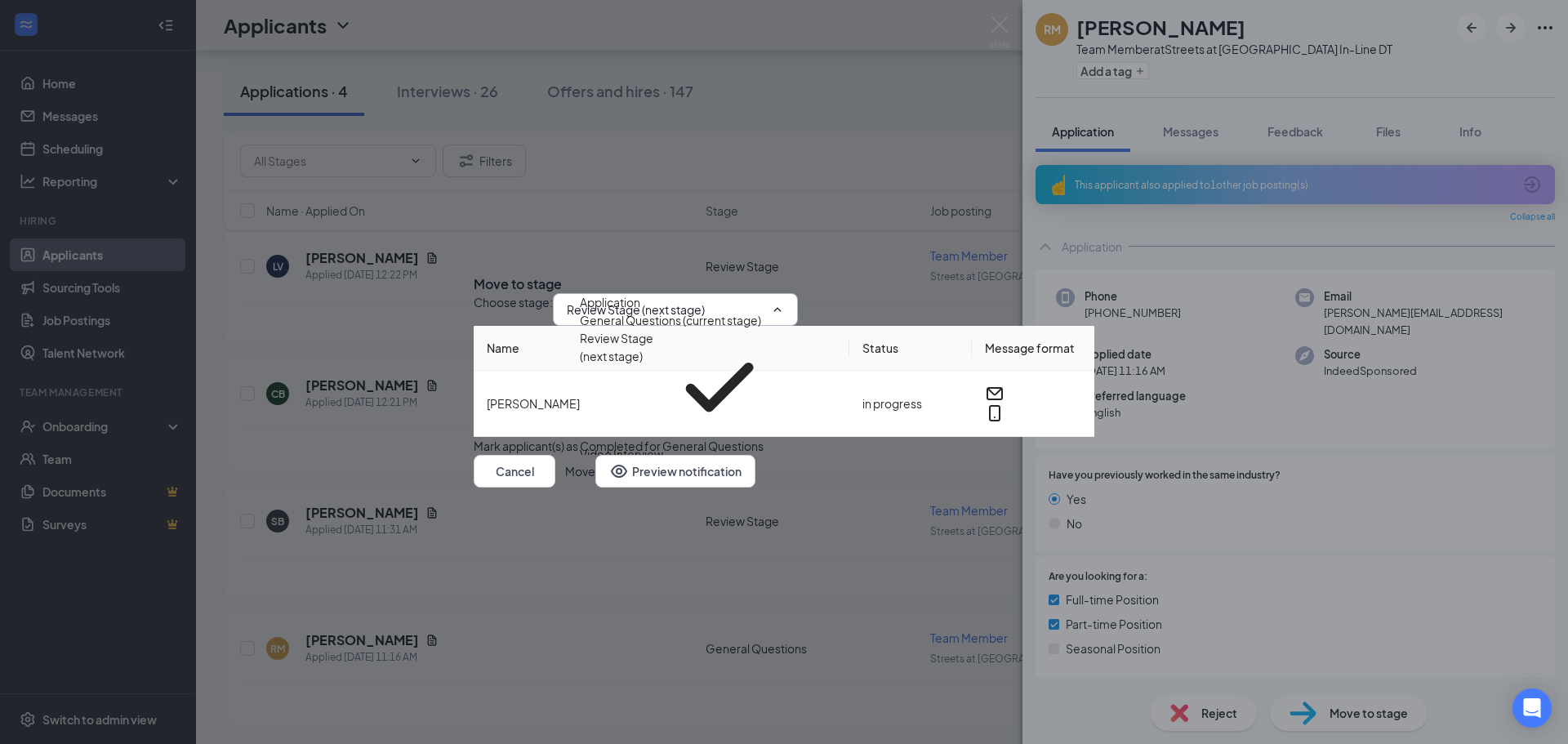
click at [663, 445] on div "Video Interview" at bounding box center [621, 454] width 83 height 18
type input "Video Interview"
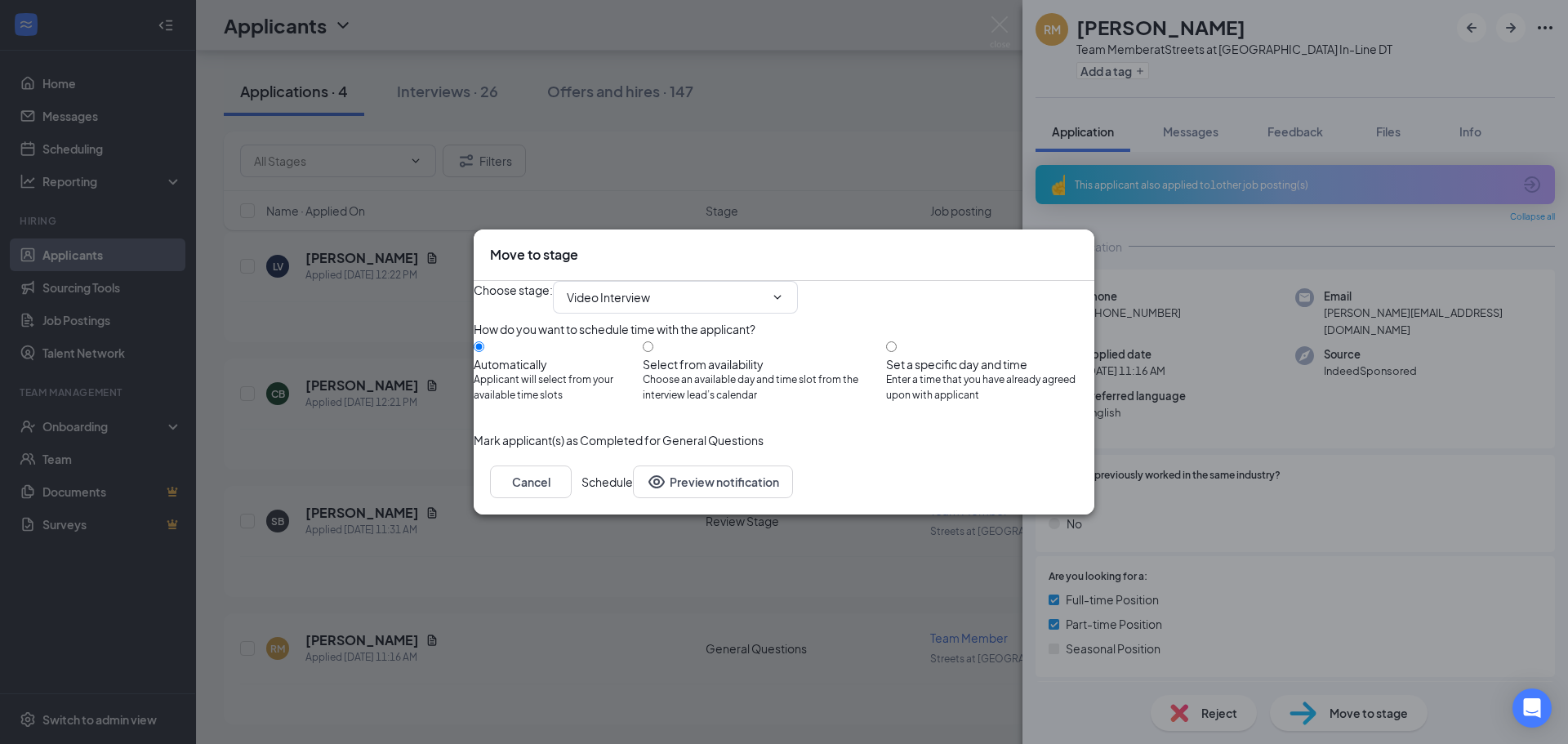
click at [633, 498] on button "Schedule" at bounding box center [607, 482] width 52 height 33
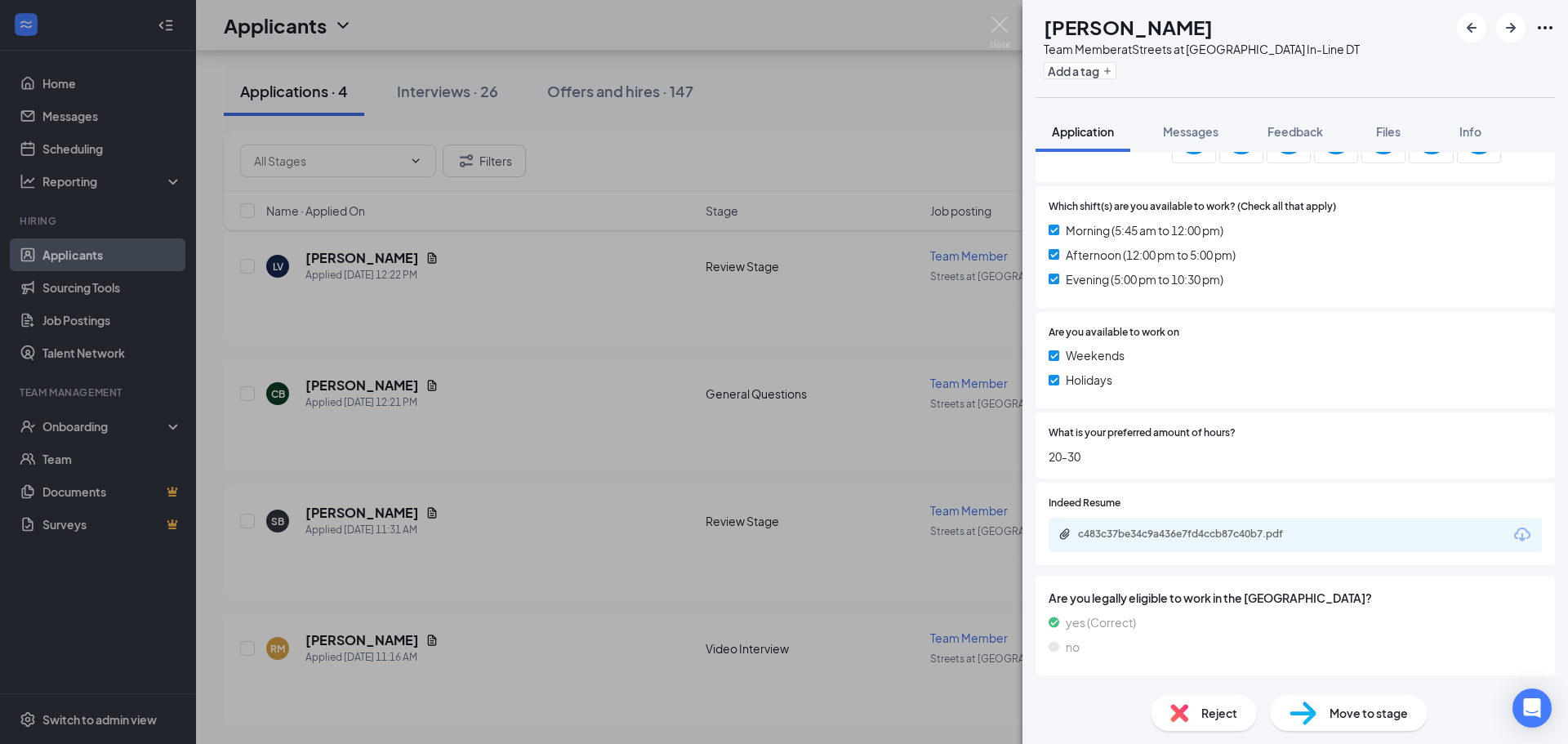
scroll to position [628, 0]
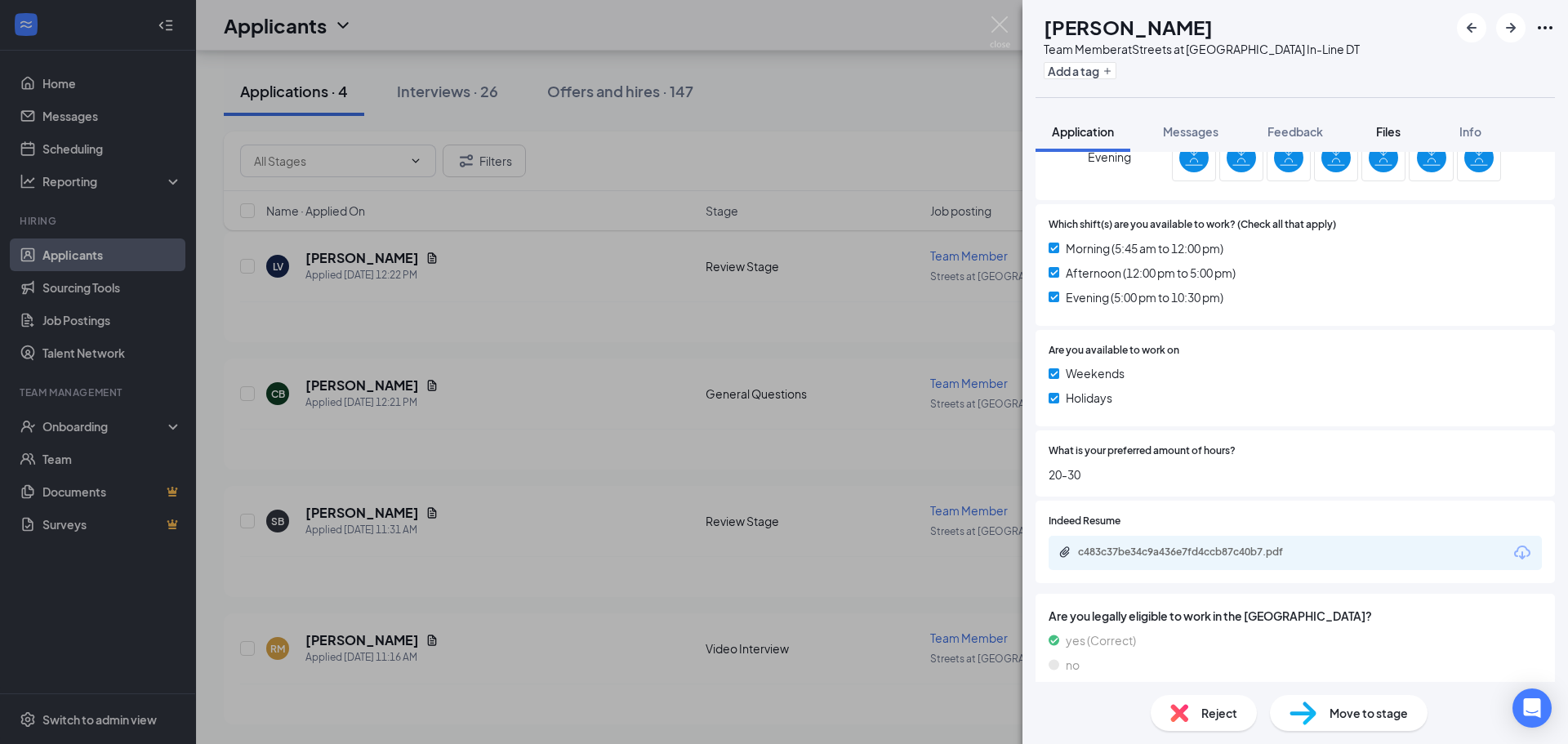
click at [1391, 118] on button "Files" at bounding box center [1387, 131] width 65 height 41
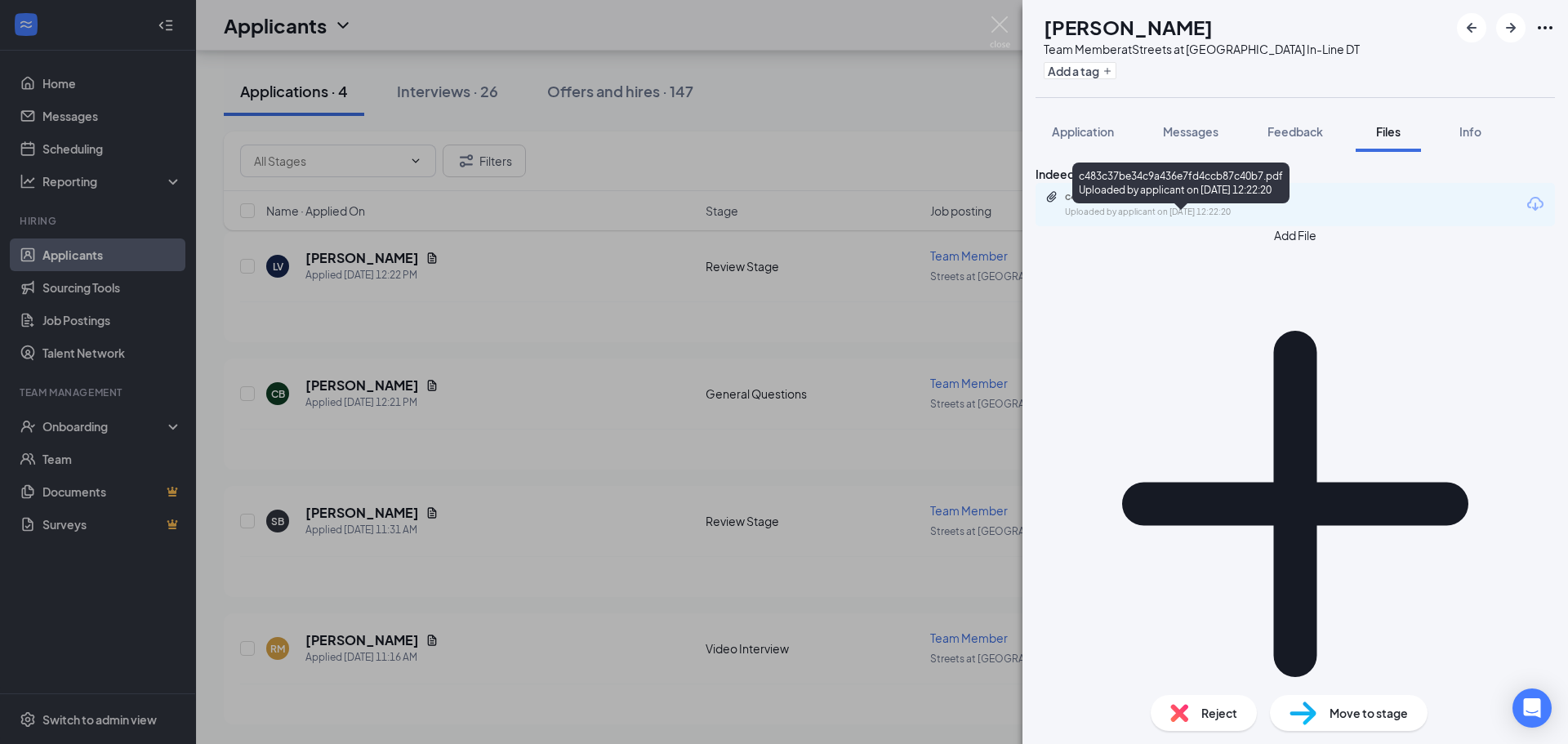
click at [1216, 203] on div "c483c37be34c9a436e7fd4ccb87c40b7.pdf" at bounding box center [1179, 197] width 229 height 13
click at [1101, 123] on div "Application" at bounding box center [1083, 131] width 62 height 16
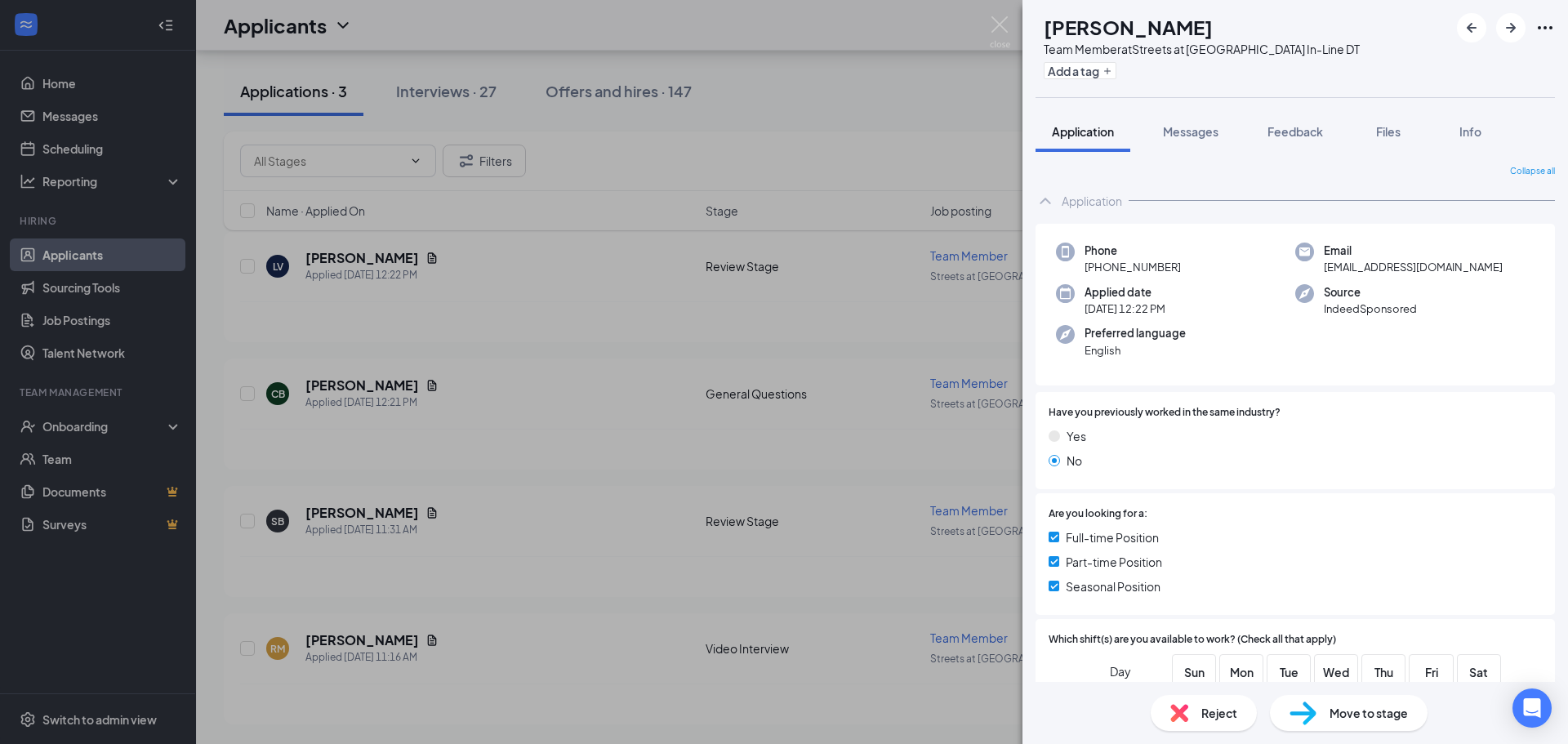
click at [1370, 716] on span "Move to stage" at bounding box center [1369, 713] width 79 height 18
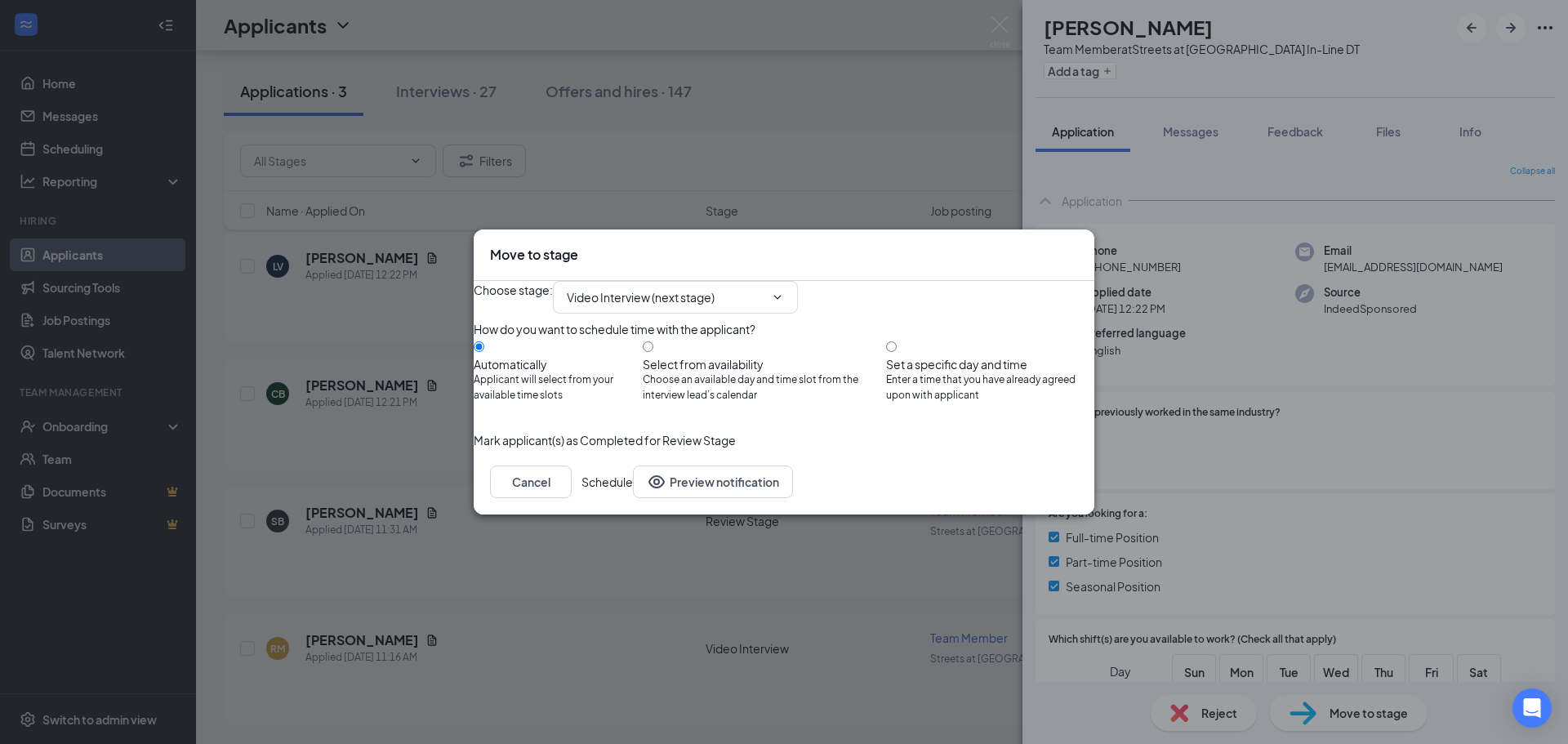
click at [633, 498] on button "Schedule" at bounding box center [607, 482] width 52 height 33
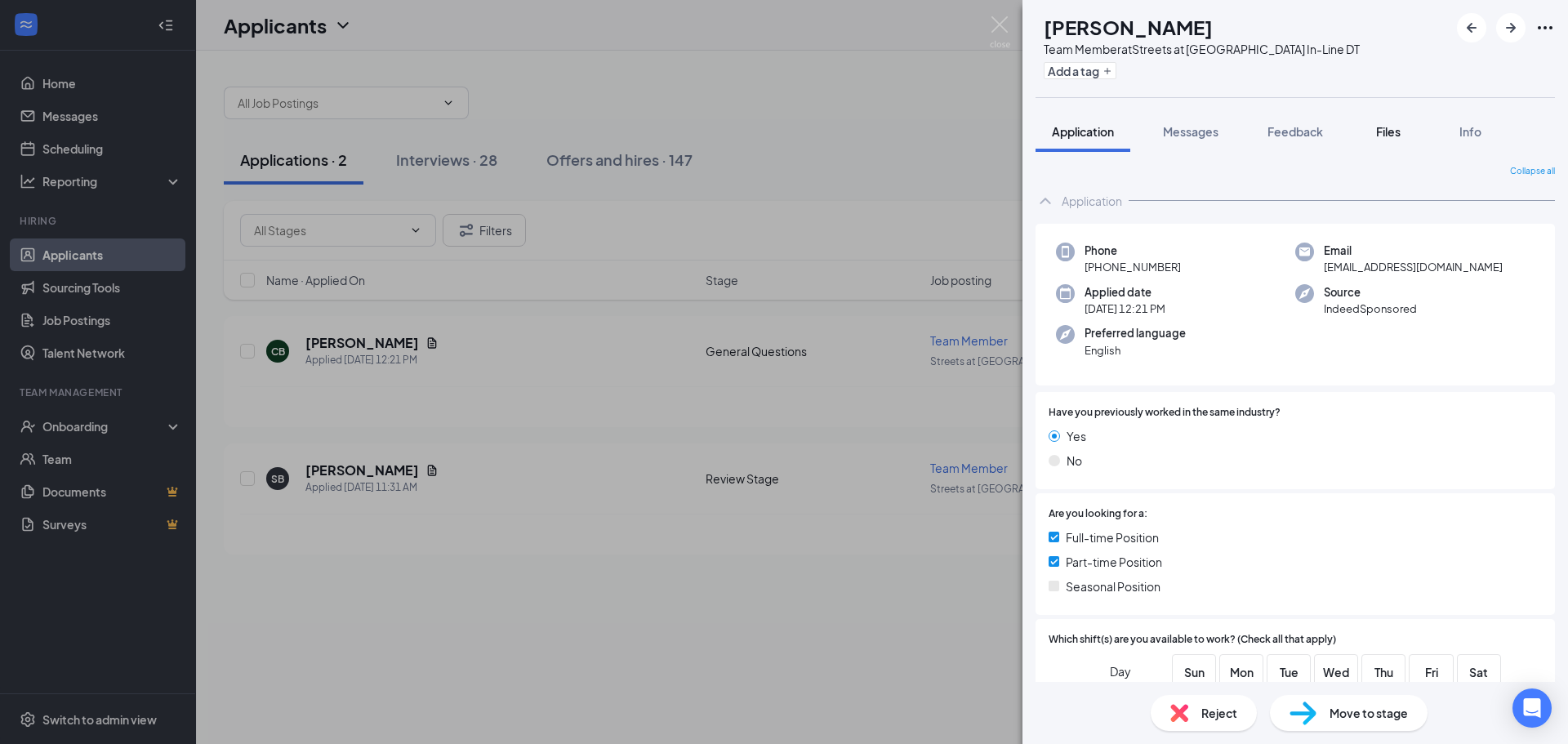
click at [1396, 128] on span "Files" at bounding box center [1387, 131] width 24 height 14
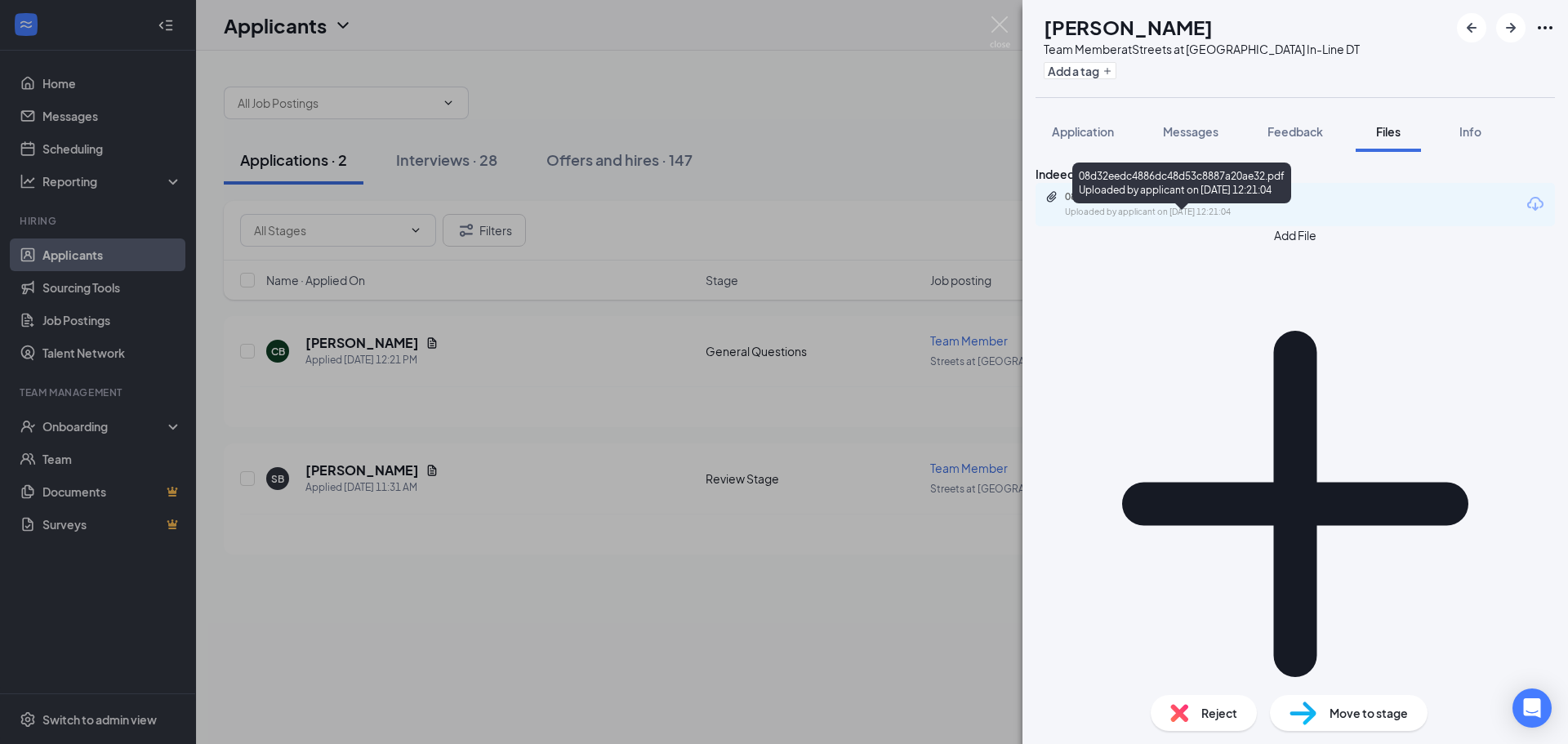
click at [1166, 219] on div "08d32eedc4886dc48d53c8887a20ae32.pdf Uploaded by applicant on Sep 16, 2025 at 1…" at bounding box center [1177, 205] width 265 height 29
click at [1092, 121] on button "Application" at bounding box center [1083, 131] width 95 height 41
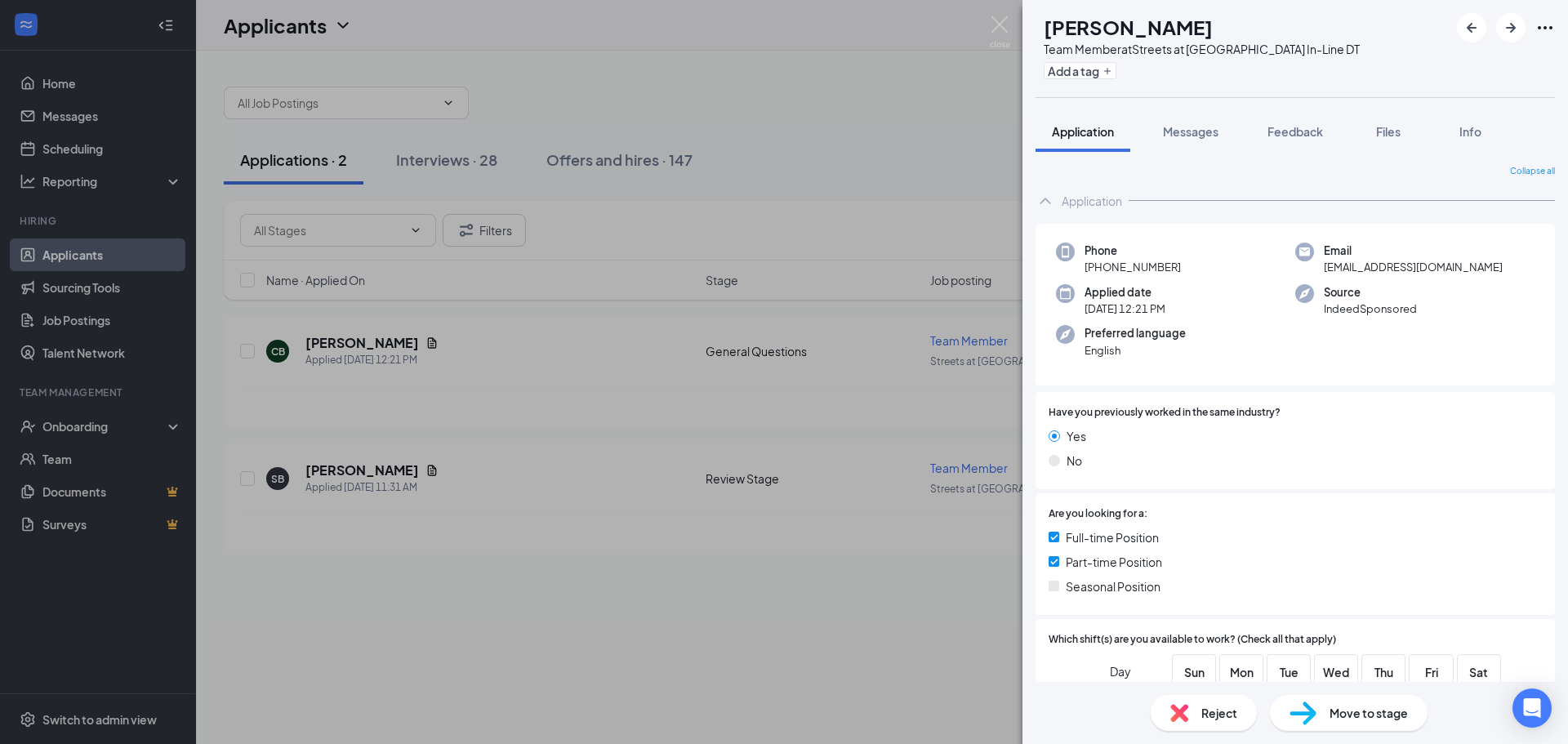
click at [1228, 723] on div "Reject" at bounding box center [1203, 713] width 106 height 36
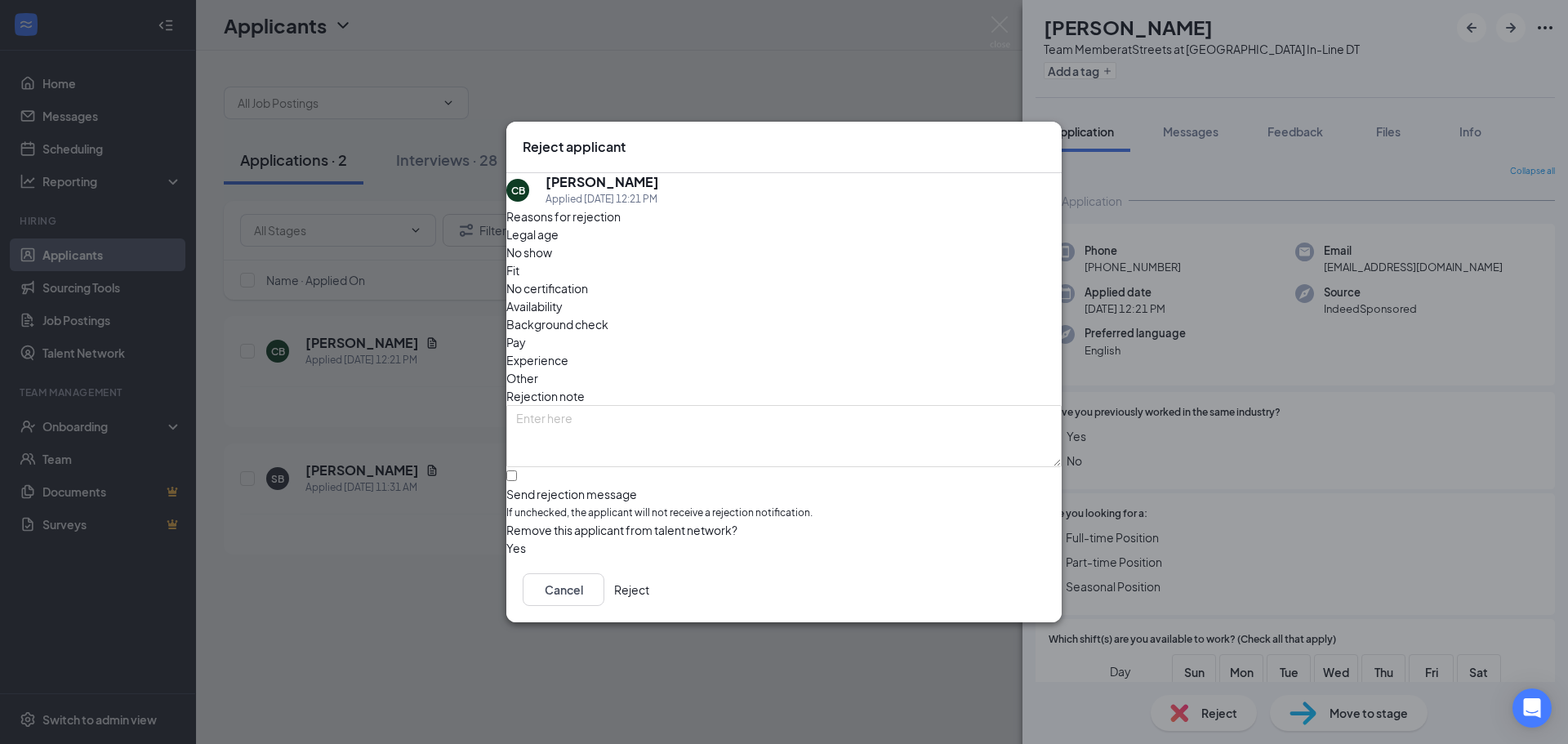
click at [711, 275] on div "Fit" at bounding box center [783, 270] width 555 height 18
click at [517, 470] on input "Send rejection message If unchecked, the applicant will not receive a rejection…" at bounding box center [511, 476] width 11 height 11
checkbox input "true"
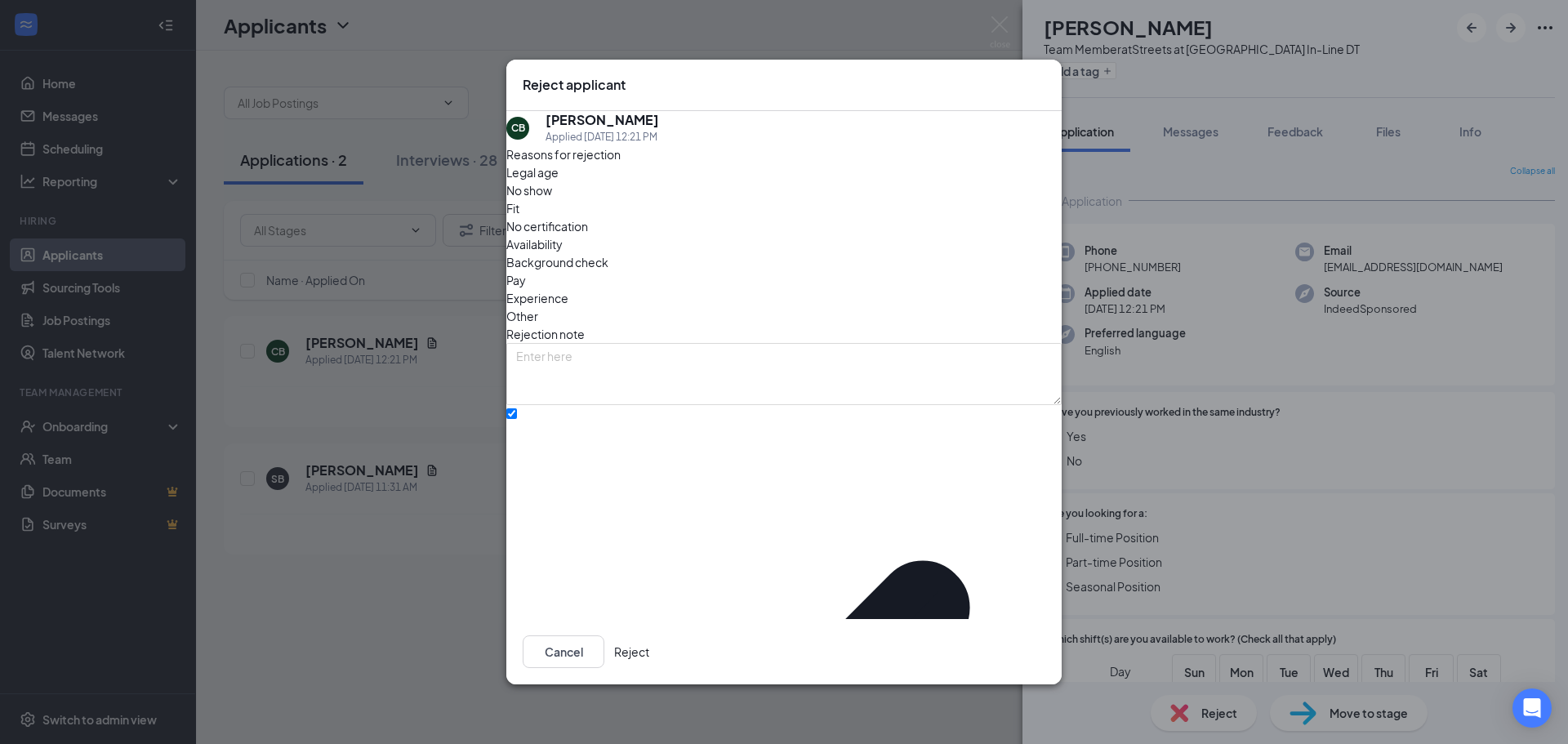
click at [649, 636] on button "Reject" at bounding box center [631, 652] width 35 height 33
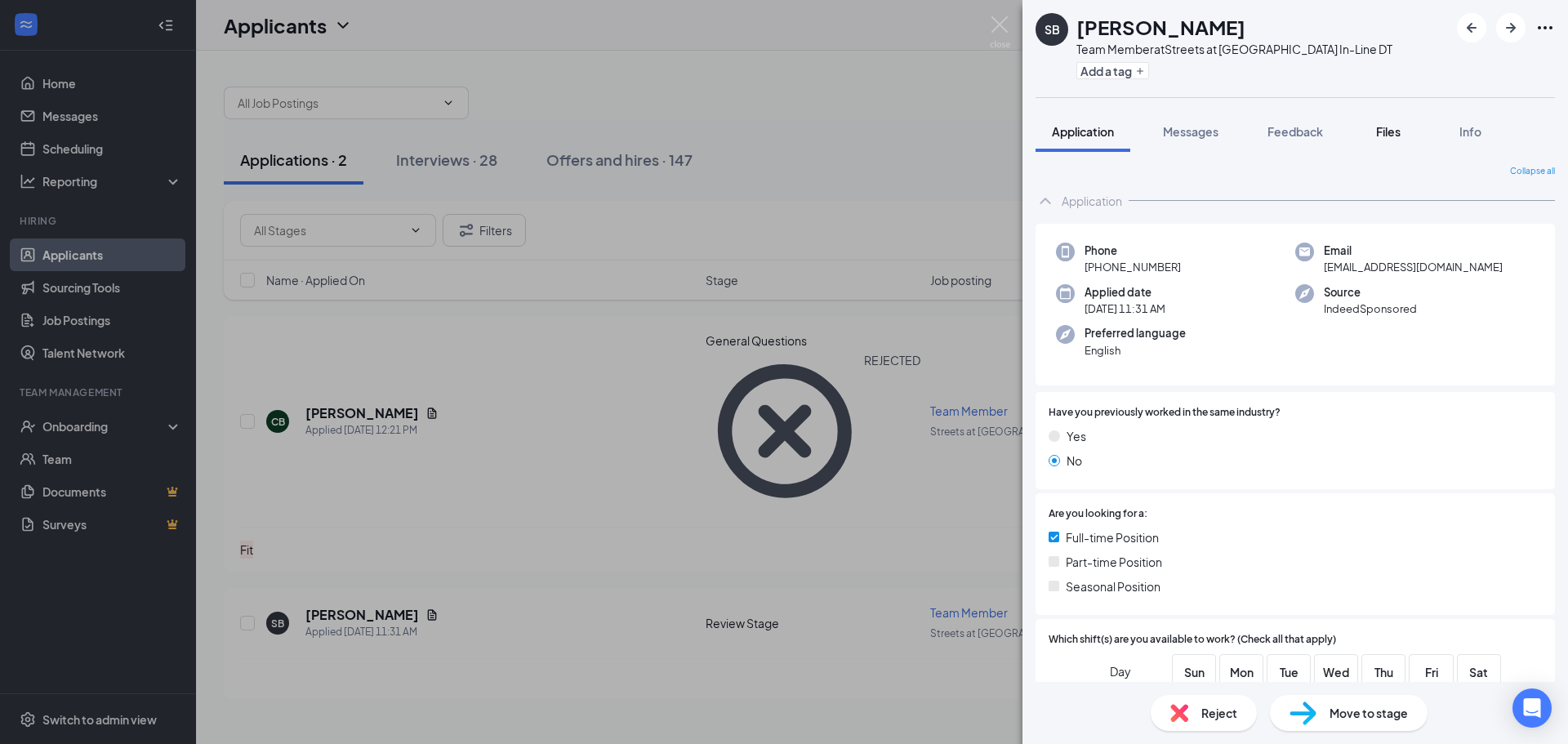
click at [1400, 132] on span "Files" at bounding box center [1387, 131] width 24 height 14
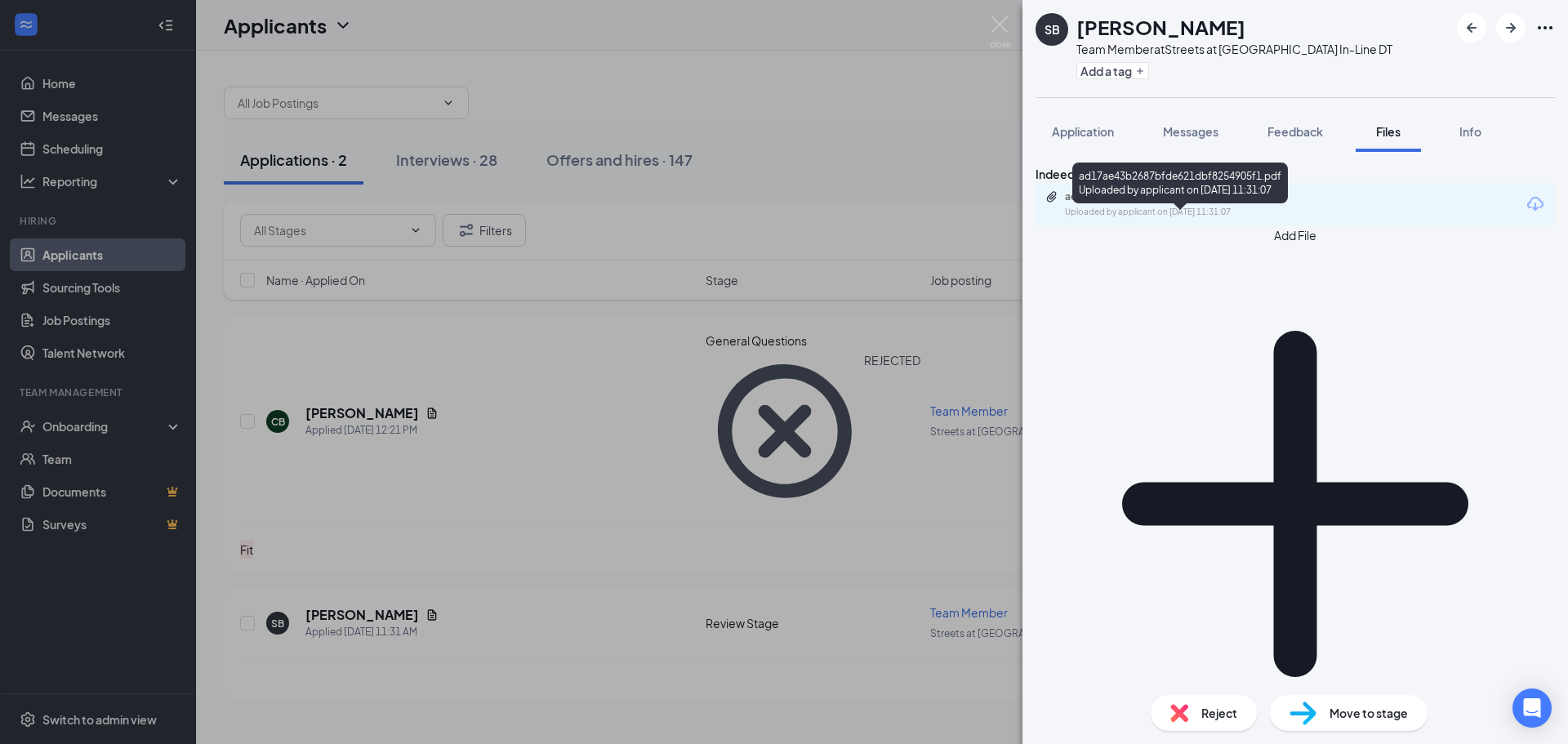
click at [1255, 219] on div "Uploaded by applicant on Sep 16, 2025 at 11:31:07" at bounding box center [1187, 212] width 245 height 13
click at [1071, 114] on button "Application" at bounding box center [1083, 131] width 95 height 41
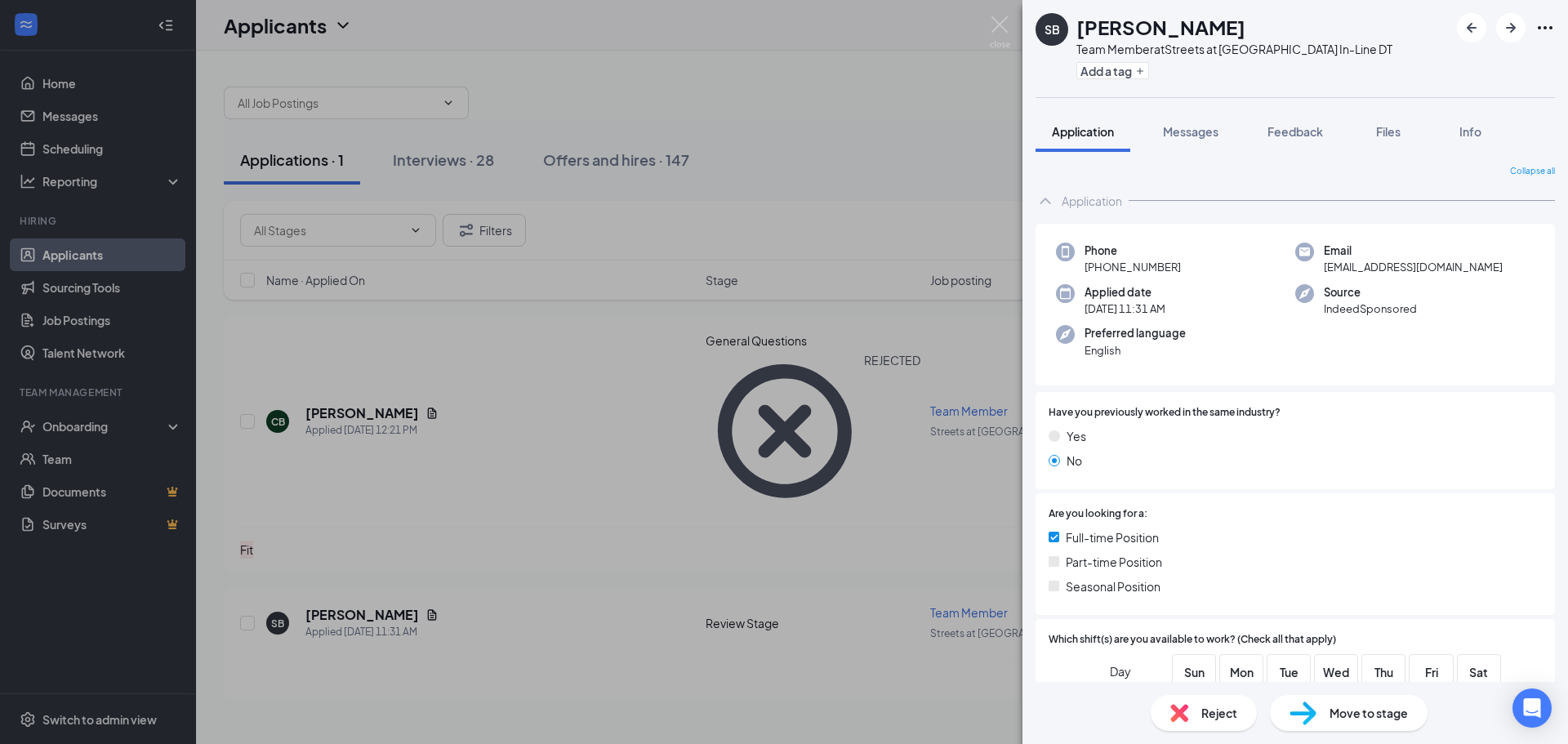
click at [1362, 710] on span "Move to stage" at bounding box center [1369, 713] width 79 height 18
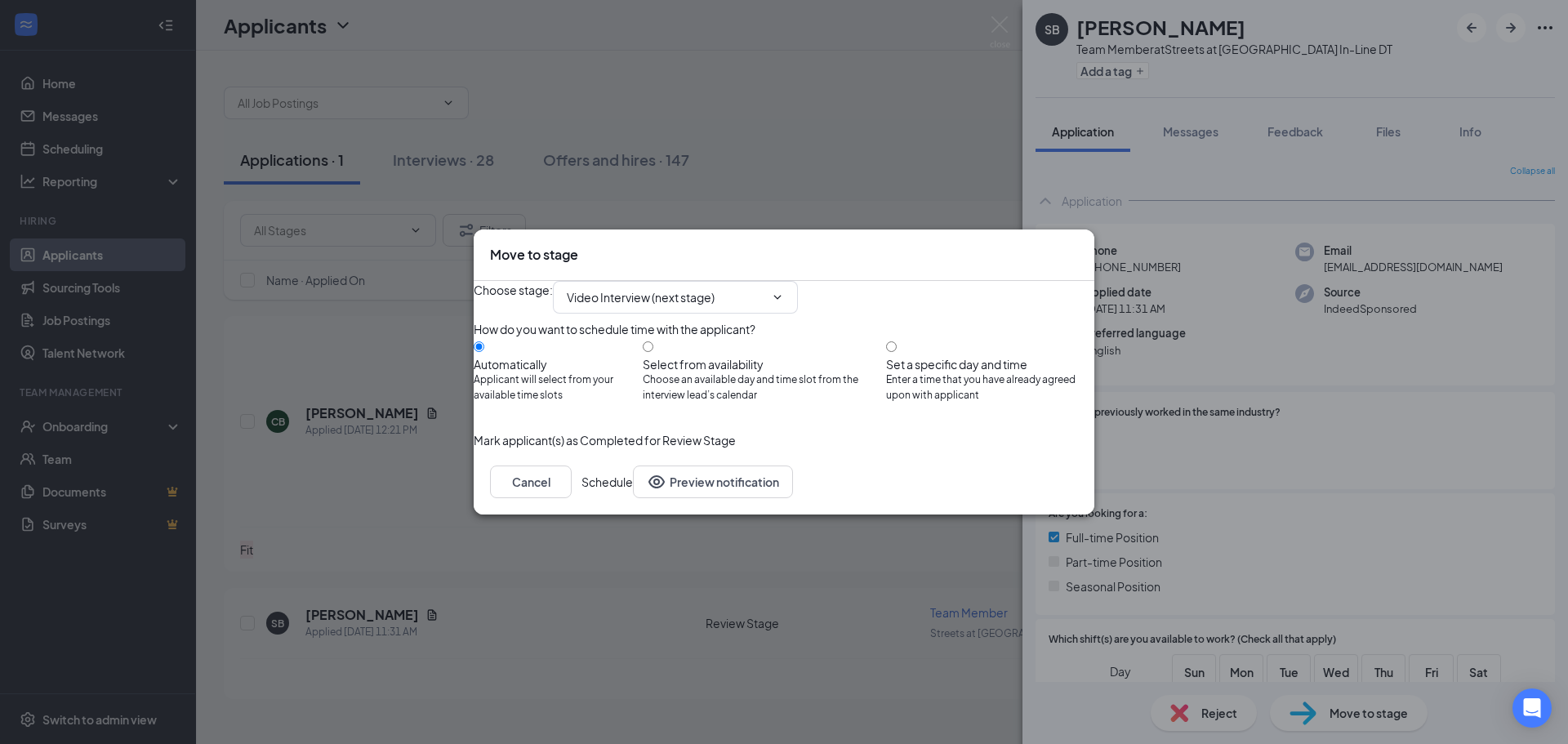
click at [633, 498] on button "Schedule" at bounding box center [607, 482] width 52 height 33
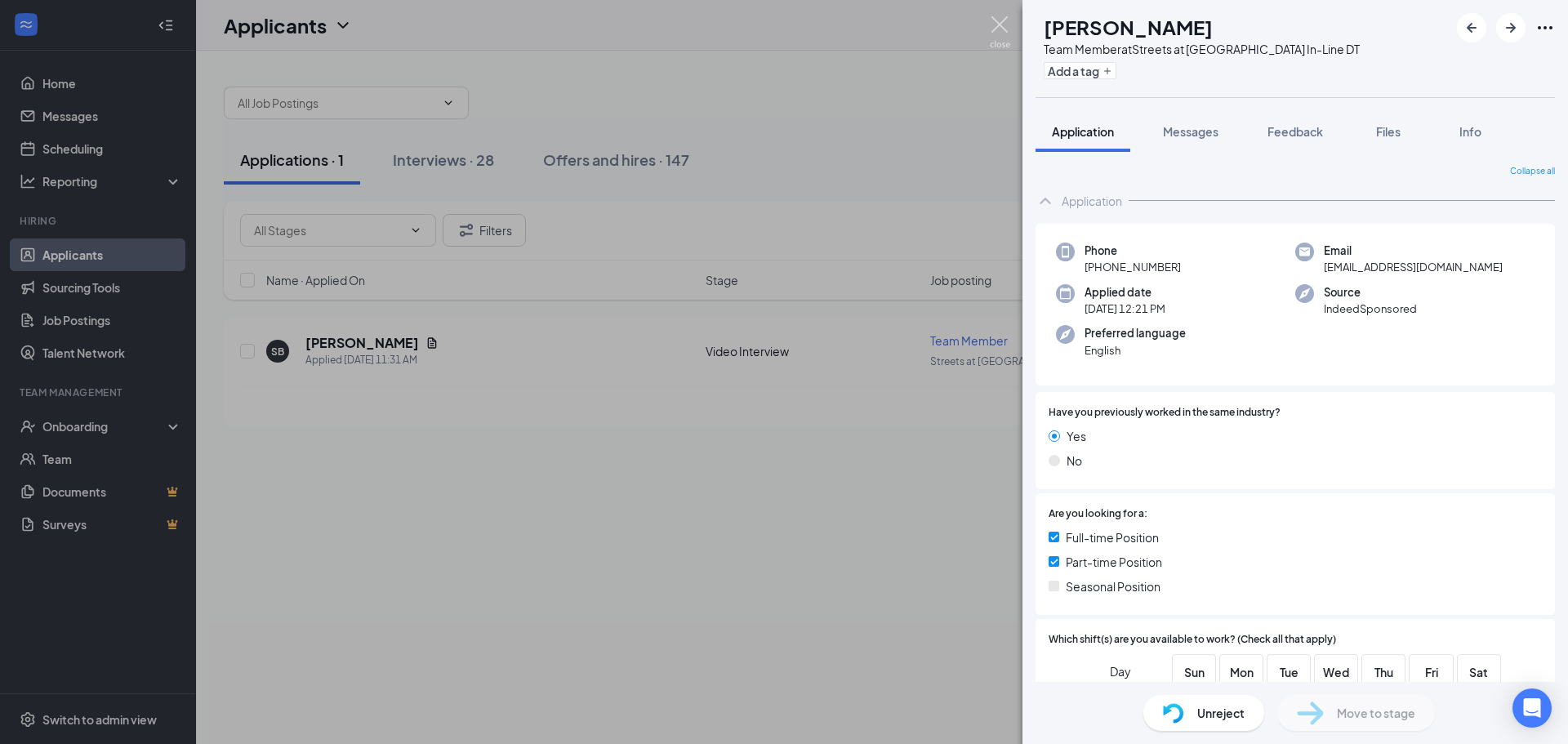
click at [1006, 23] on img at bounding box center [999, 32] width 21 height 32
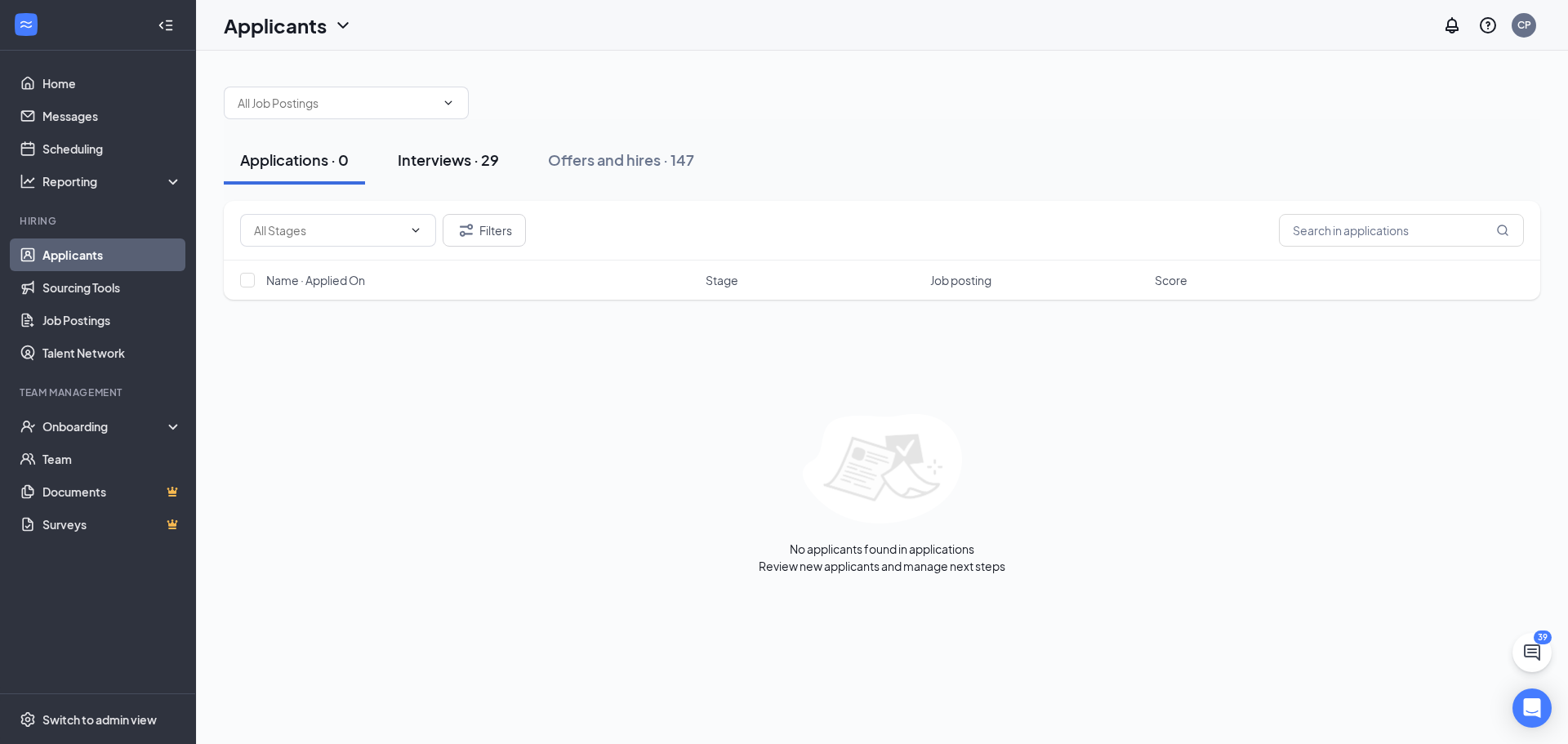
click at [468, 152] on div "Interviews · 29" at bounding box center [448, 159] width 101 height 21
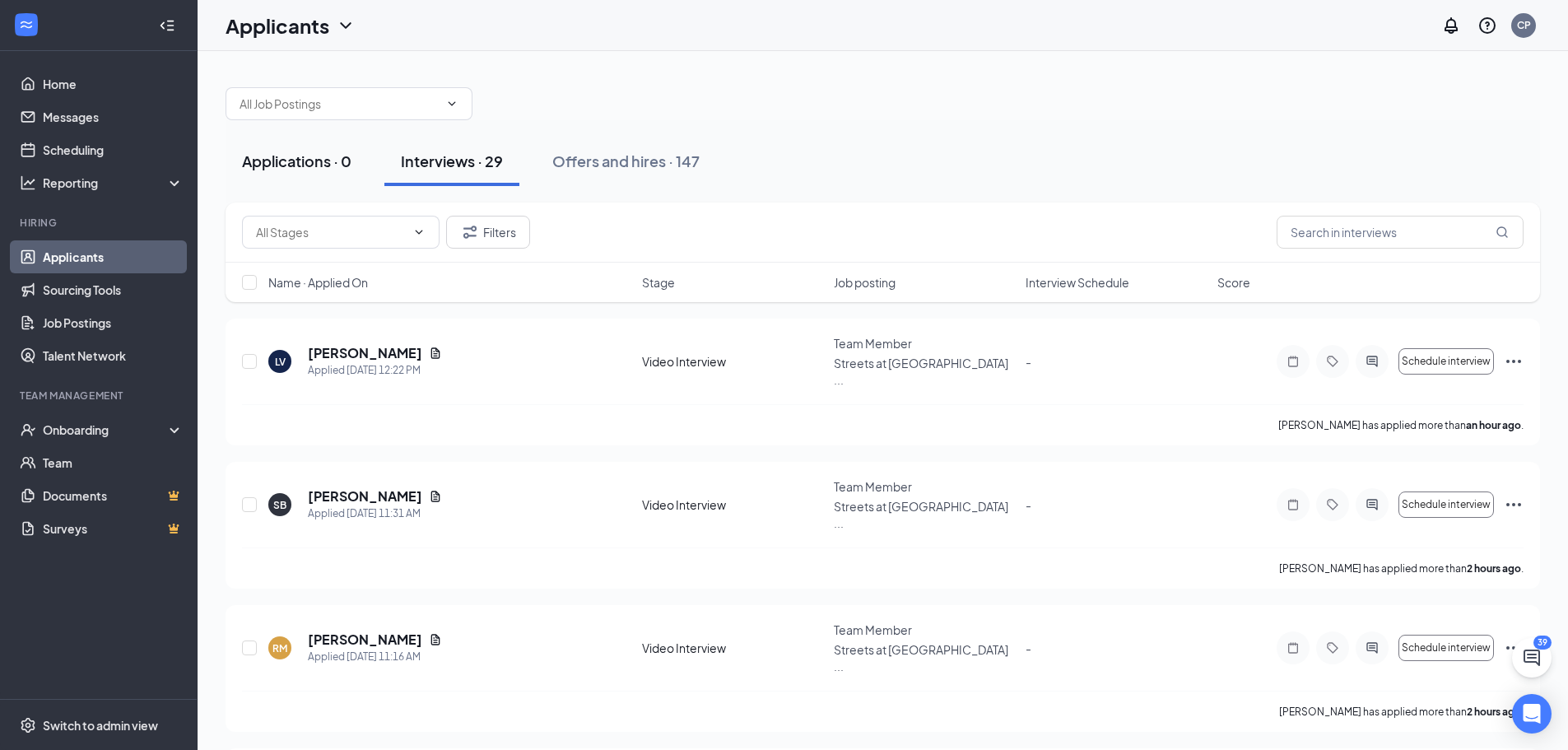
click at [339, 162] on div "Applications · 0" at bounding box center [296, 160] width 109 height 21
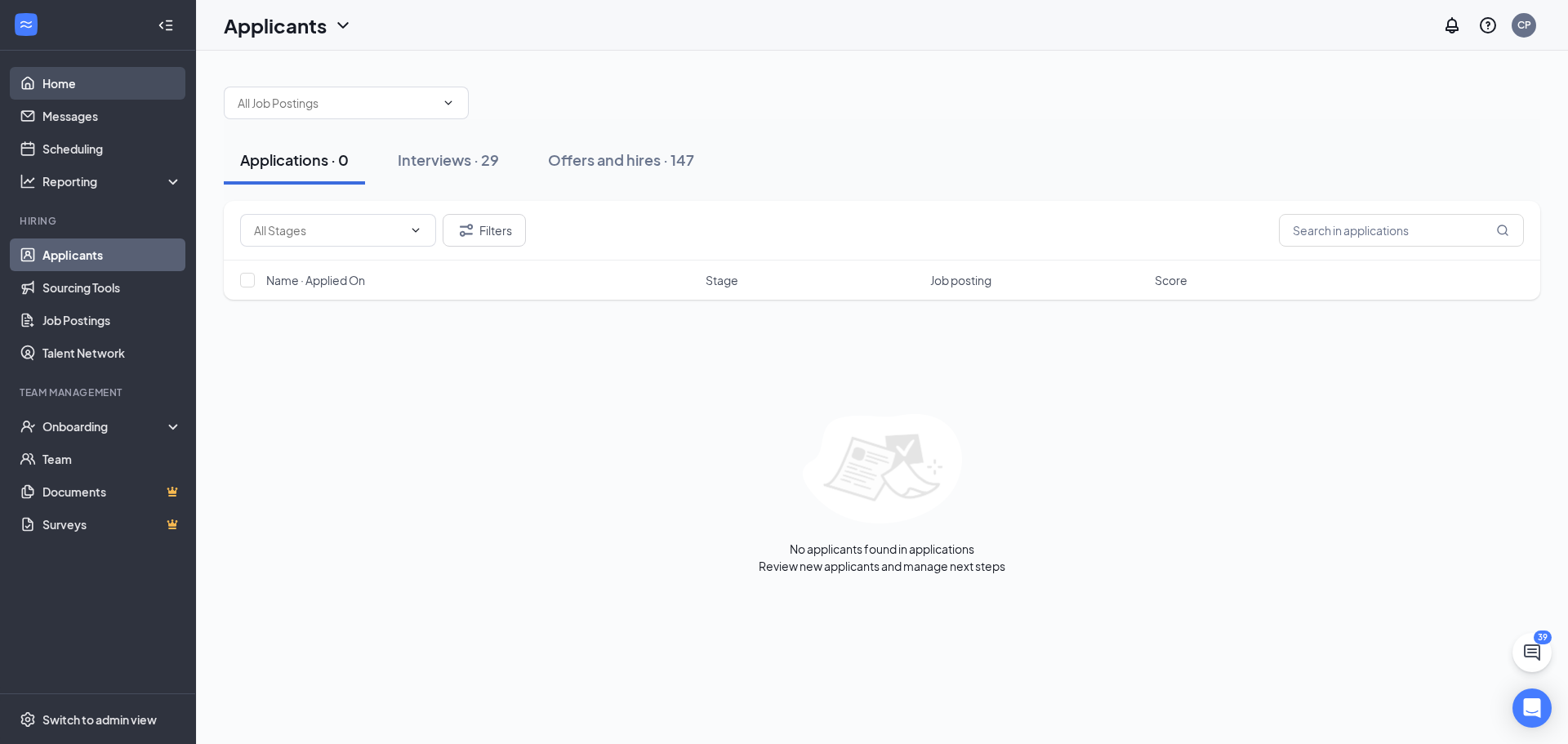
click at [73, 82] on link "Home" at bounding box center [113, 83] width 139 height 33
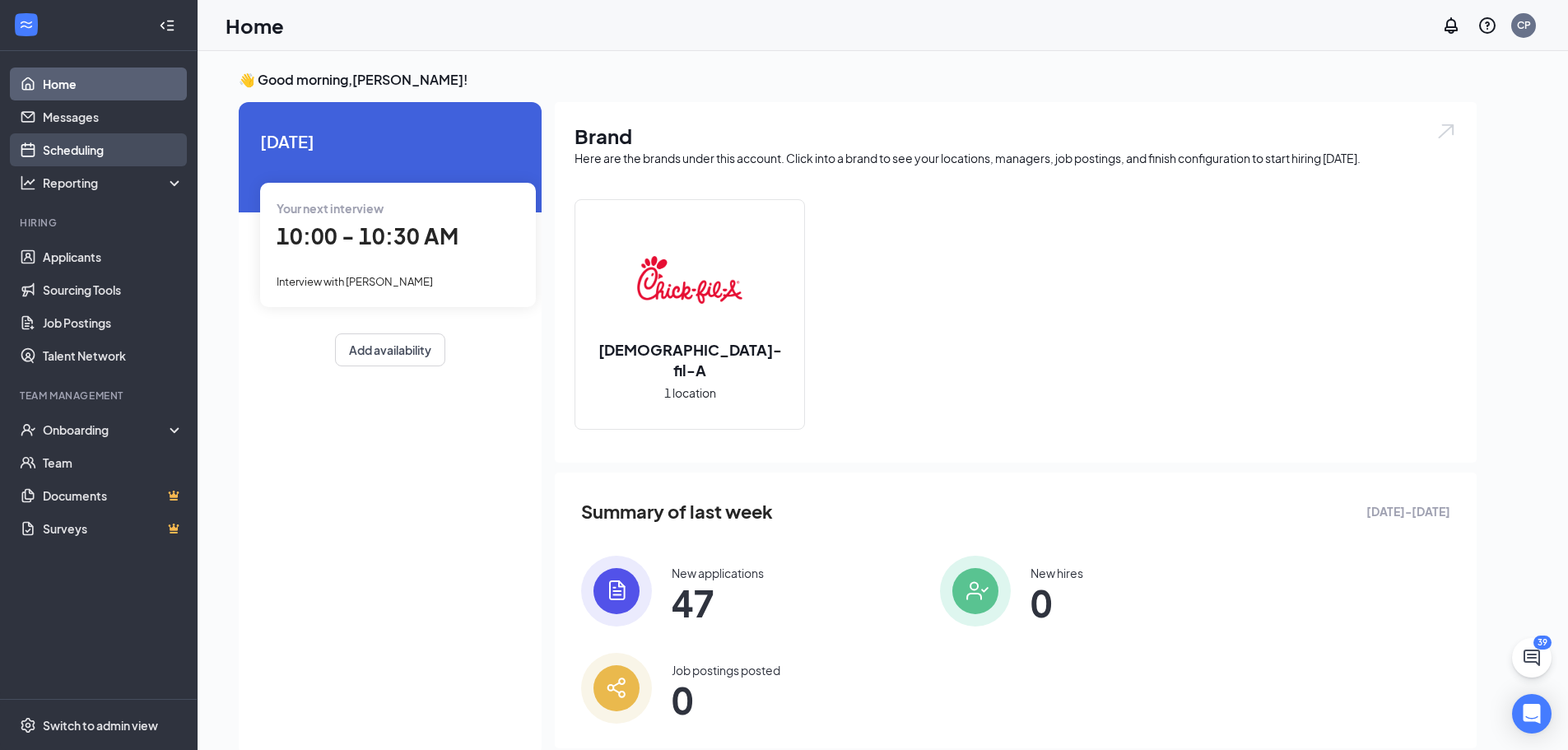
click at [89, 150] on link "Scheduling" at bounding box center [114, 150] width 141 height 33
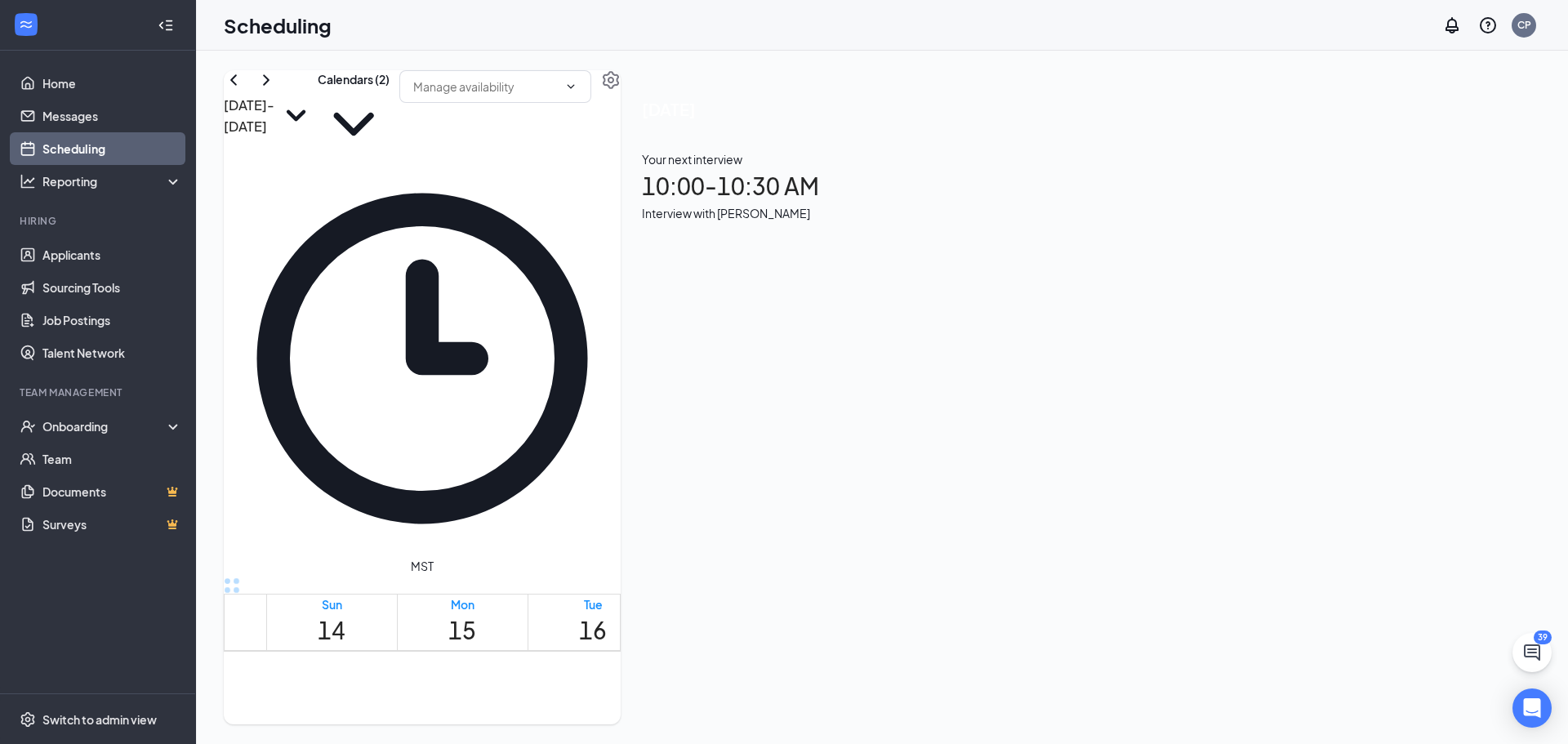
scroll to position [1506, 0]
click at [390, 112] on button "Calendars (2)" at bounding box center [353, 115] width 72 height 89
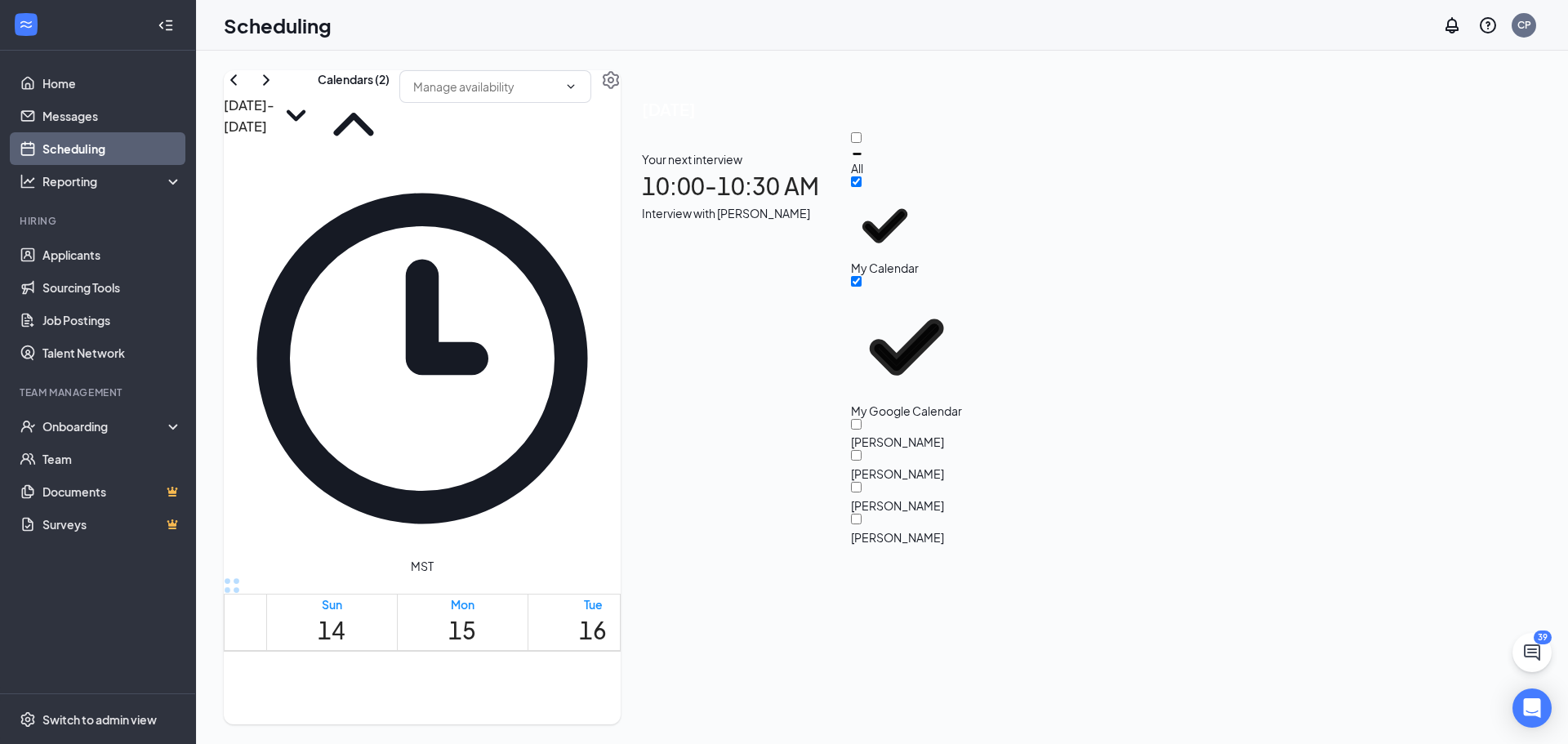
click at [892, 514] on div "[PERSON_NAME]" at bounding box center [924, 530] width 147 height 32
checkbox input "true"
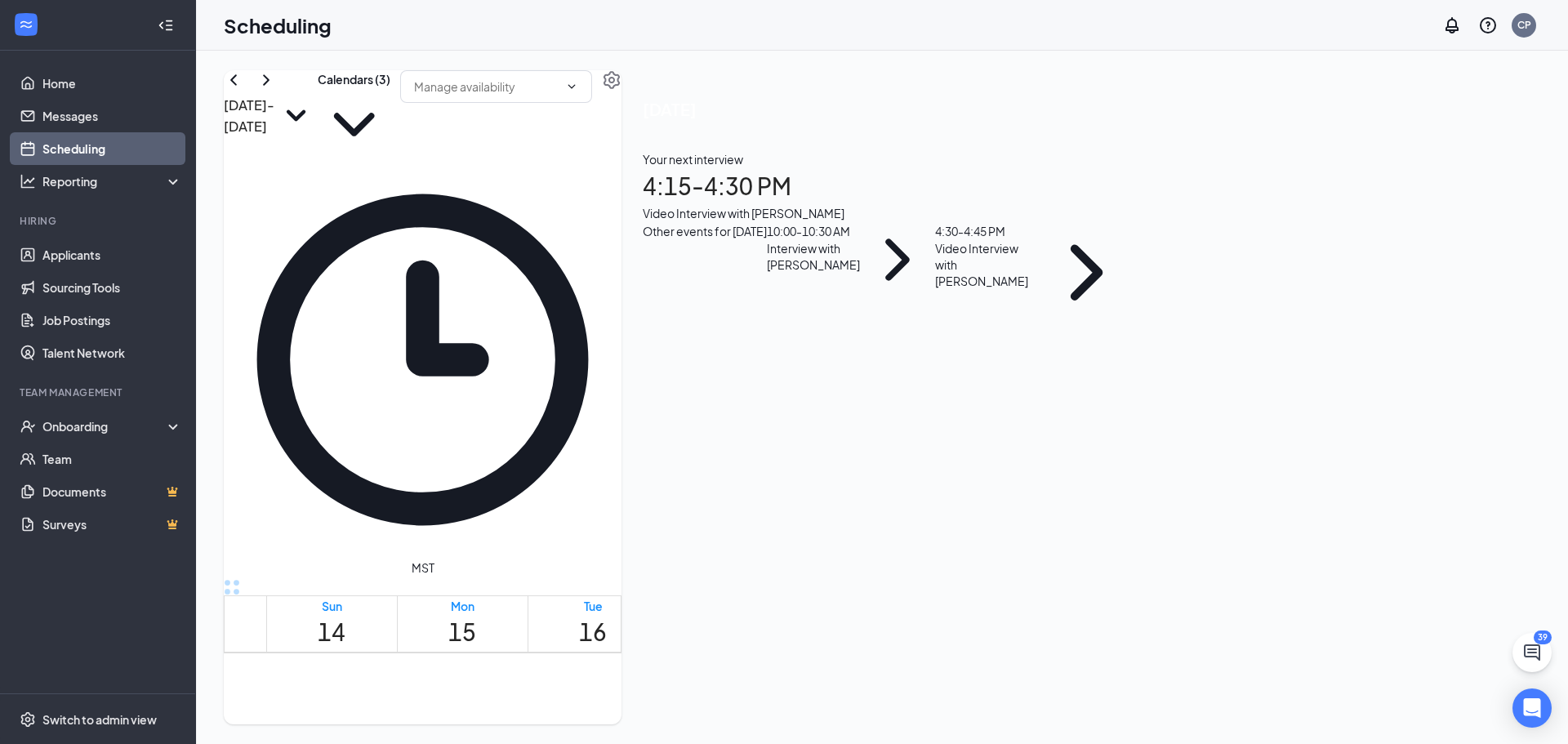
click at [850, 424] on td at bounding box center [724, 414] width 915 height 19
click at [107, 263] on link "Applicants" at bounding box center [113, 255] width 139 height 33
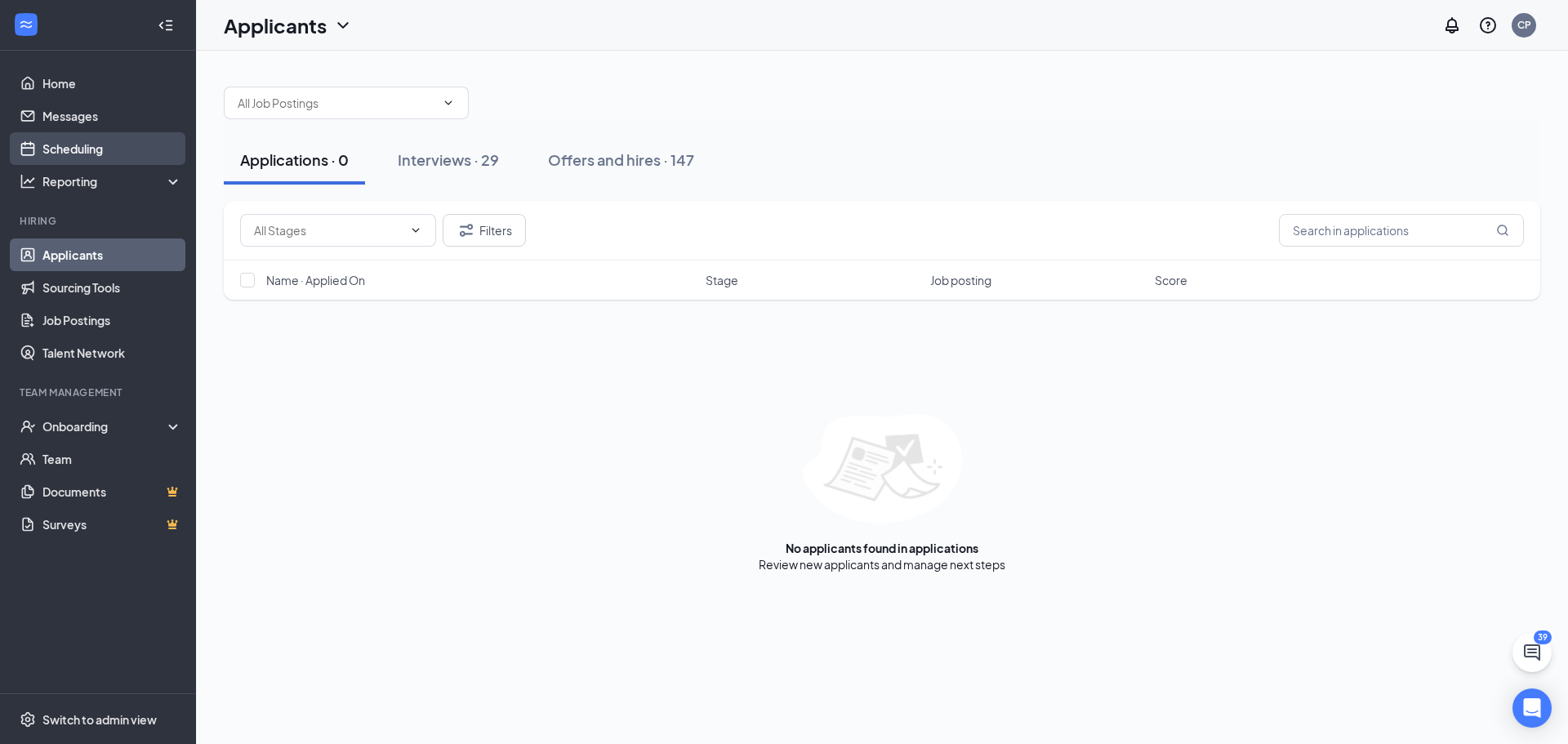
click at [89, 152] on link "Scheduling" at bounding box center [113, 148] width 139 height 33
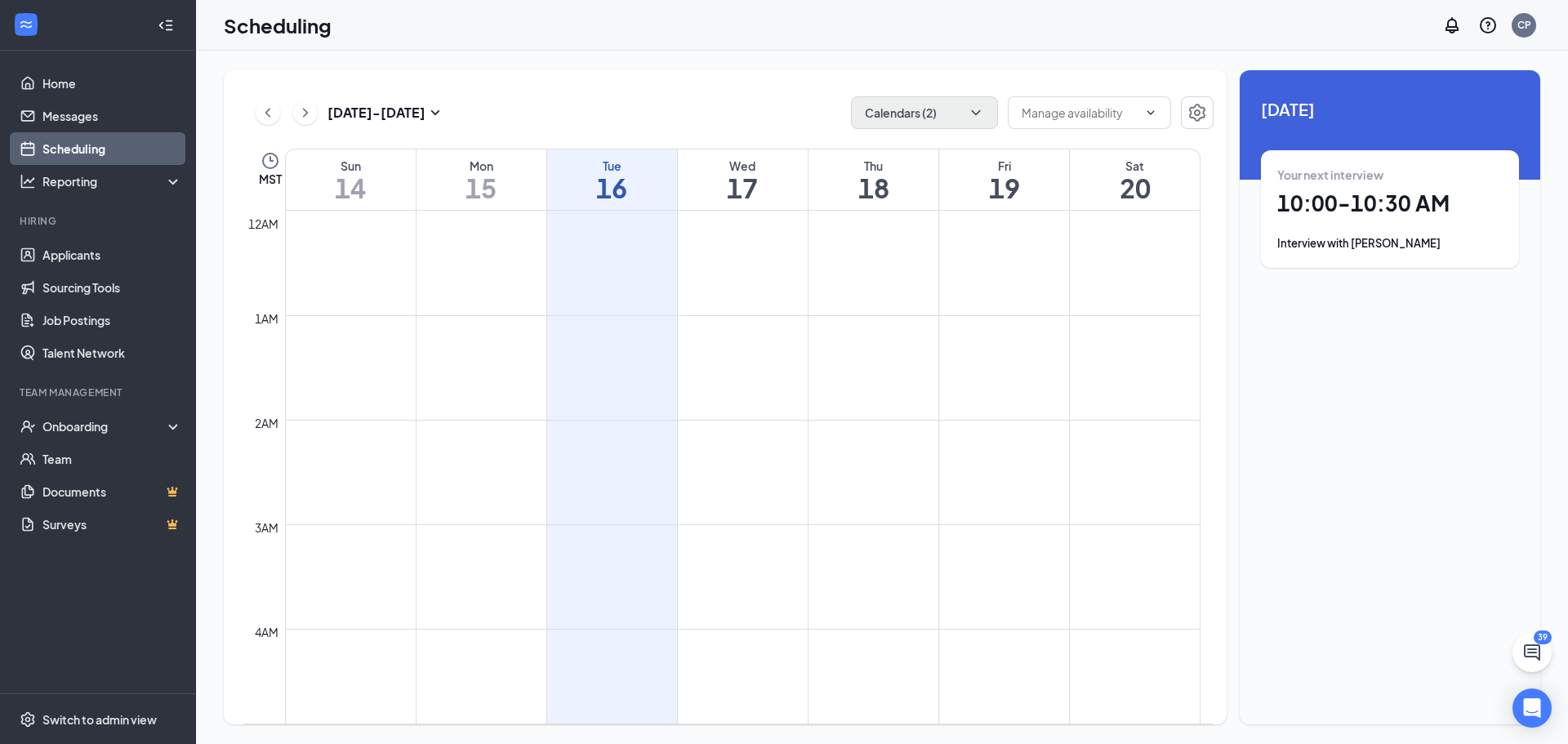
scroll to position [803, 0]
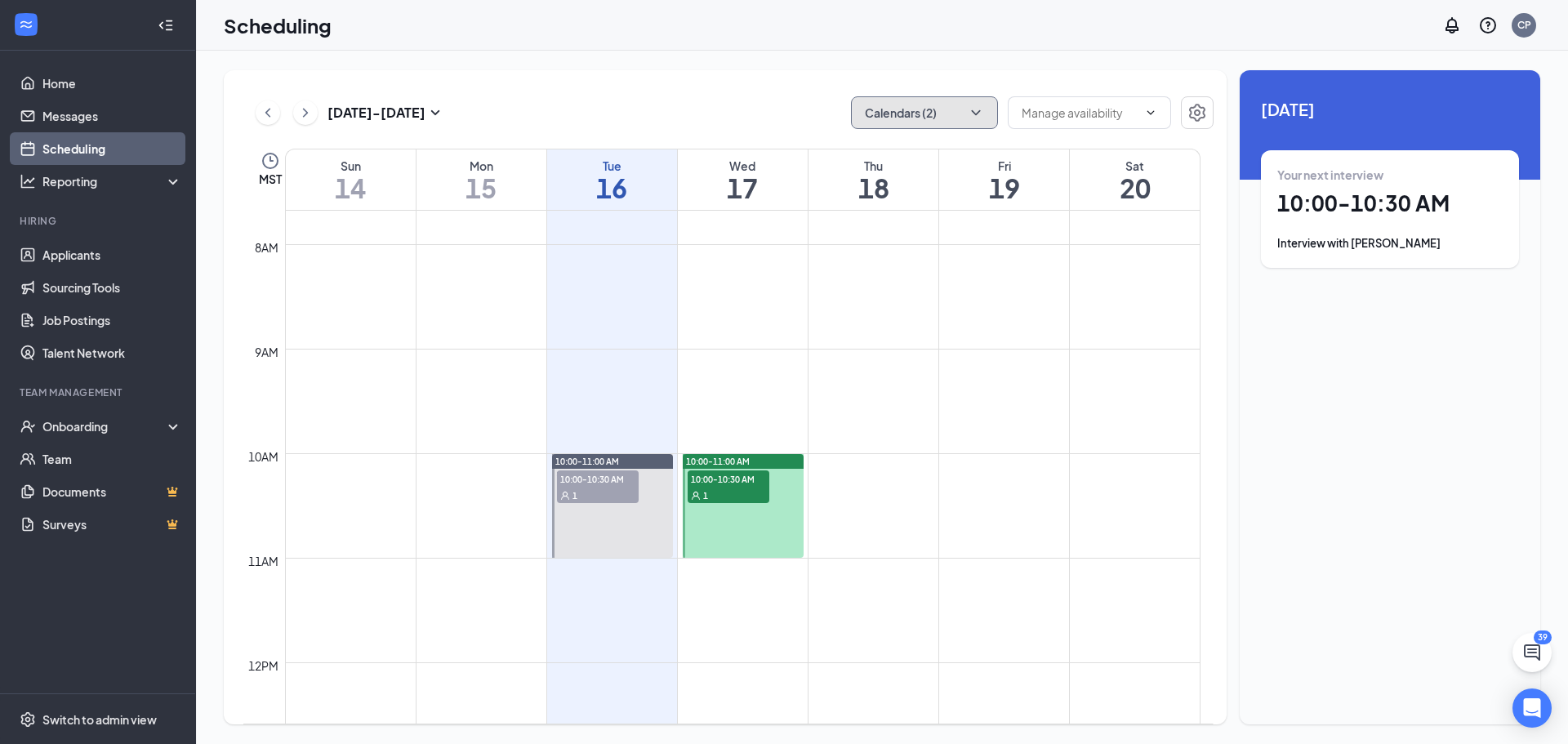
click at [881, 108] on button "Calendars (2)" at bounding box center [924, 113] width 147 height 33
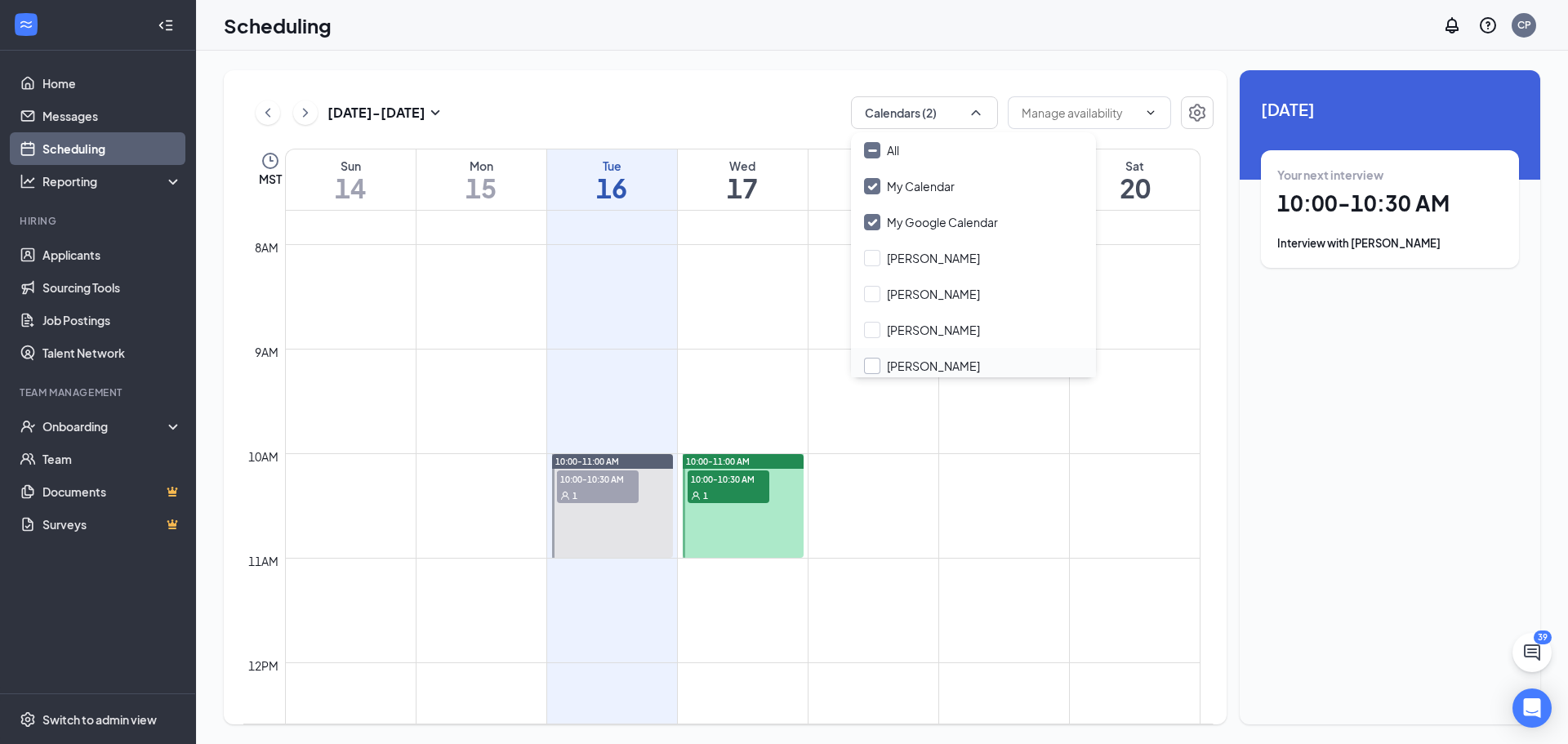
click at [939, 369] on input "[PERSON_NAME]" at bounding box center [922, 366] width 116 height 16
checkbox input "true"
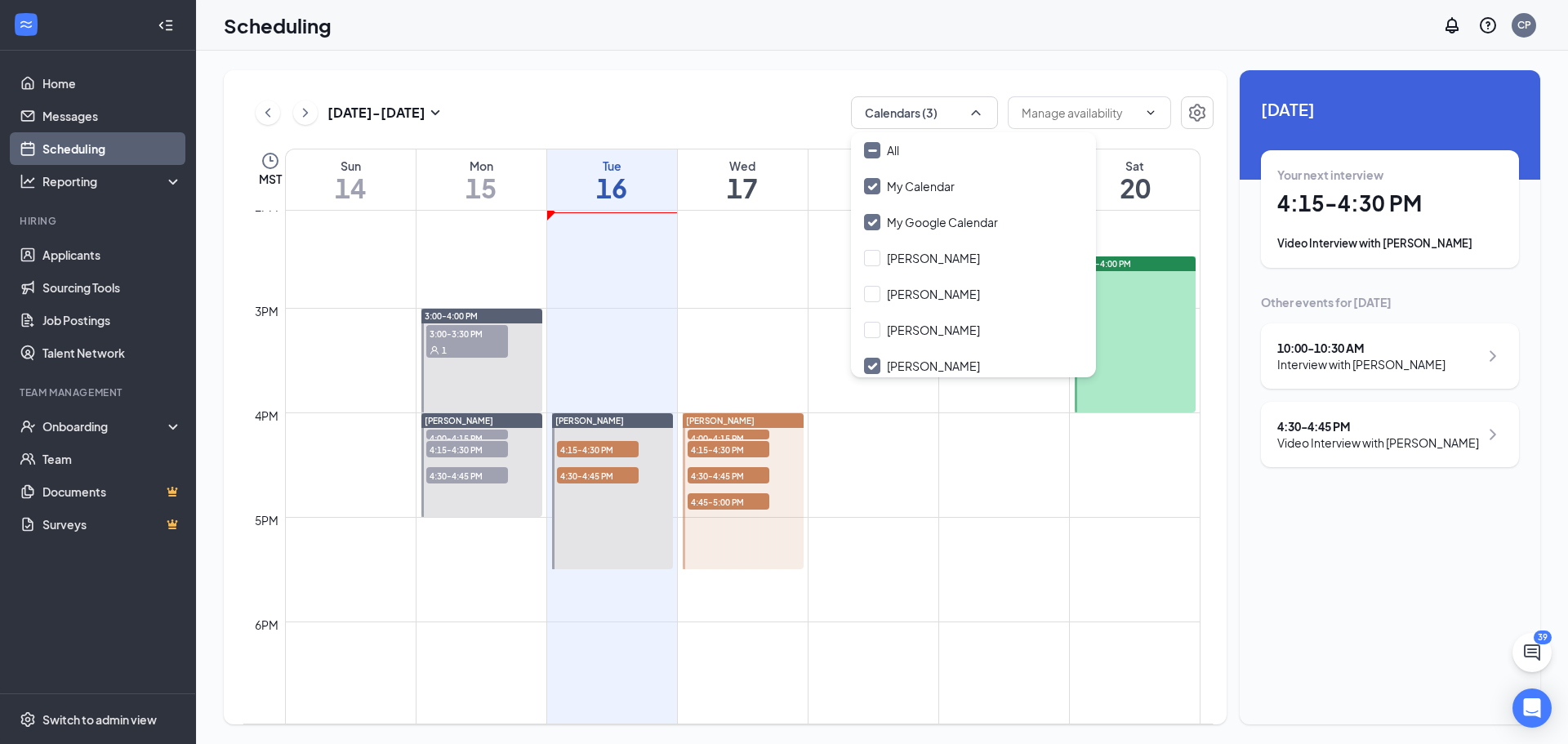
scroll to position [1457, 0]
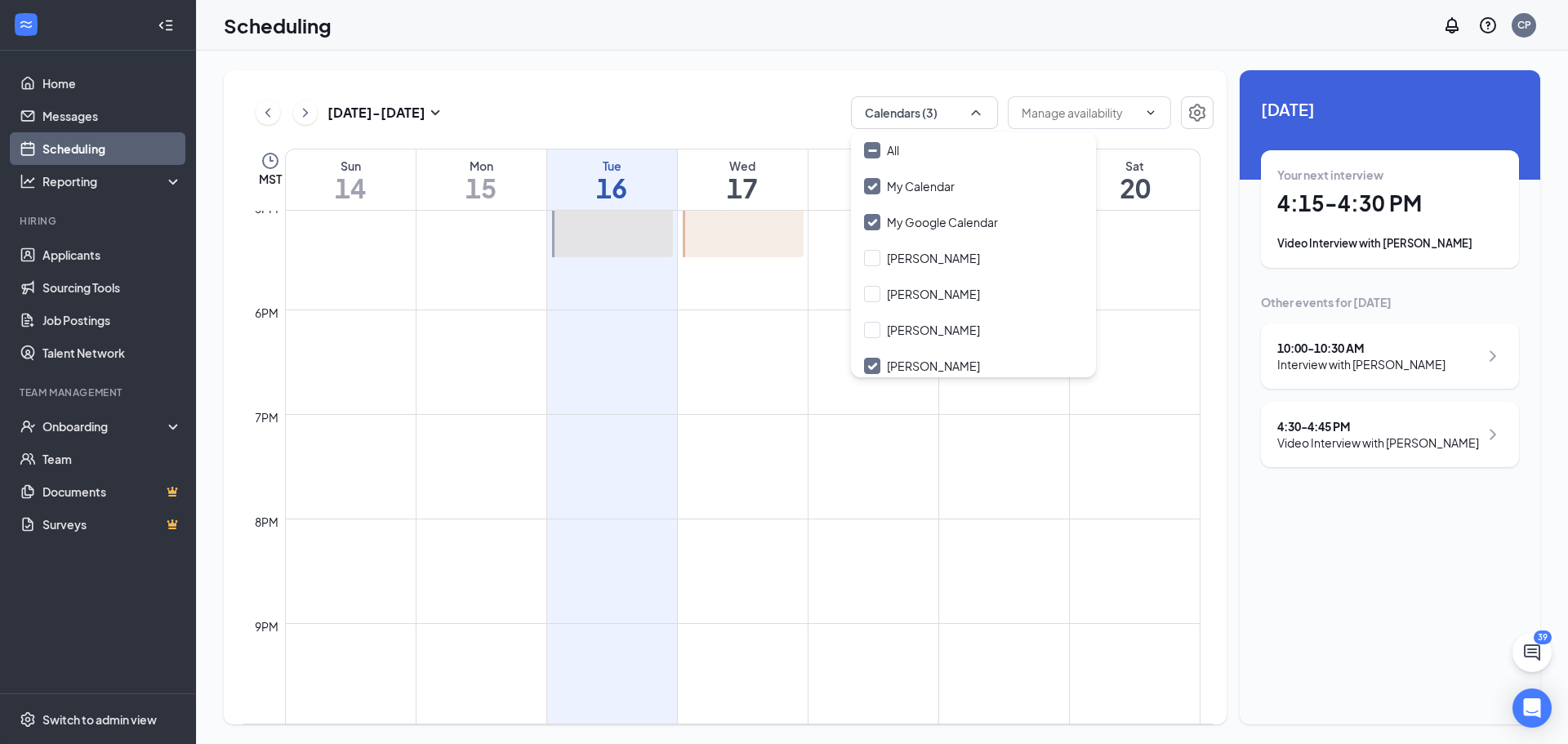
click at [967, 504] on td at bounding box center [743, 505] width 915 height 26
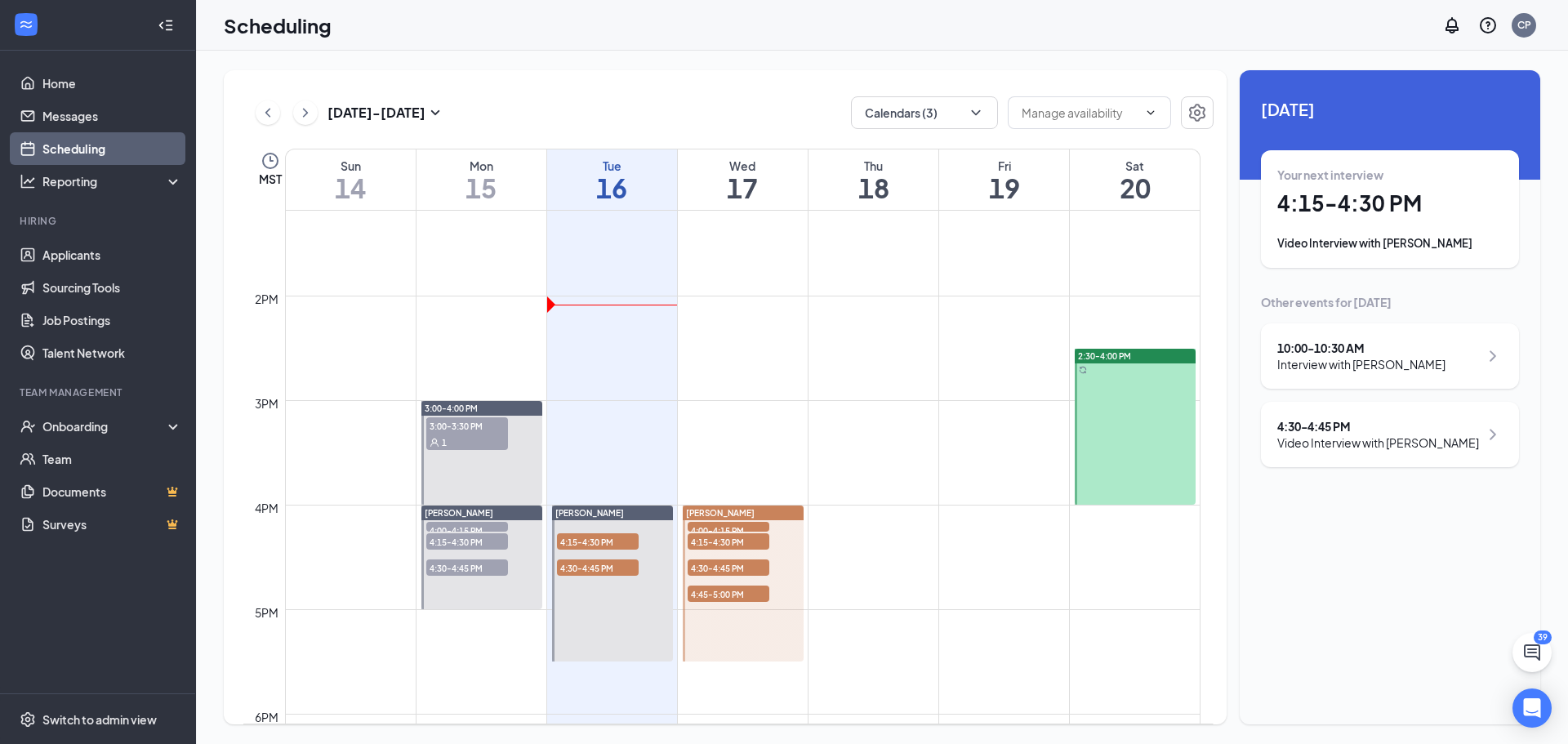
scroll to position [1374, 0]
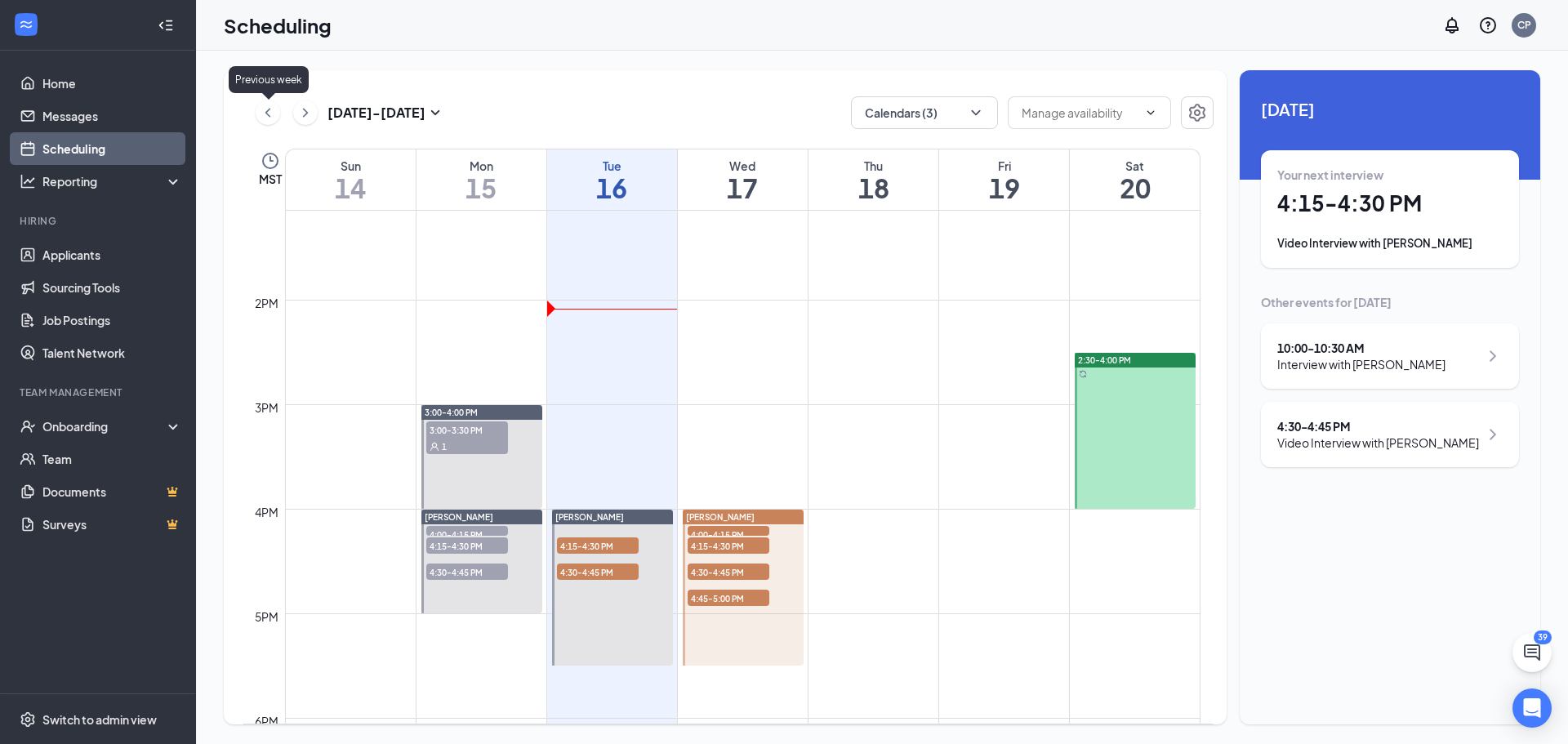
click at [313, 108] on icon "ChevronRight" at bounding box center [306, 113] width 16 height 20
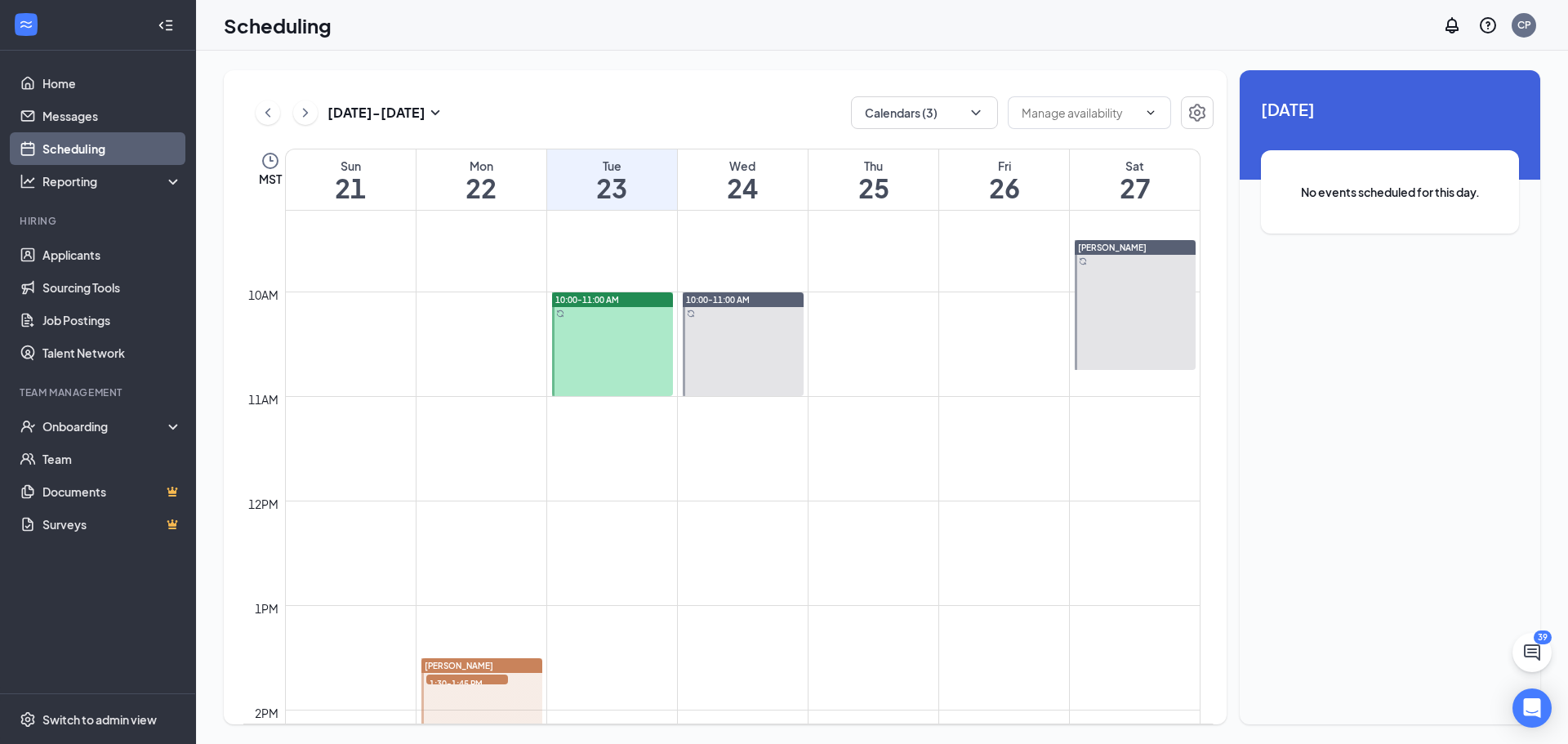
scroll to position [967, 0]
